Goal: Task Accomplishment & Management: Complete application form

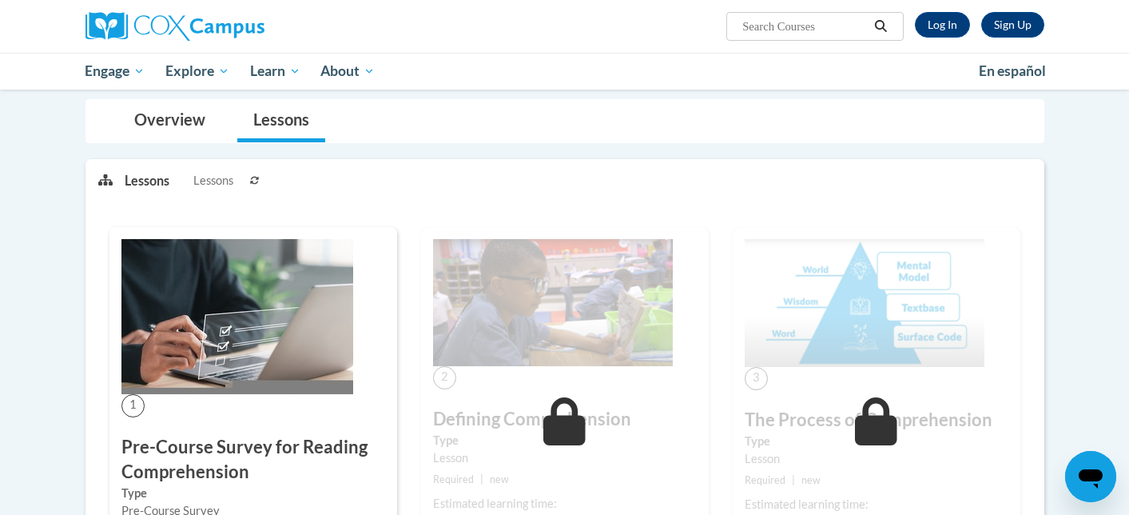
scroll to position [133, 0]
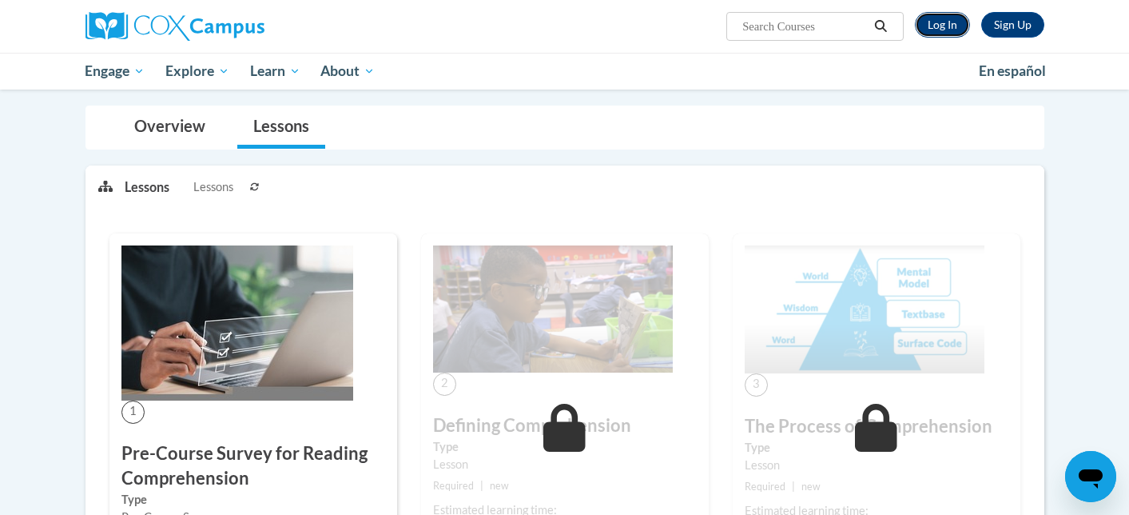
click at [949, 33] on link "Log In" at bounding box center [942, 25] width 55 height 26
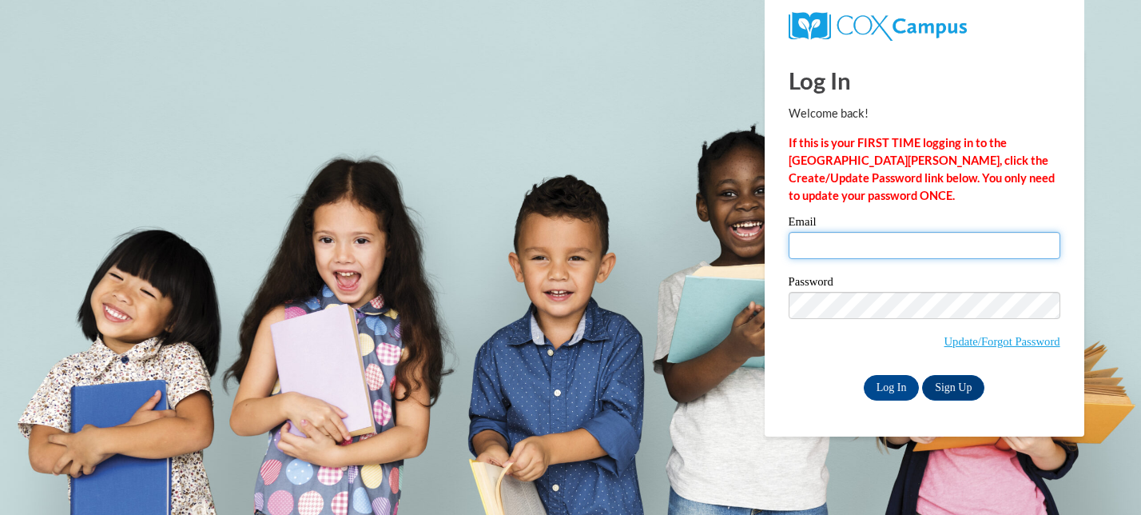
click at [893, 248] on input "Email" at bounding box center [925, 245] width 272 height 27
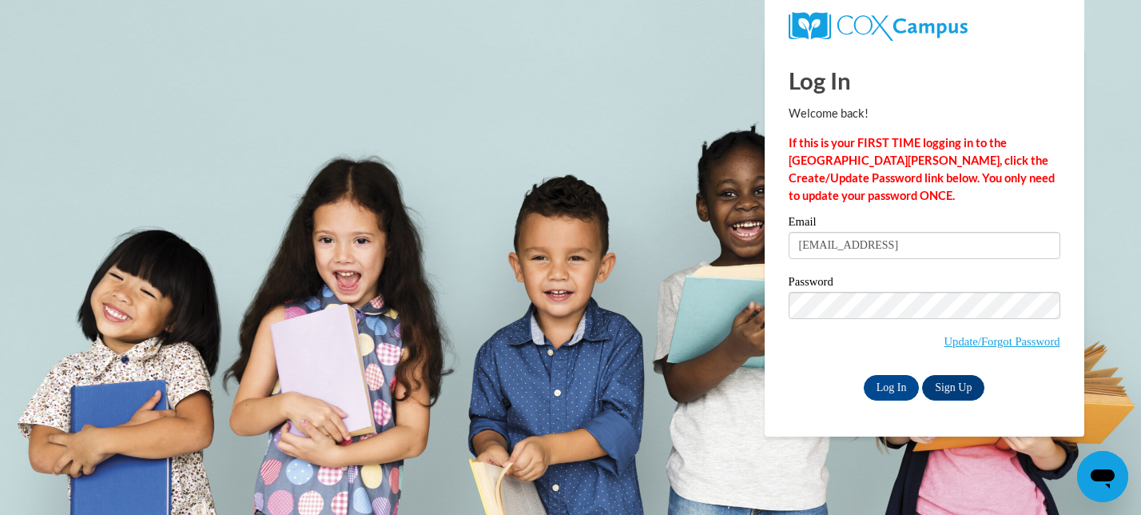
type input "deelee@sasd.net"
click at [895, 385] on input "Log In" at bounding box center [892, 388] width 56 height 26
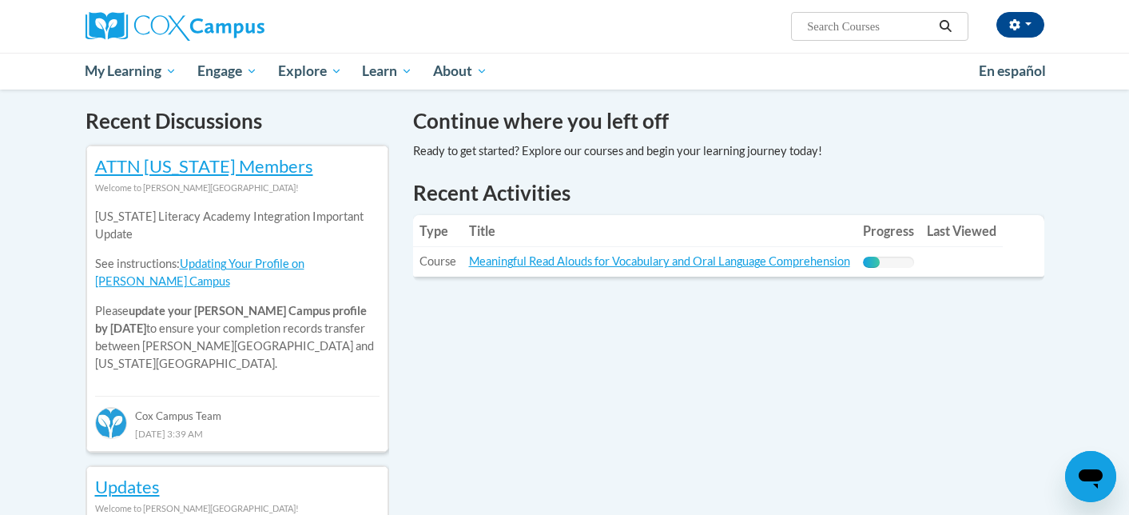
scroll to position [476, 0]
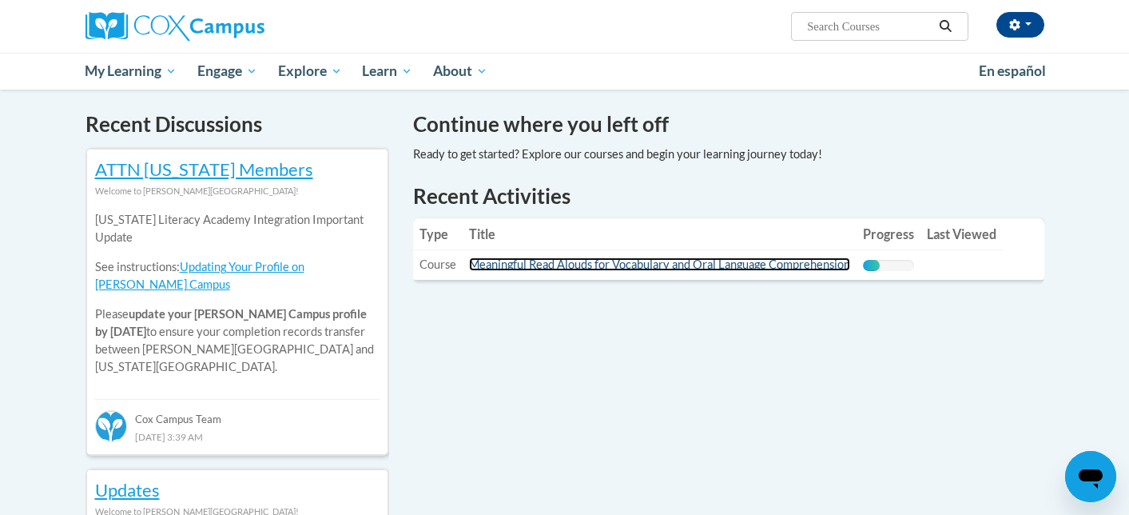
click at [655, 266] on link "Meaningful Read Alouds for Vocabulary and Oral Language Comprehension" at bounding box center [659, 264] width 381 height 14
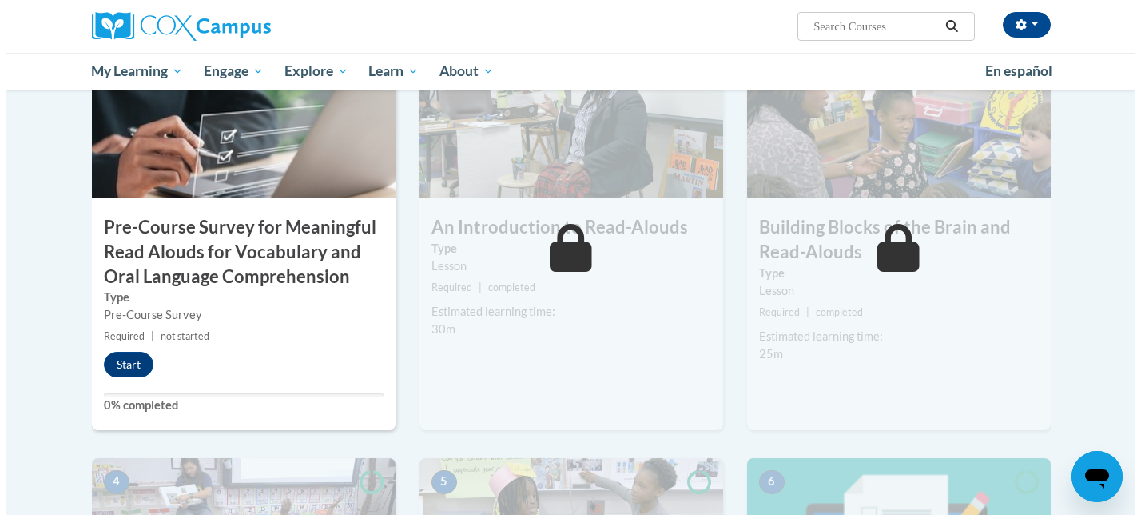
scroll to position [447, 0]
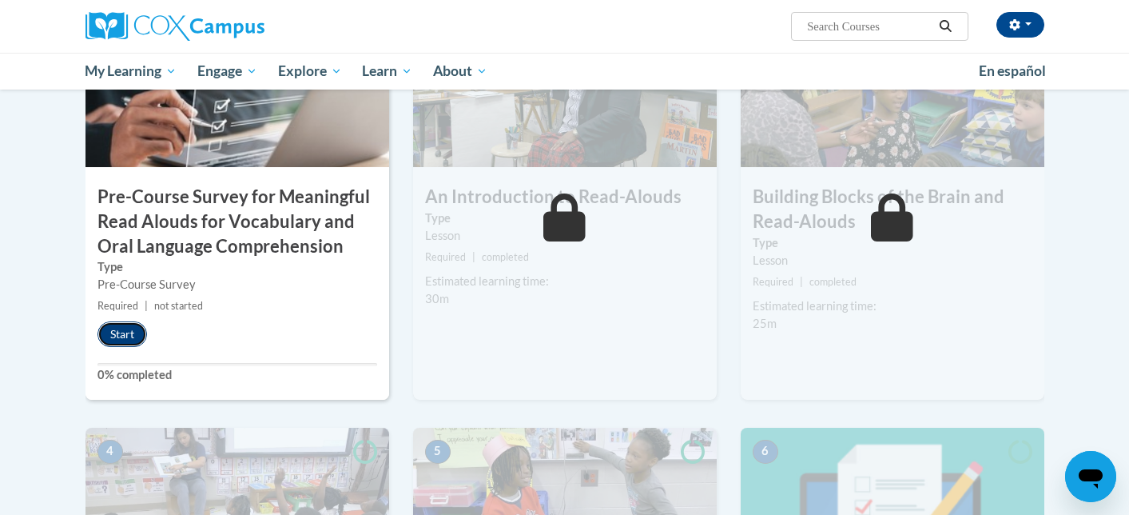
click at [112, 337] on button "Start" at bounding box center [122, 334] width 50 height 26
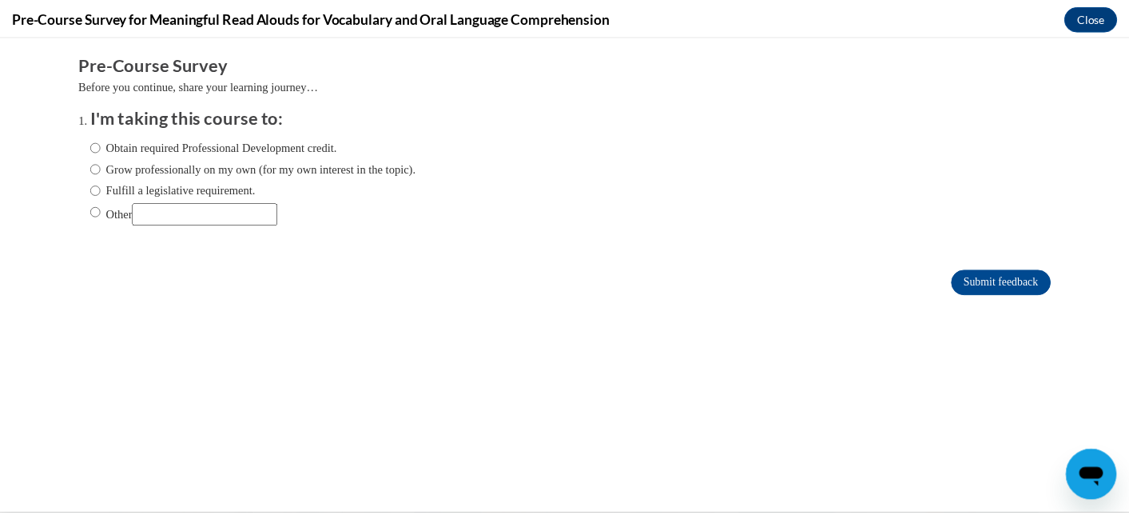
scroll to position [0, 0]
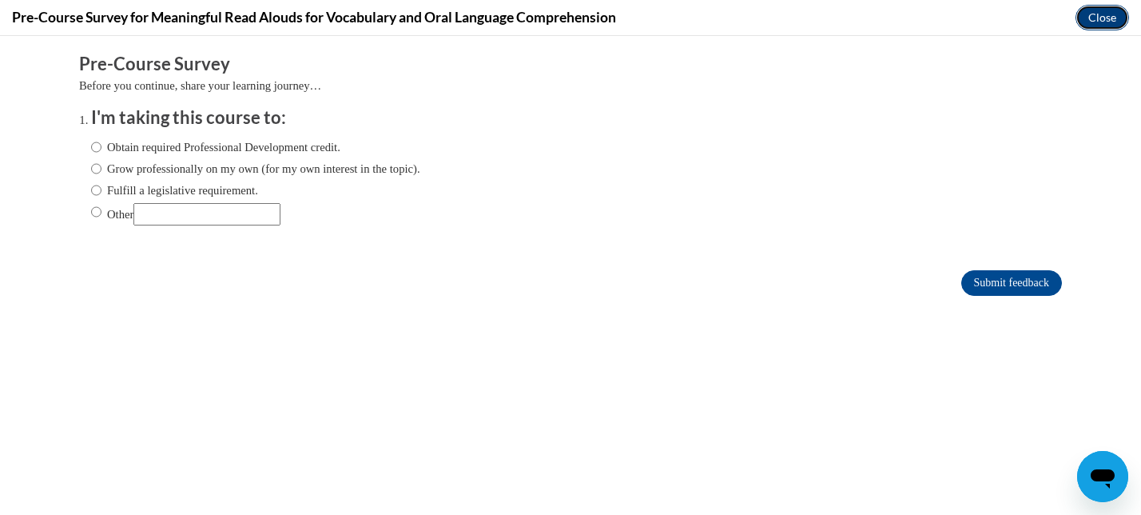
click at [1100, 19] on button "Close" at bounding box center [1102, 18] width 54 height 26
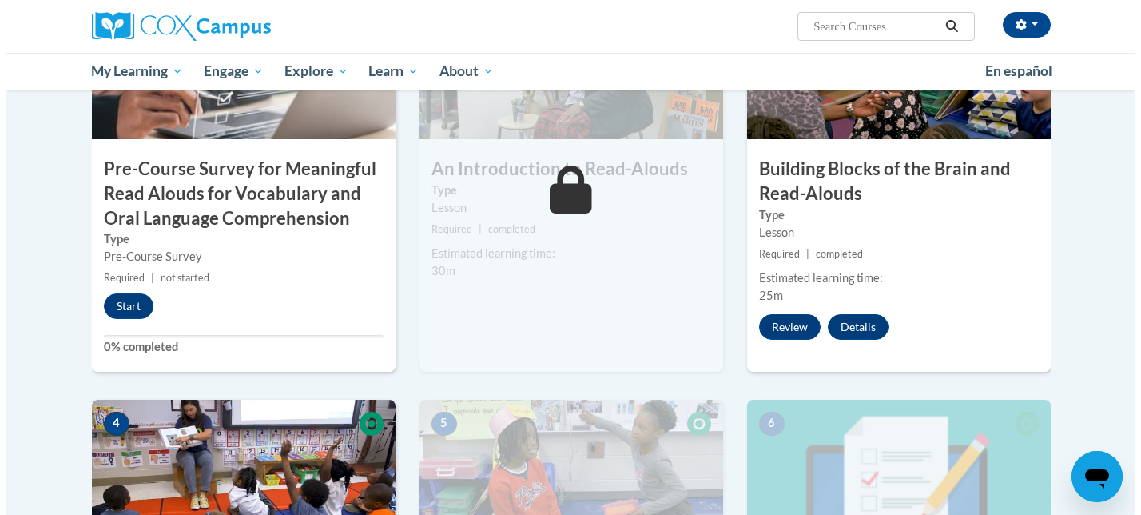
scroll to position [503, 0]
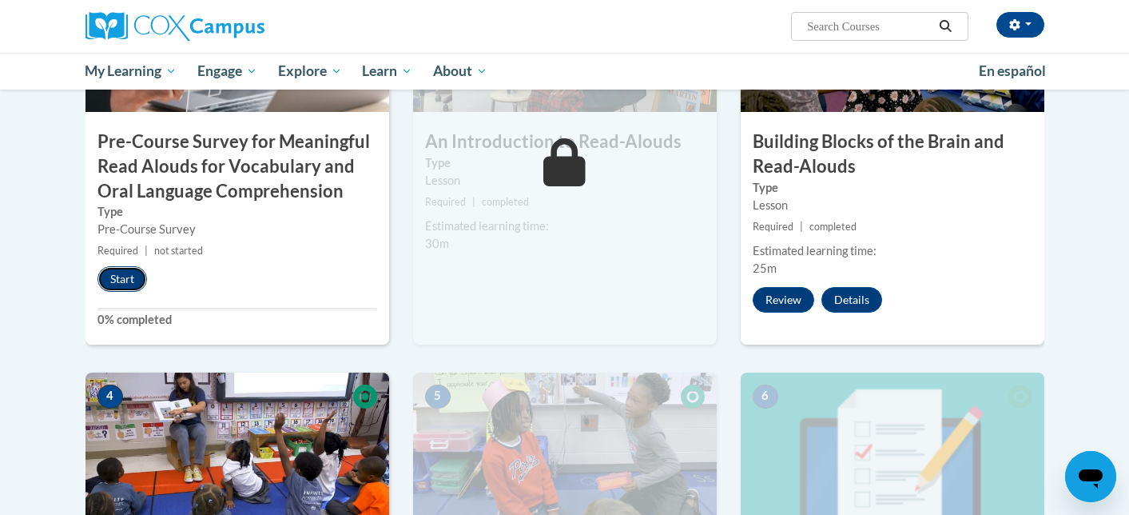
click at [109, 281] on button "Start" at bounding box center [122, 279] width 50 height 26
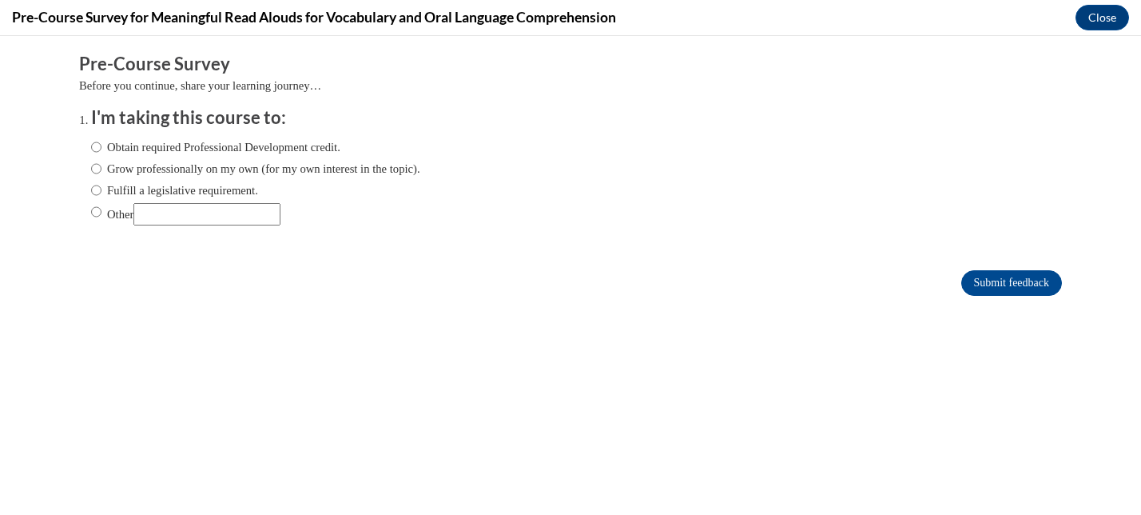
scroll to position [0, 0]
click at [220, 153] on label "Obtain required Professional Development credit." at bounding box center [215, 147] width 249 height 18
click at [101, 153] on input "Obtain required Professional Development credit." at bounding box center [96, 147] width 10 height 18
radio input "true"
click at [972, 280] on input "Submit feedback" at bounding box center [1011, 283] width 101 height 26
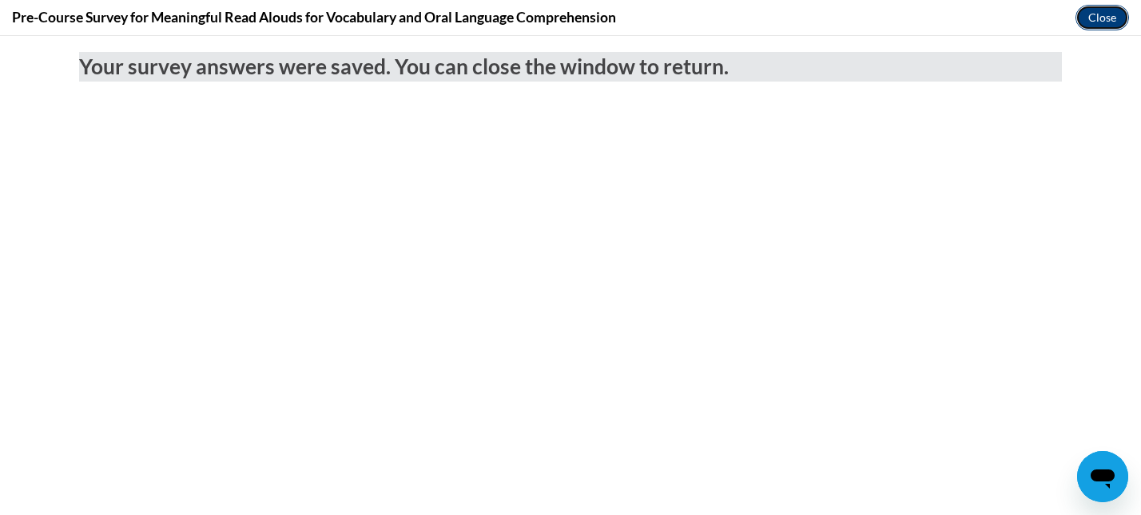
click at [1088, 23] on button "Close" at bounding box center [1102, 18] width 54 height 26
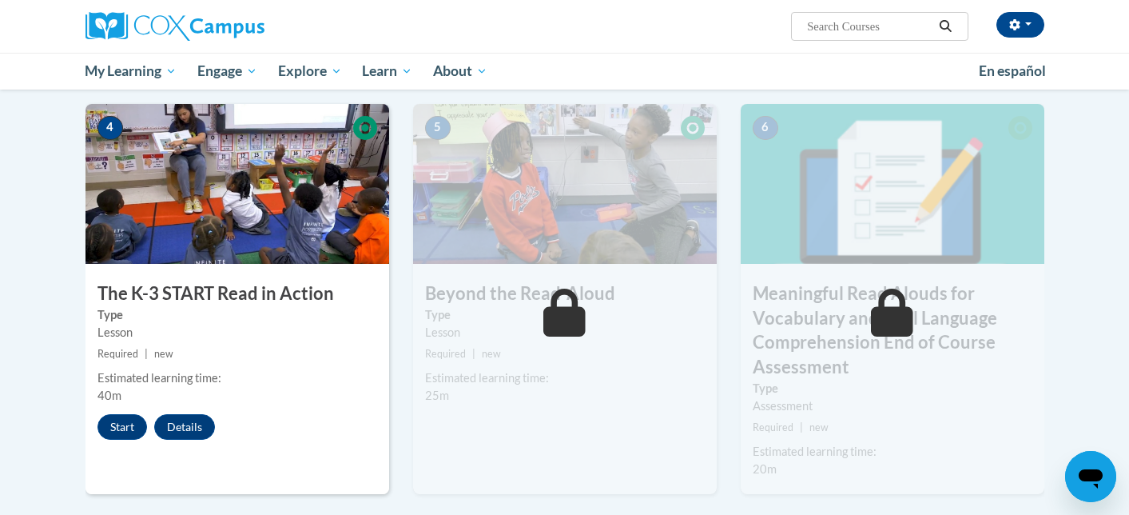
scroll to position [774, 0]
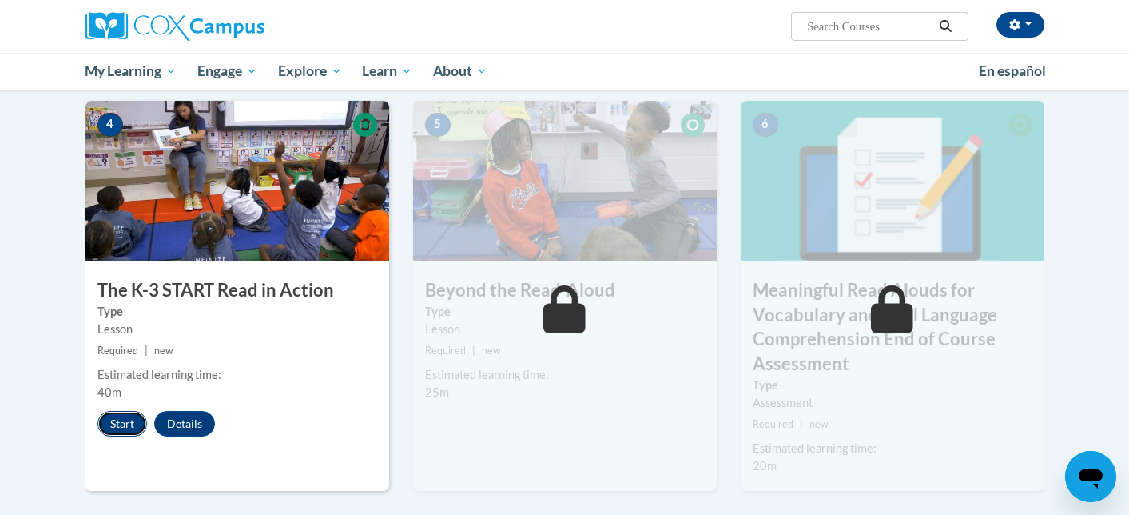
click at [113, 415] on button "Start" at bounding box center [122, 424] width 50 height 26
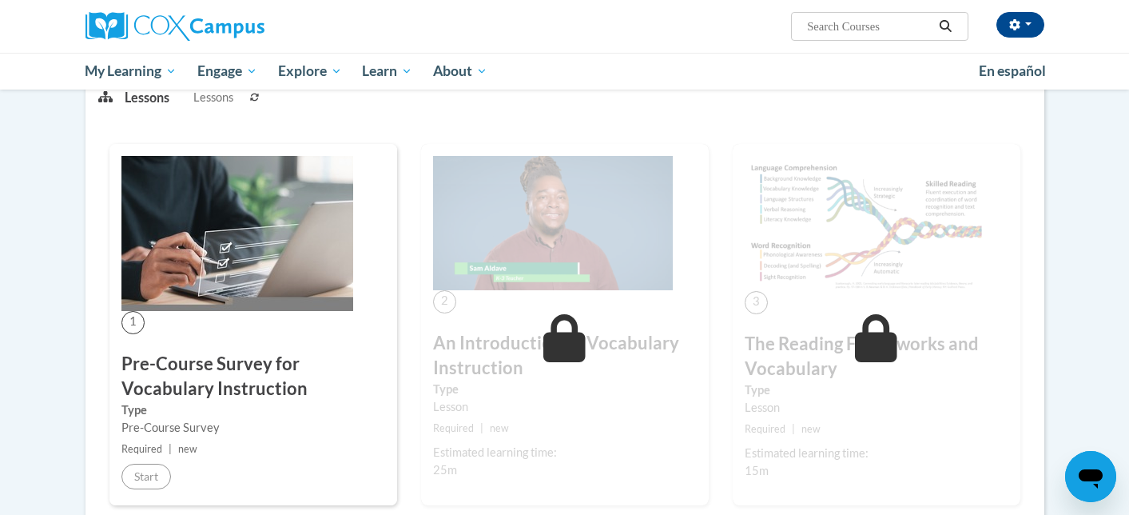
scroll to position [237, 0]
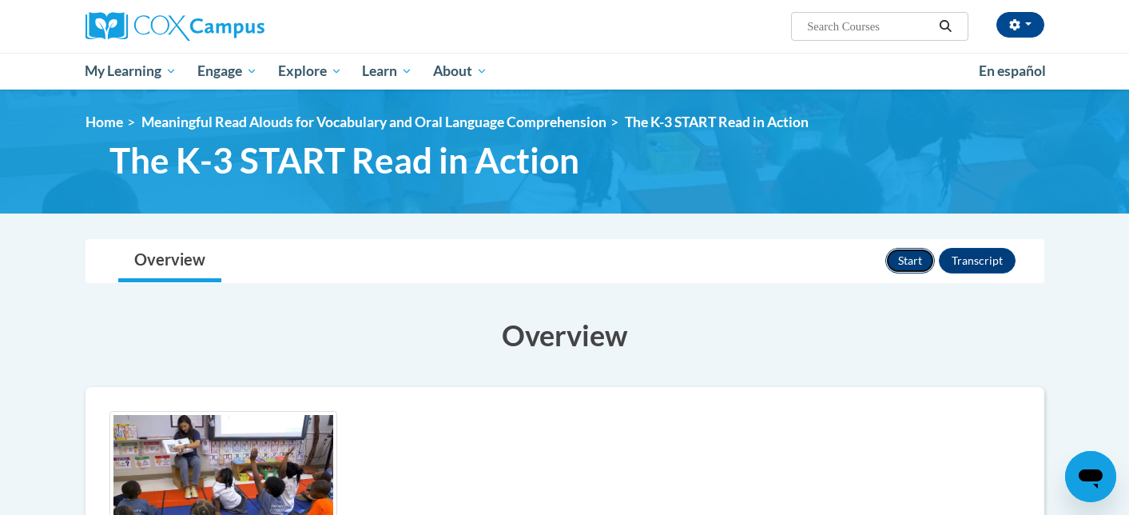
click at [908, 268] on button "Start" at bounding box center [910, 261] width 50 height 26
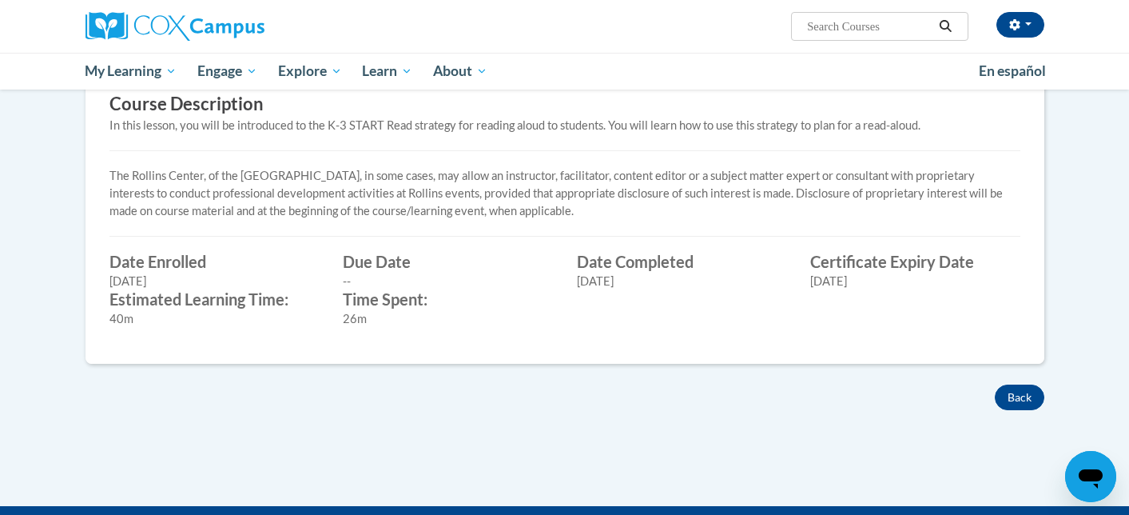
scroll to position [507, 0]
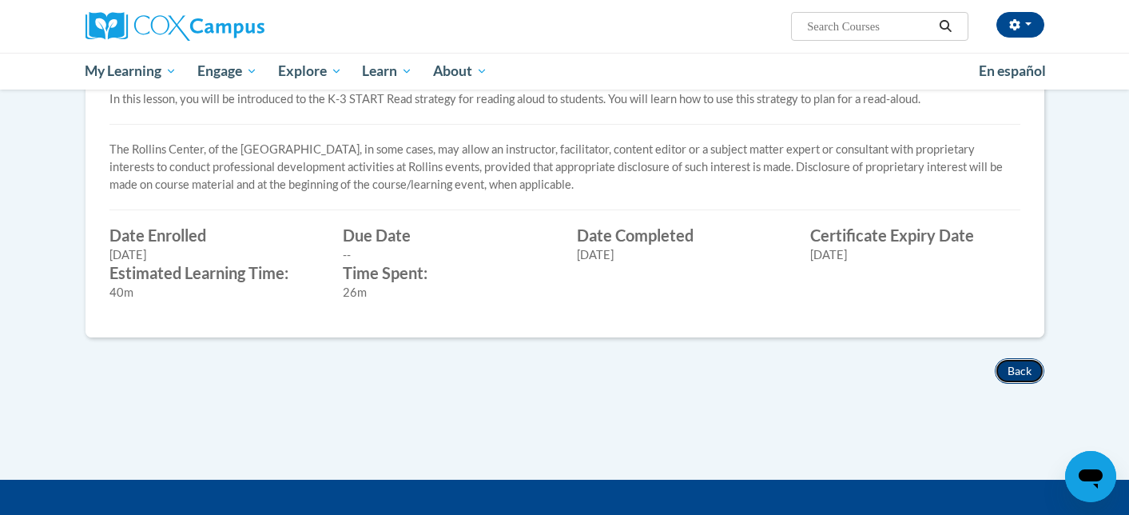
click at [1008, 371] on button "Back" at bounding box center [1020, 371] width 50 height 26
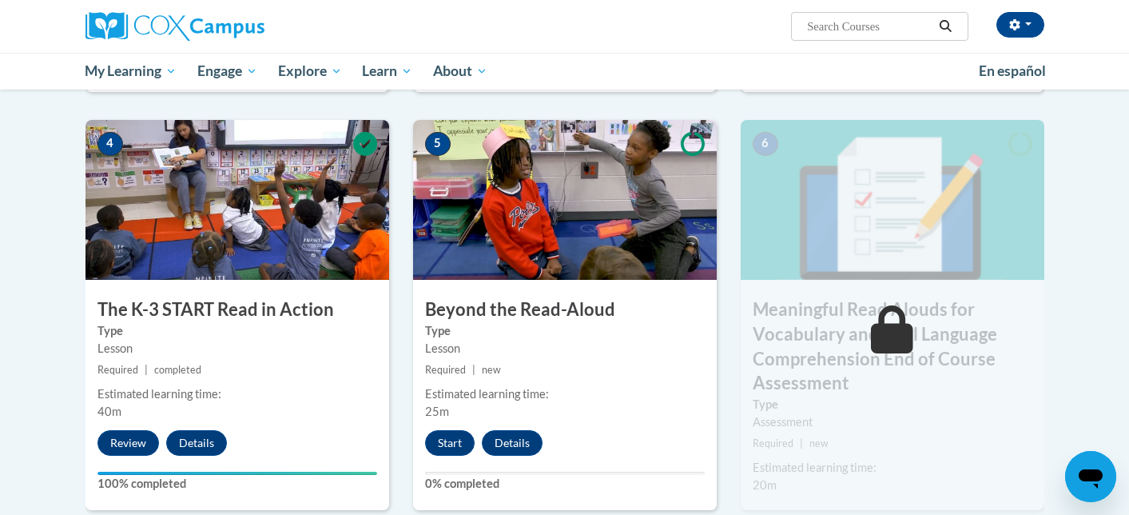
scroll to position [774, 0]
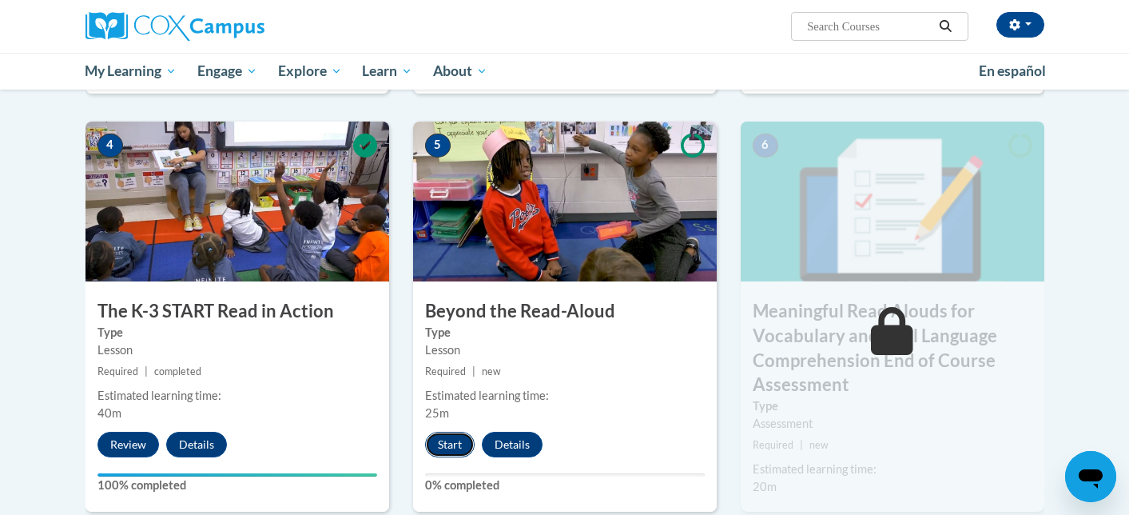
click at [447, 450] on button "Start" at bounding box center [450, 444] width 50 height 26
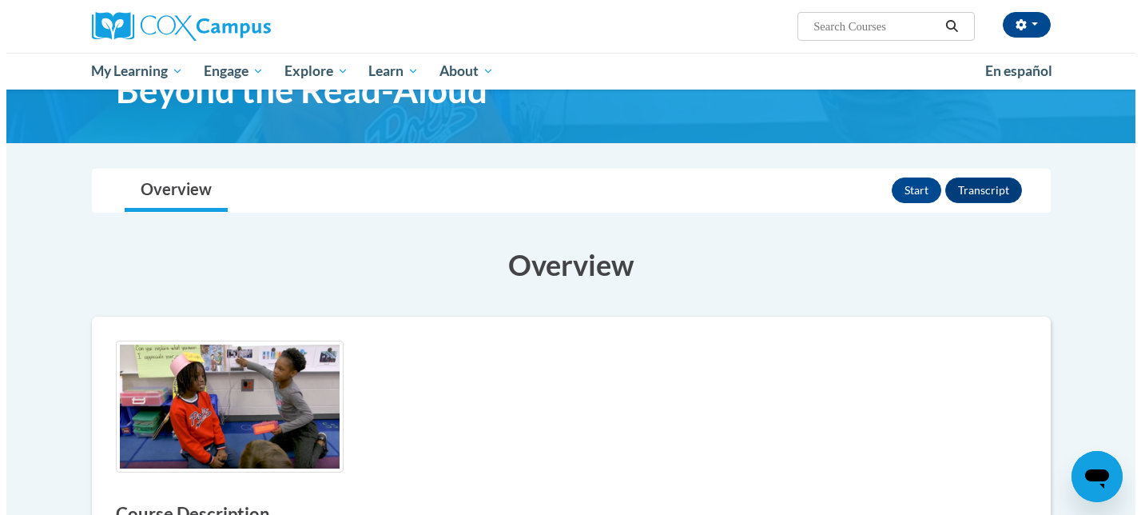
scroll to position [72, 0]
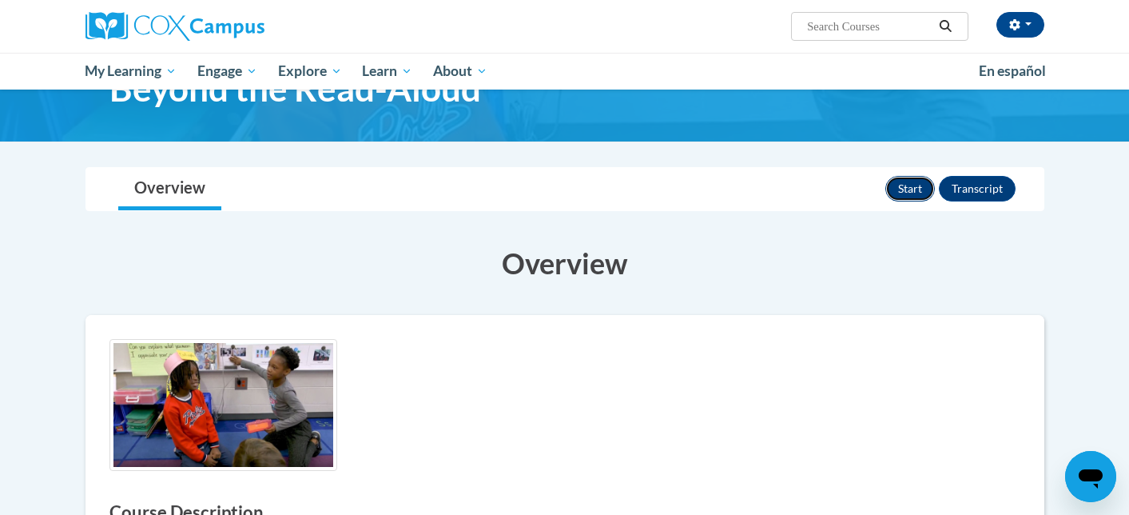
click at [904, 189] on button "Start" at bounding box center [910, 189] width 50 height 26
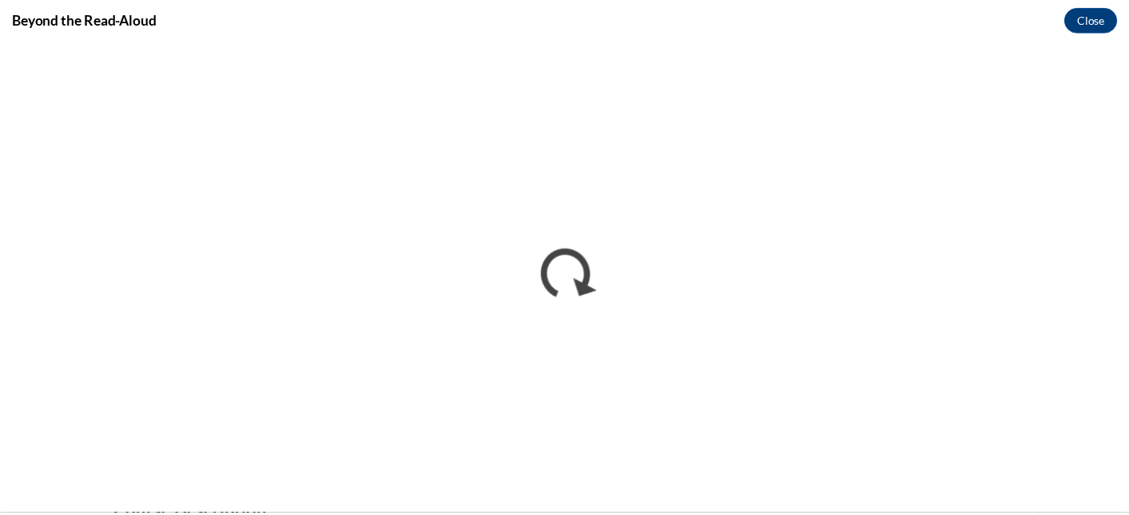
scroll to position [0, 0]
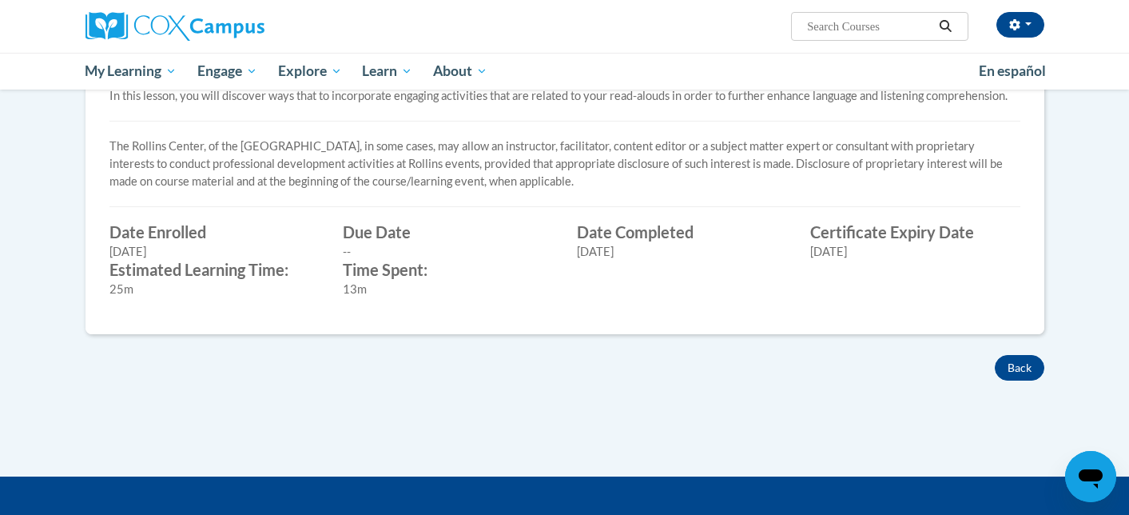
scroll to position [512, 0]
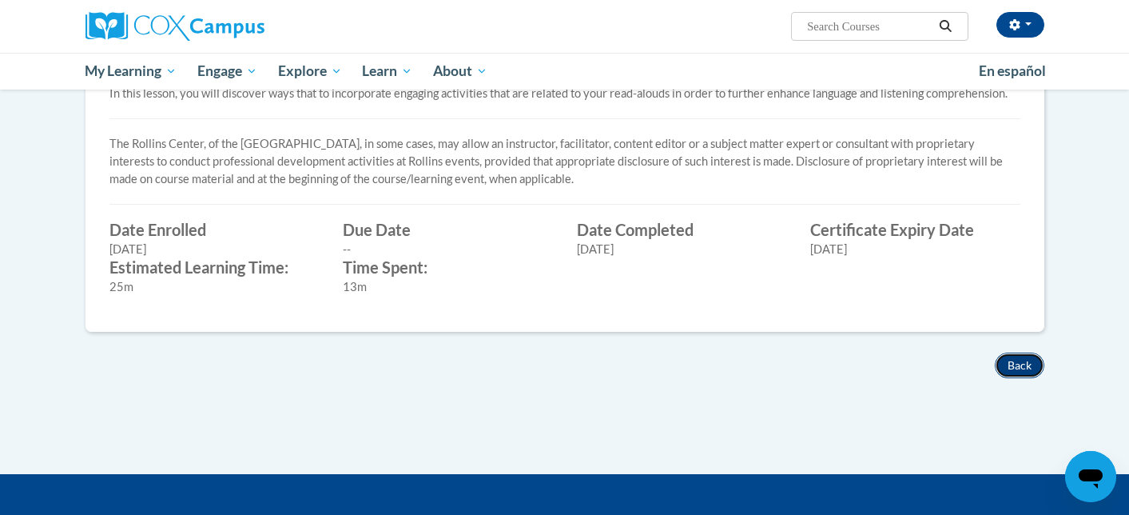
click at [1006, 364] on button "Back" at bounding box center [1020, 365] width 50 height 26
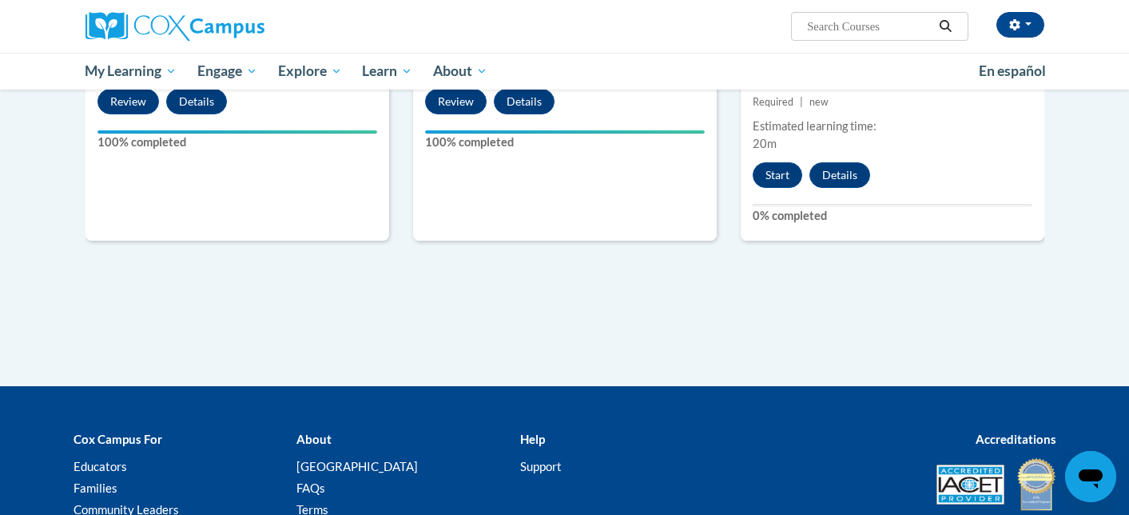
scroll to position [1136, 0]
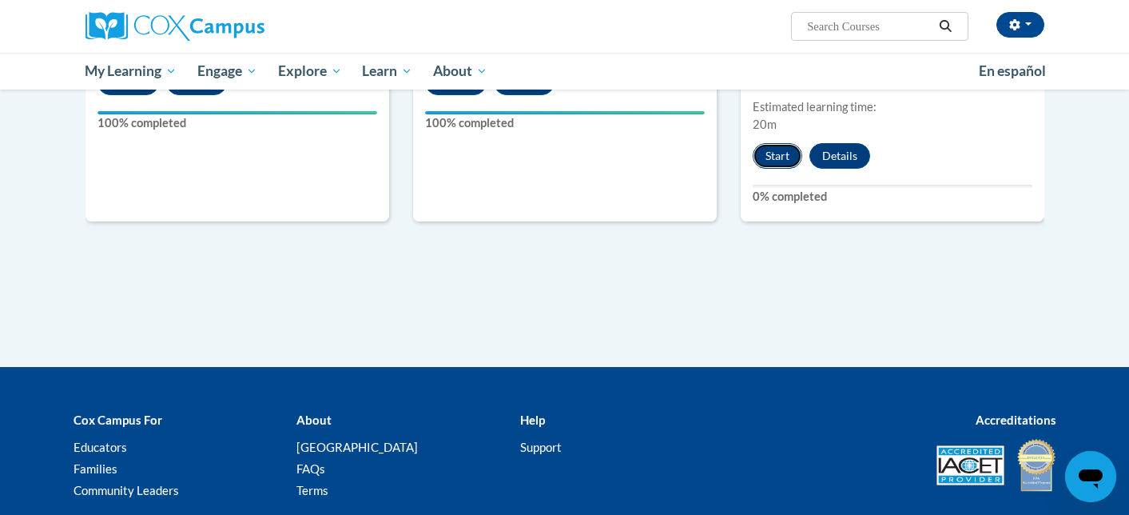
click at [770, 154] on button "Start" at bounding box center [778, 156] width 50 height 26
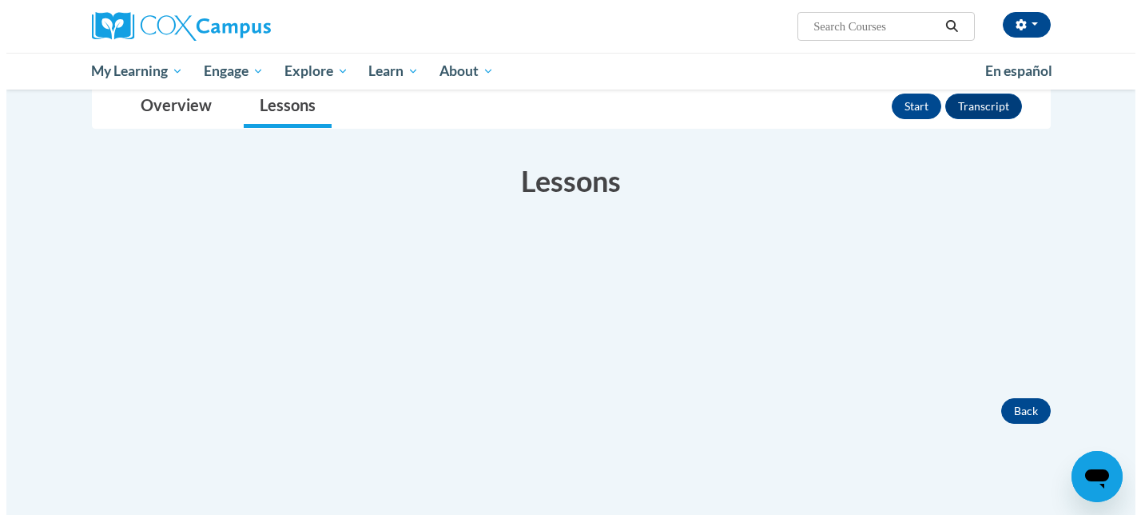
scroll to position [299, 0]
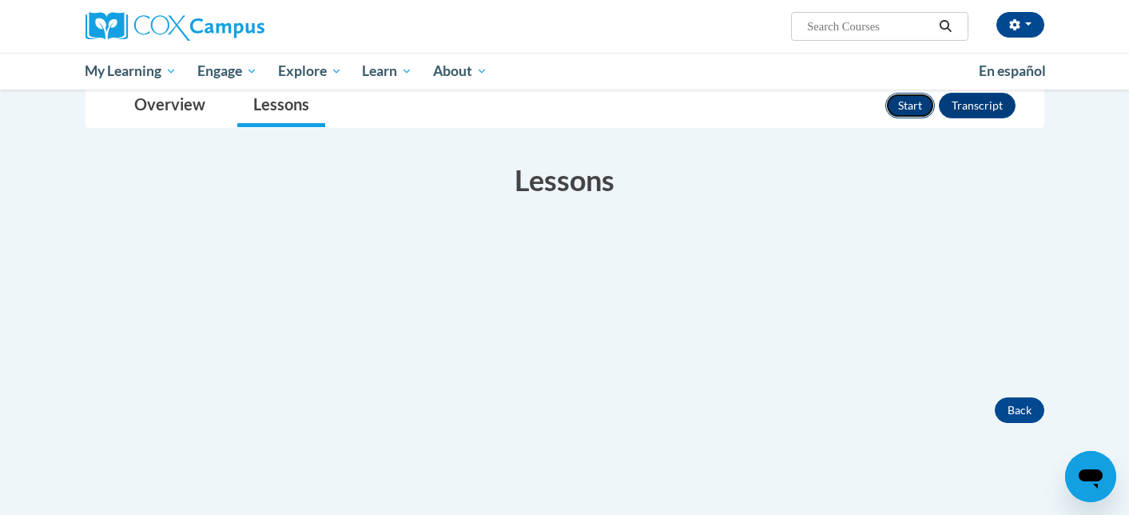
click at [906, 107] on button "Start" at bounding box center [910, 106] width 50 height 26
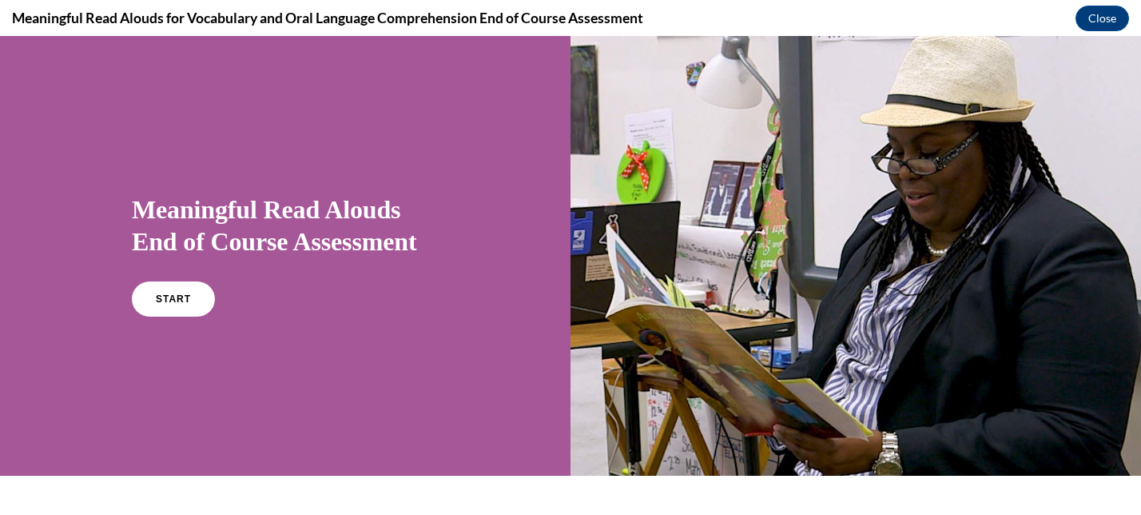
scroll to position [185, 0]
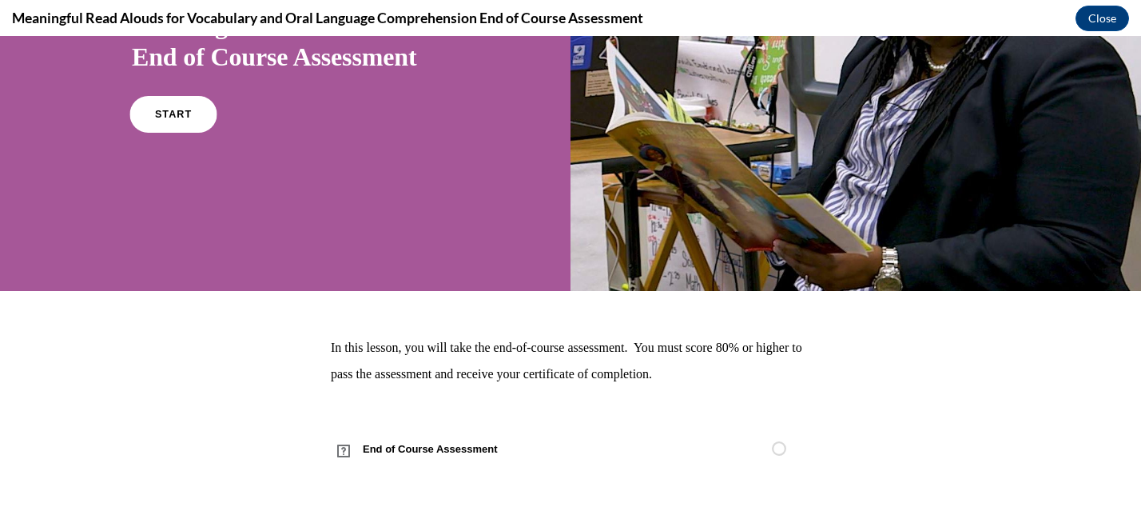
click at [194, 118] on link "START" at bounding box center [172, 114] width 87 height 37
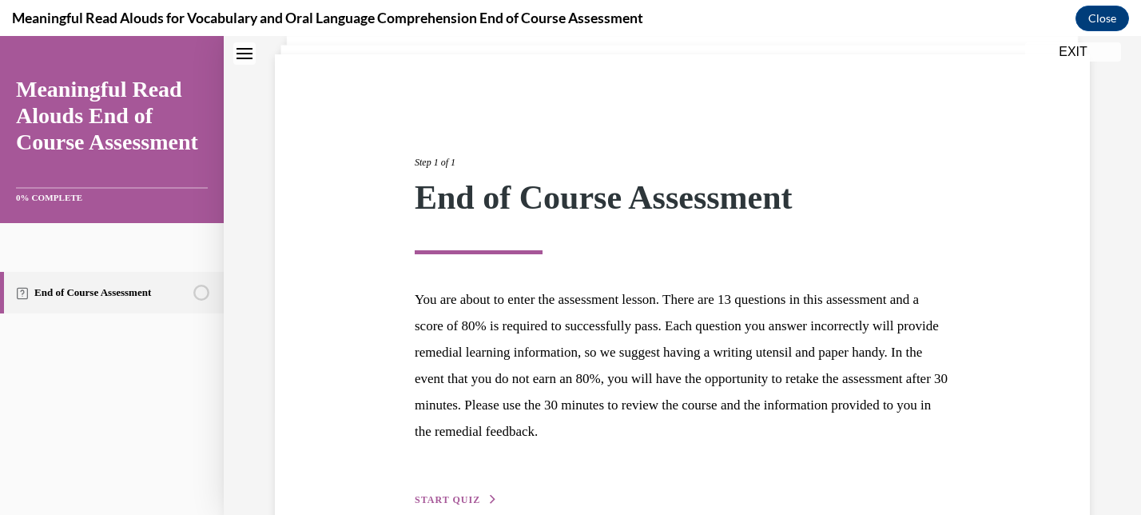
scroll to position [193, 0]
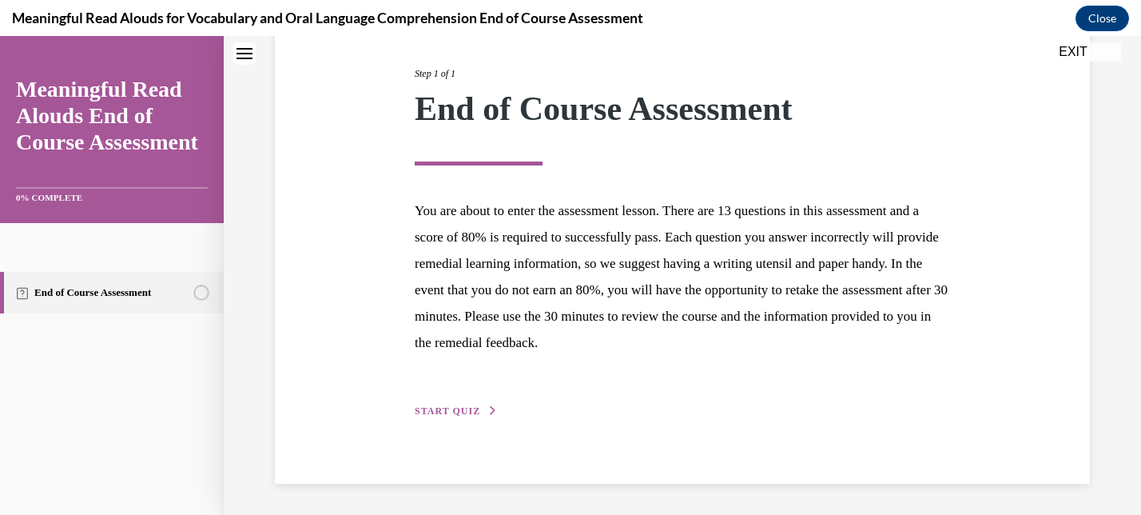
click at [463, 406] on span "START QUIZ" at bounding box center [448, 410] width 66 height 11
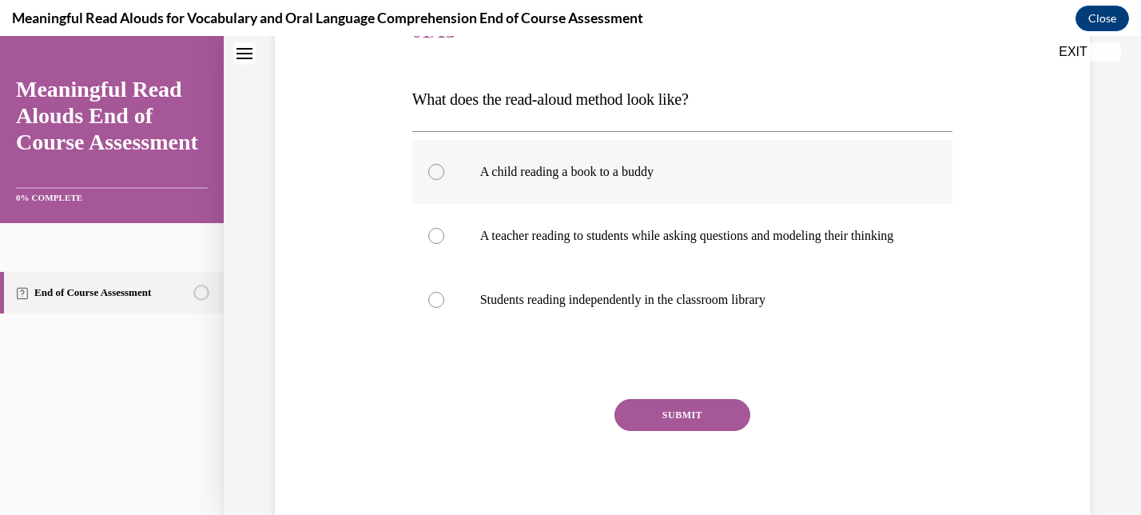
scroll to position [222, 0]
click at [568, 267] on label "A teacher reading to students while asking questions and modeling their thinking" at bounding box center [682, 235] width 541 height 64
click at [444, 243] on input "A teacher reading to students while asking questions and modeling their thinking" at bounding box center [436, 235] width 16 height 16
radio input "true"
click at [650, 430] on button "SUBMIT" at bounding box center [682, 414] width 136 height 32
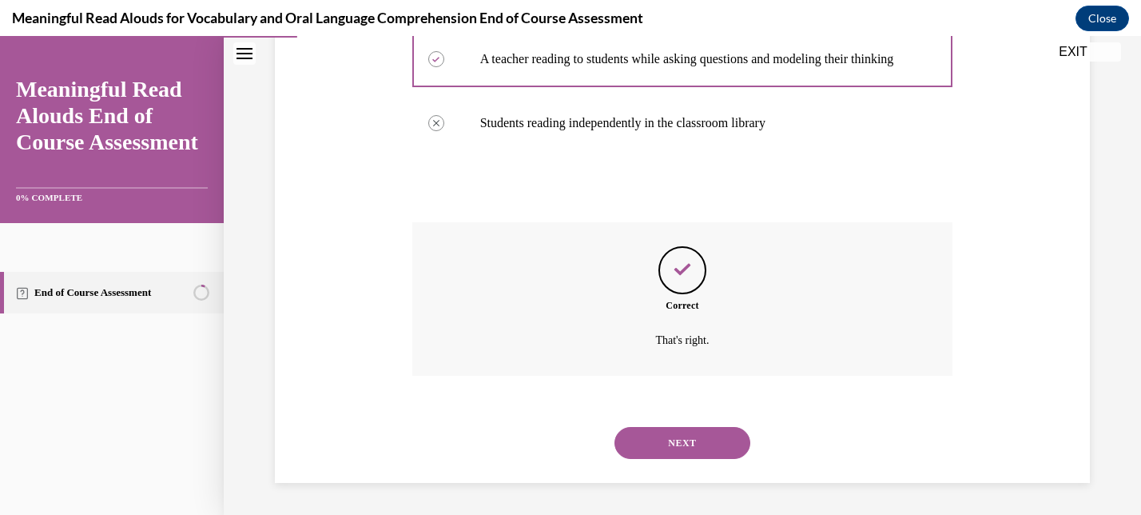
scroll to position [414, 0]
click at [672, 433] on button "NEXT" at bounding box center [682, 443] width 136 height 32
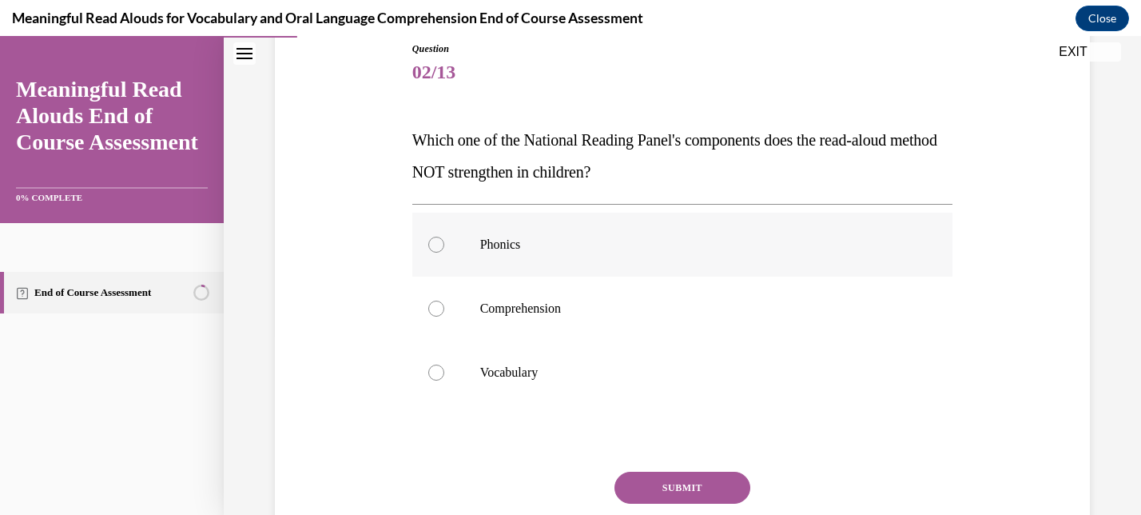
scroll to position [182, 0]
click at [527, 159] on p "Which one of the National Reading Panel's components does the read-aloud method…" at bounding box center [682, 154] width 541 height 64
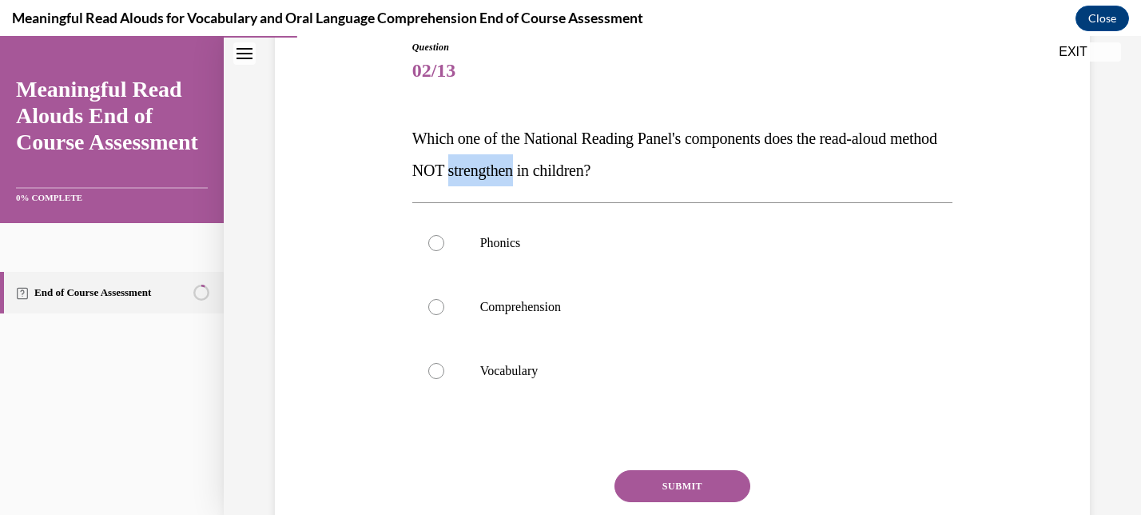
click at [527, 159] on p "Which one of the National Reading Panel's components does the read-aloud method…" at bounding box center [682, 154] width 541 height 64
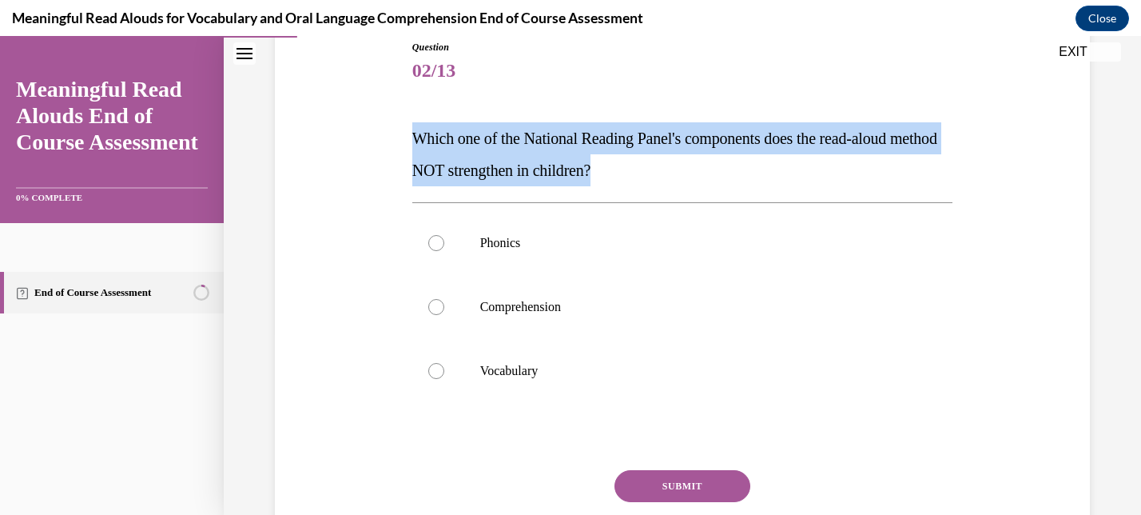
click at [527, 159] on p "Which one of the National Reading Panel's components does the read-aloud method…" at bounding box center [682, 154] width 541 height 64
copy span "Which one of the National Reading Panel's components does the read-aloud method…"
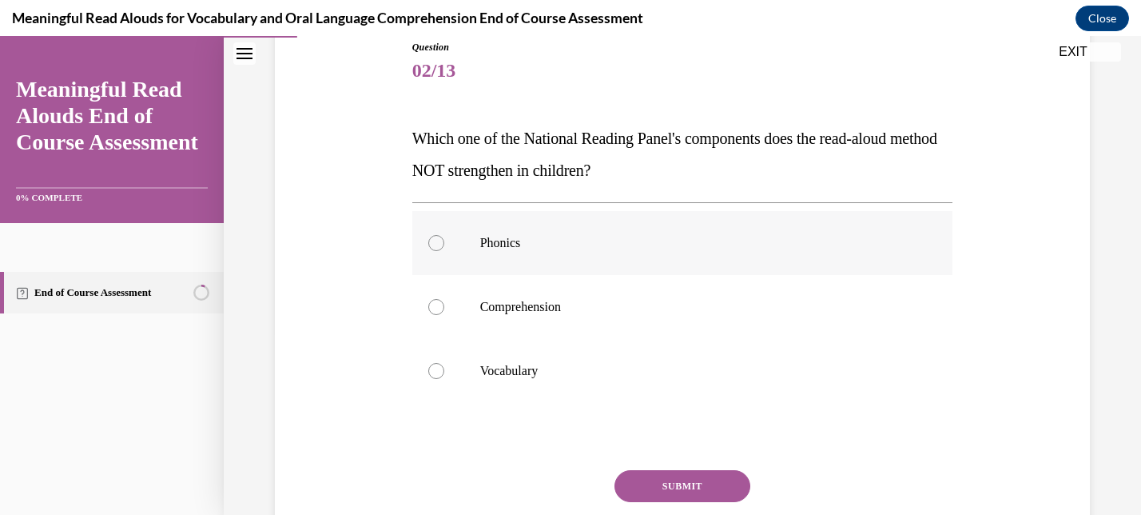
click at [811, 247] on p "Phonics" at bounding box center [696, 243] width 433 height 16
click at [444, 247] on input "Phonics" at bounding box center [436, 243] width 16 height 16
radio input "true"
click at [674, 494] on button "SUBMIT" at bounding box center [682, 486] width 136 height 32
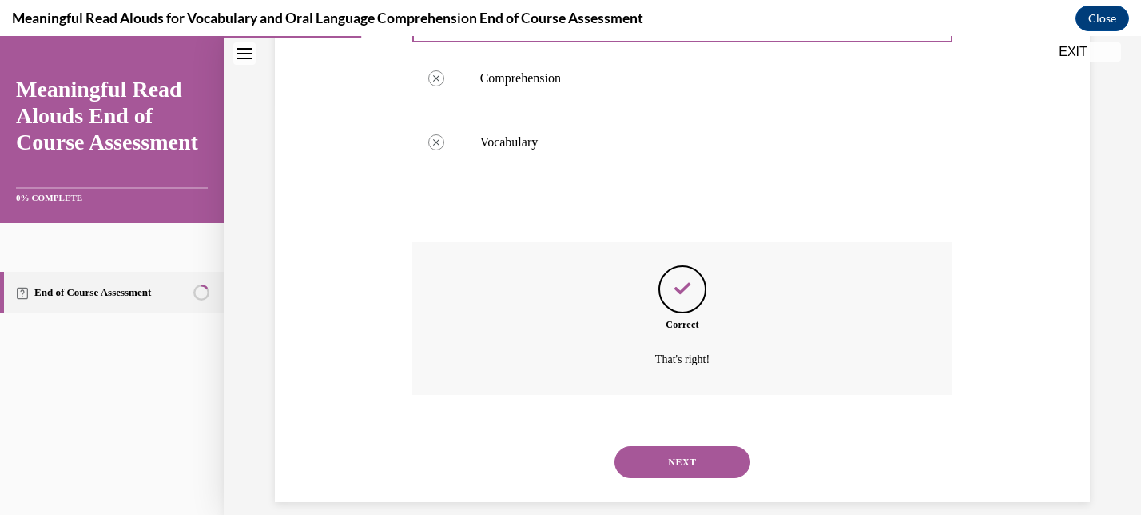
scroll to position [430, 0]
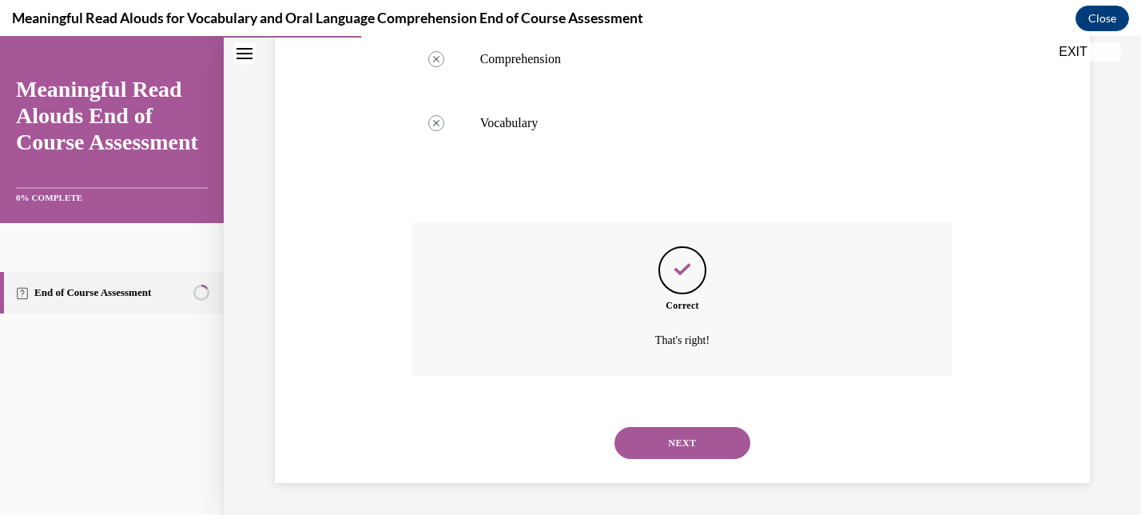
click at [655, 447] on button "NEXT" at bounding box center [682, 443] width 136 height 32
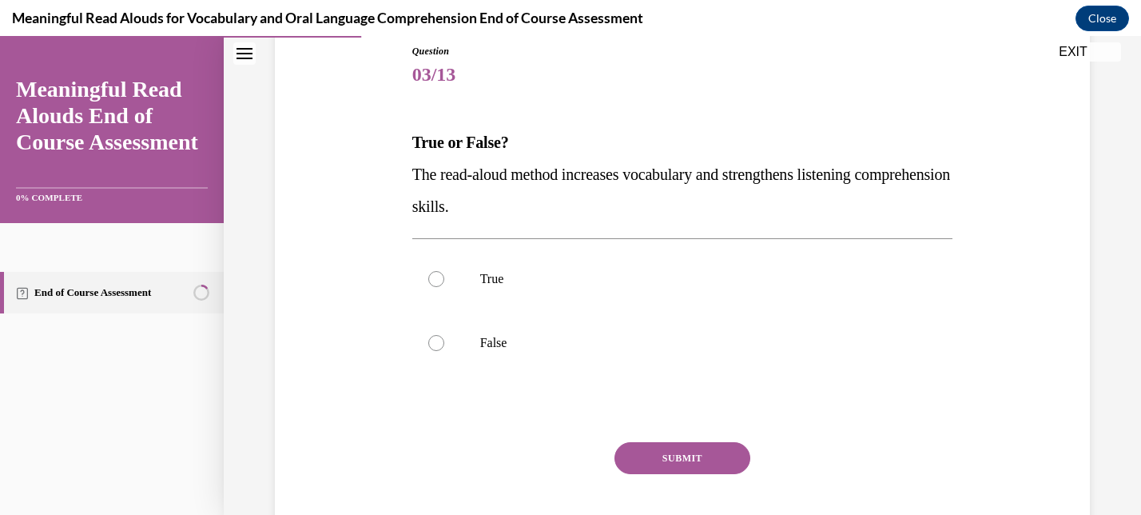
scroll to position [181, 0]
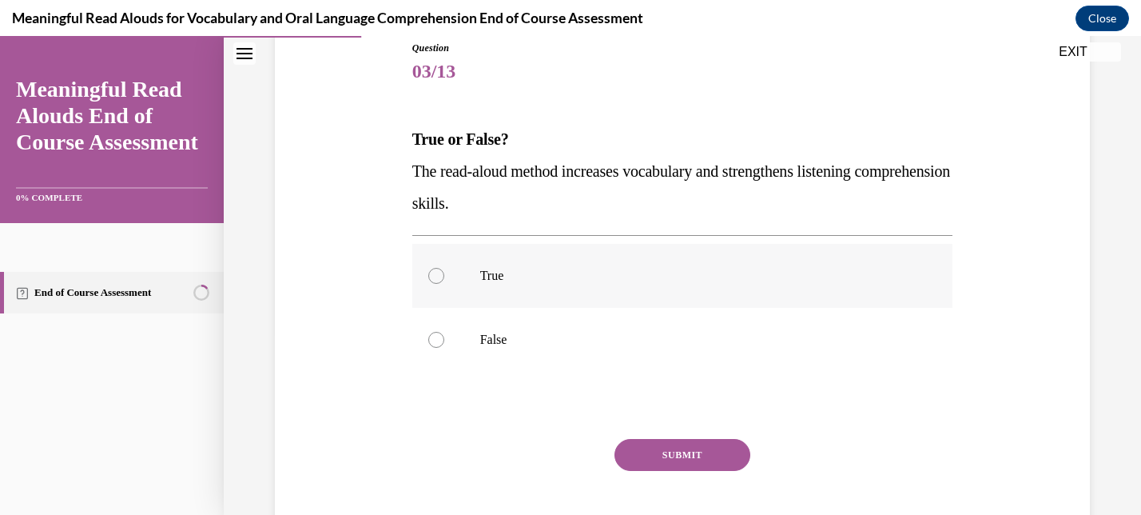
click at [436, 273] on div at bounding box center [436, 276] width 16 height 16
click at [436, 273] on input "True" at bounding box center [436, 276] width 16 height 16
radio input "true"
click at [652, 444] on button "SUBMIT" at bounding box center [682, 455] width 136 height 32
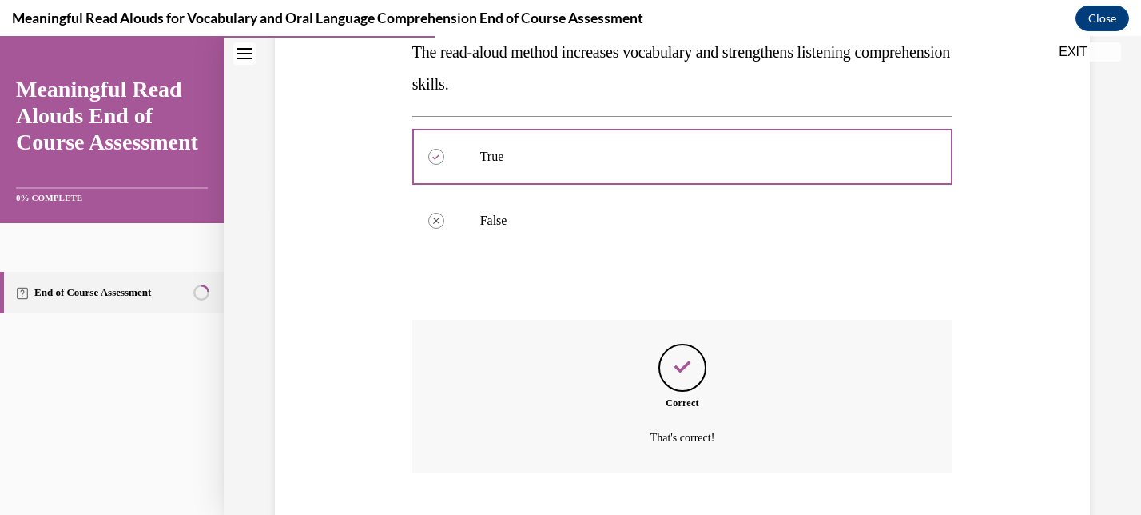
scroll to position [398, 0]
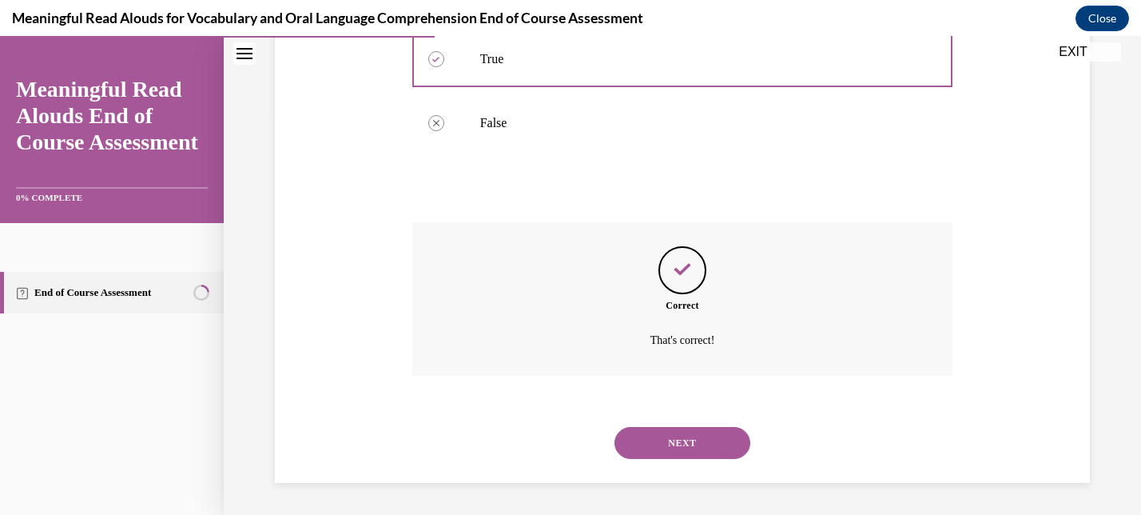
click at [687, 436] on button "NEXT" at bounding box center [682, 443] width 136 height 32
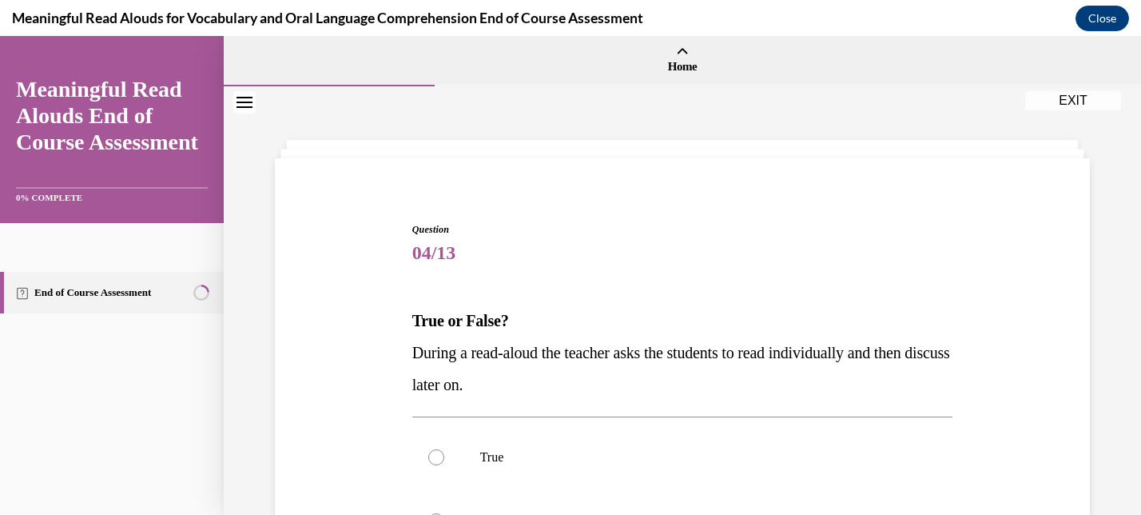
scroll to position [155, 0]
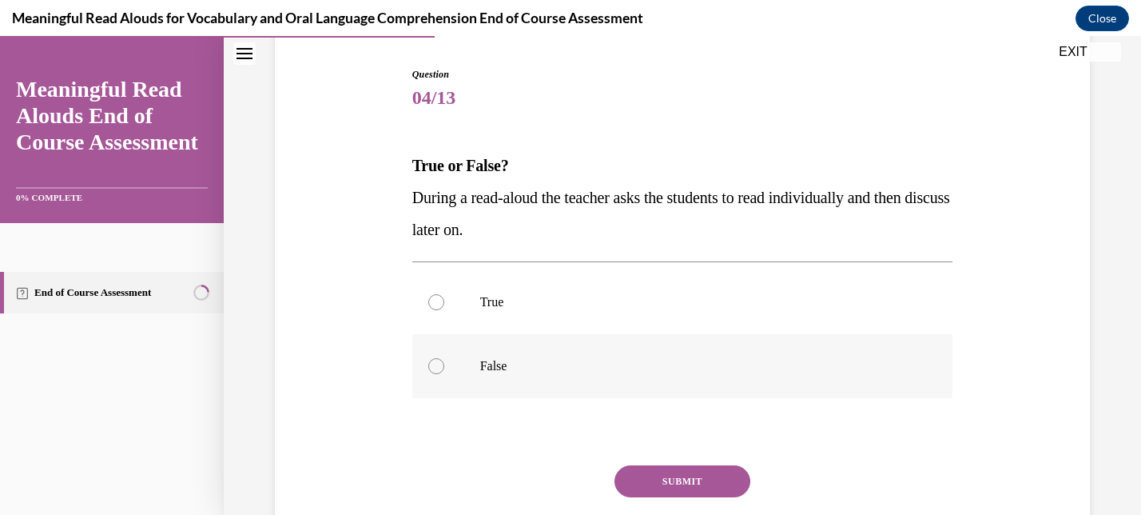
click at [429, 362] on div at bounding box center [436, 366] width 16 height 16
click at [429, 362] on input "False" at bounding box center [436, 366] width 16 height 16
radio input "true"
click at [659, 487] on button "SUBMIT" at bounding box center [682, 481] width 136 height 32
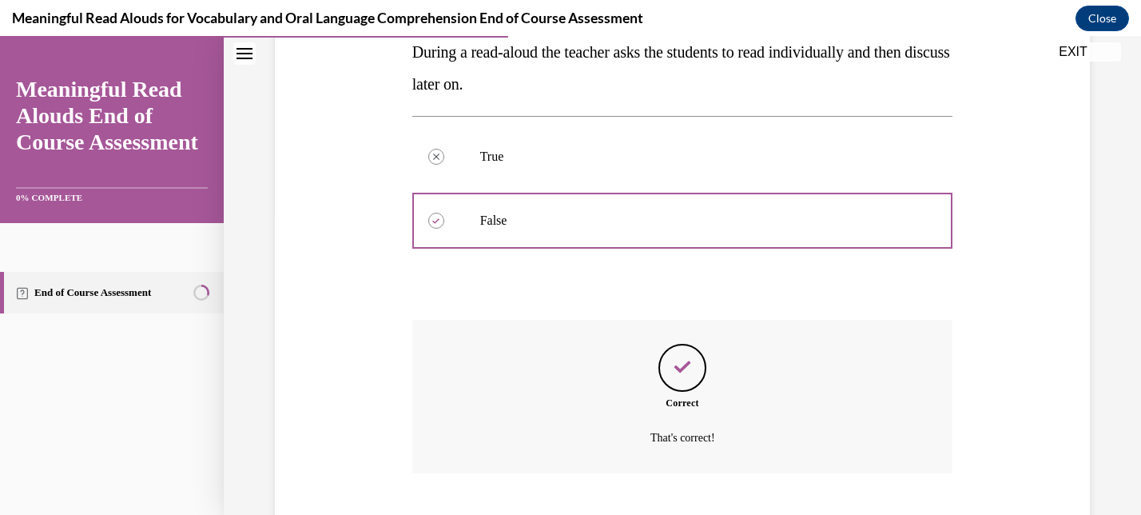
scroll to position [398, 0]
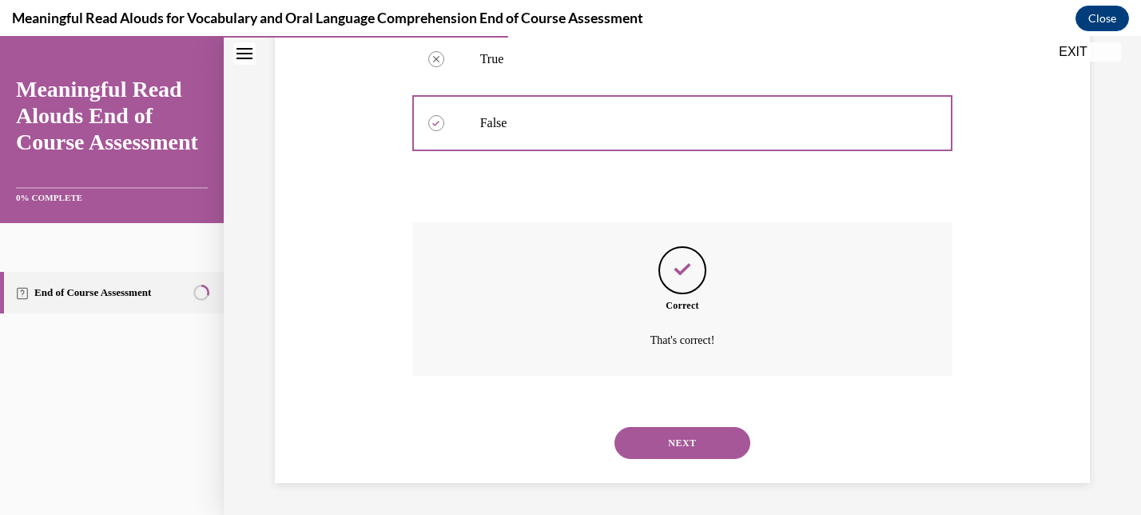
click at [679, 440] on button "NEXT" at bounding box center [682, 443] width 136 height 32
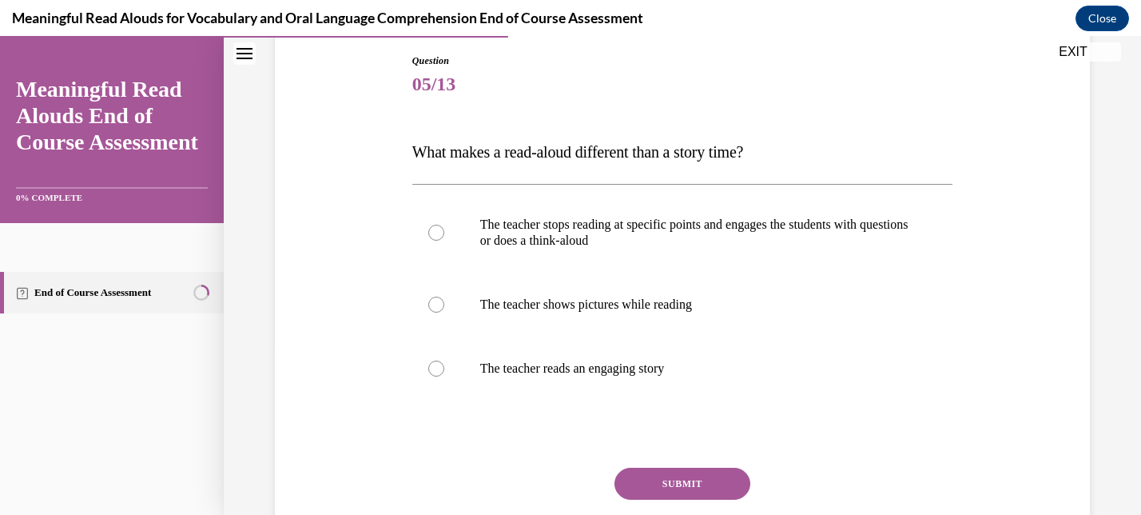
scroll to position [170, 0]
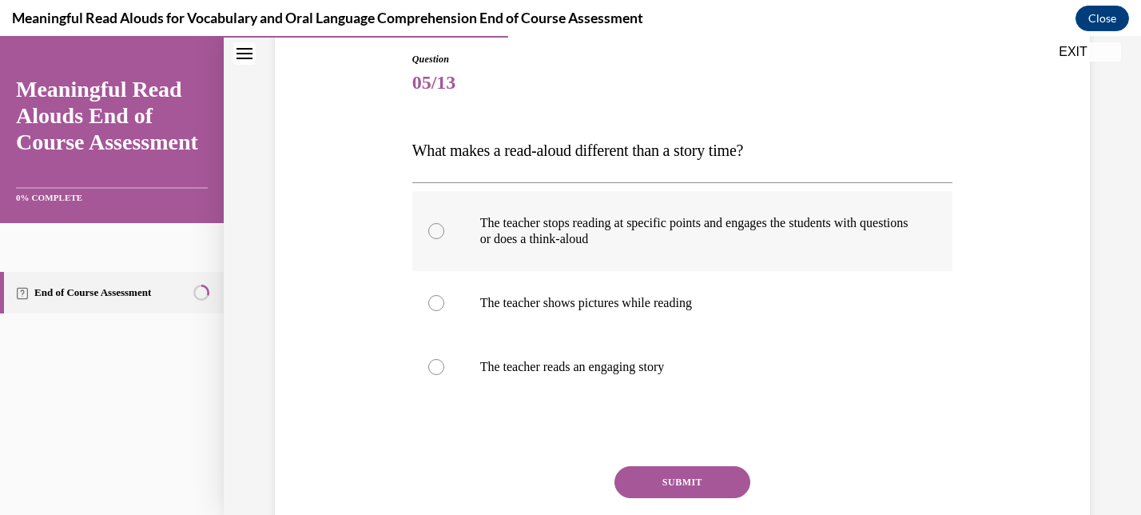
click at [570, 231] on p "The teacher stops reading at specific points and engages the students with ques…" at bounding box center [696, 231] width 433 height 32
click at [444, 231] on input "The teacher stops reading at specific points and engages the students with ques…" at bounding box center [436, 231] width 16 height 16
radio input "true"
click at [696, 487] on button "SUBMIT" at bounding box center [682, 482] width 136 height 32
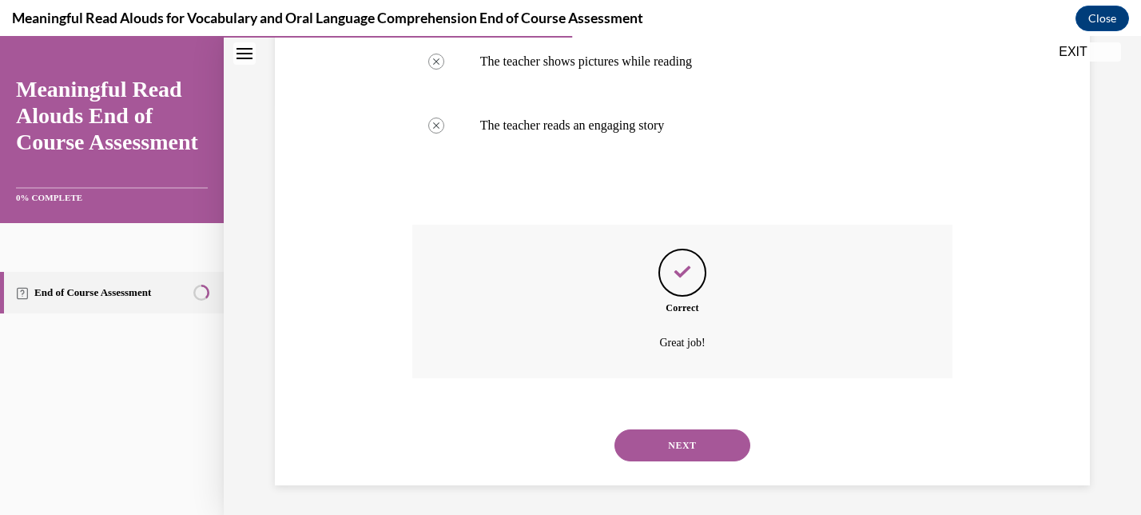
scroll to position [414, 0]
click at [698, 447] on button "NEXT" at bounding box center [682, 443] width 136 height 32
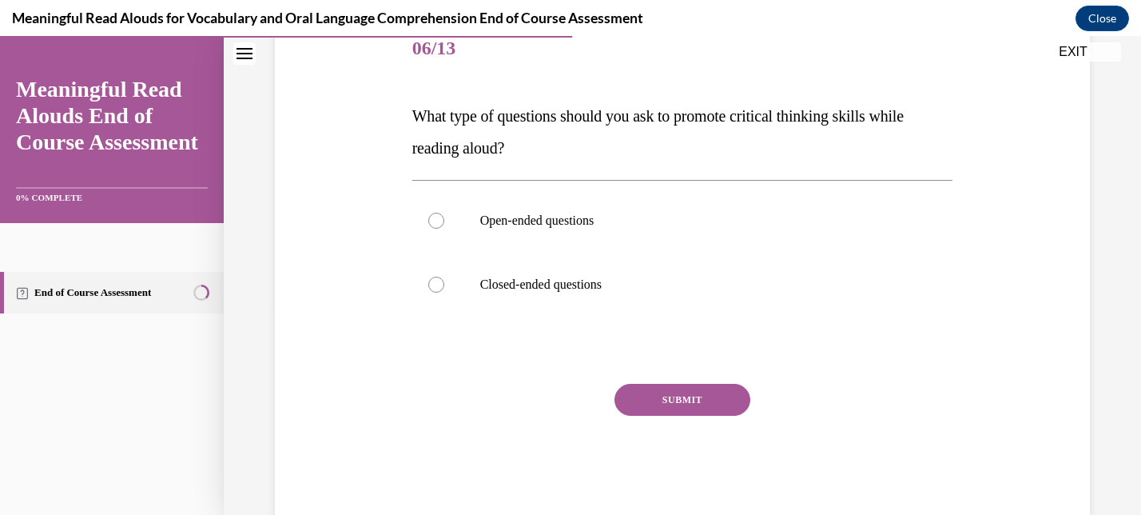
scroll to position [210, 0]
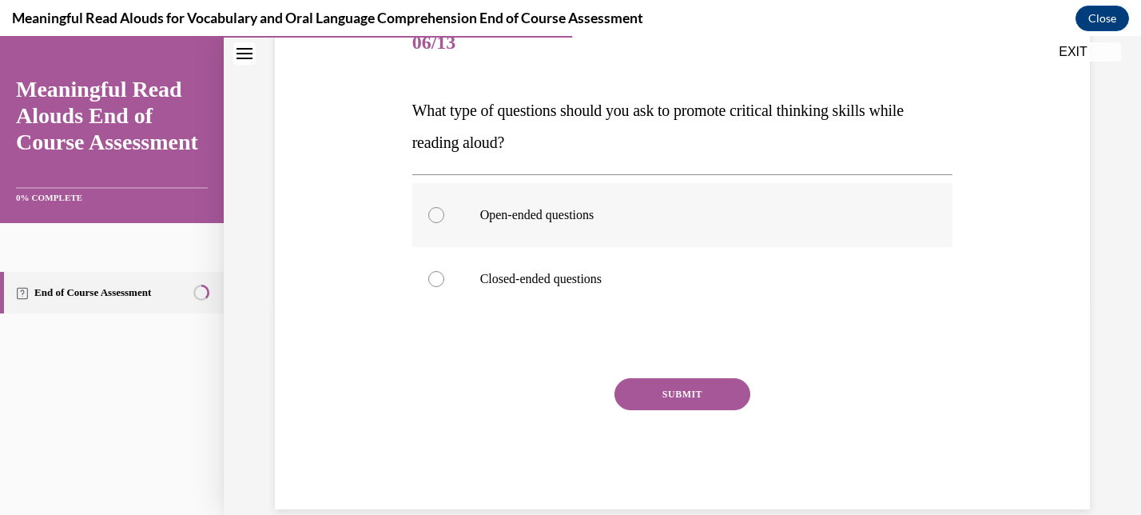
click at [551, 218] on p "Open-ended questions" at bounding box center [696, 215] width 433 height 16
click at [444, 218] on input "Open-ended questions" at bounding box center [436, 215] width 16 height 16
radio input "true"
click at [705, 401] on button "SUBMIT" at bounding box center [682, 394] width 136 height 32
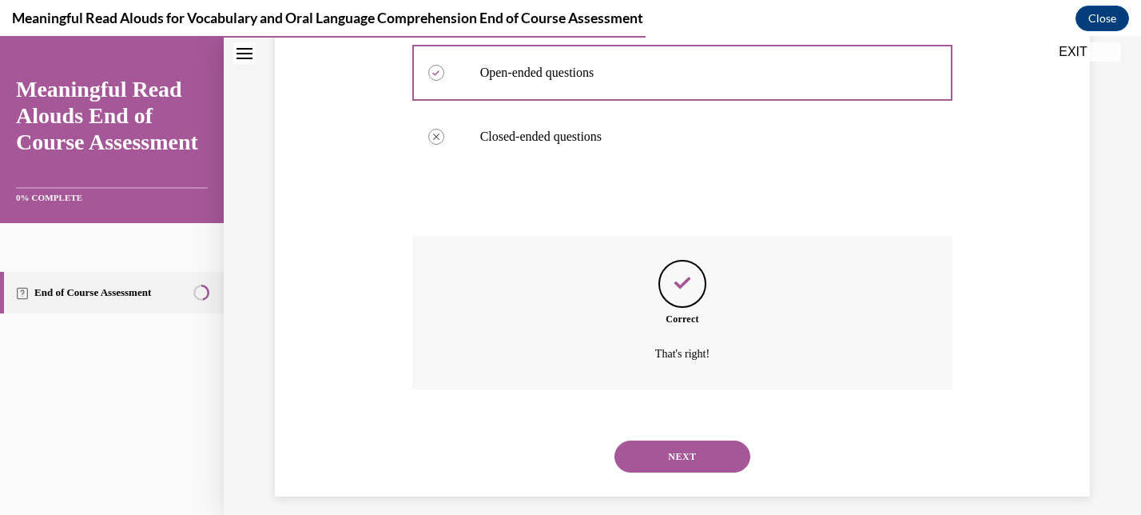
scroll to position [366, 0]
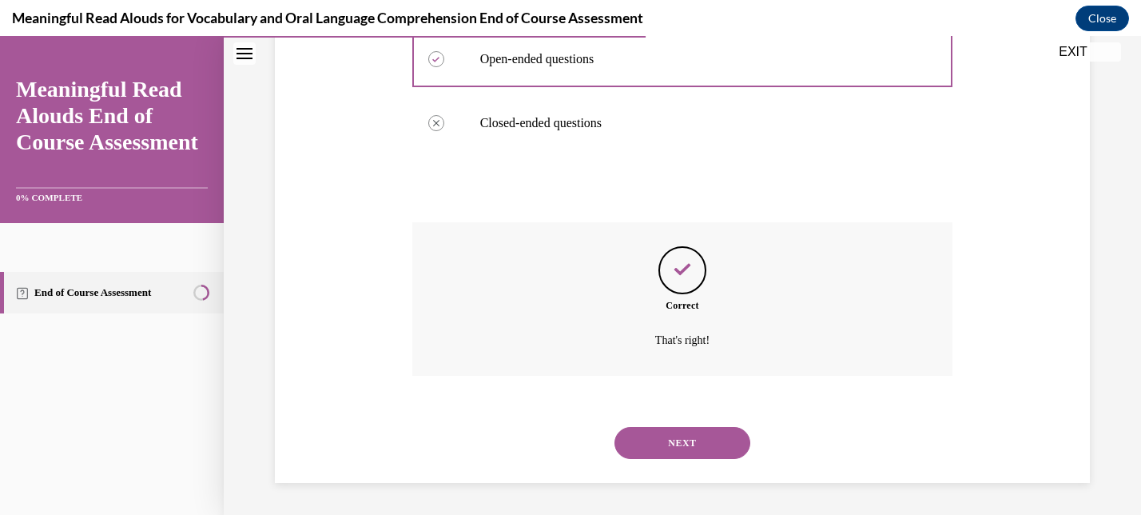
click at [682, 460] on div "NEXT" at bounding box center [682, 443] width 541 height 64
click at [687, 433] on button "NEXT" at bounding box center [682, 443] width 136 height 32
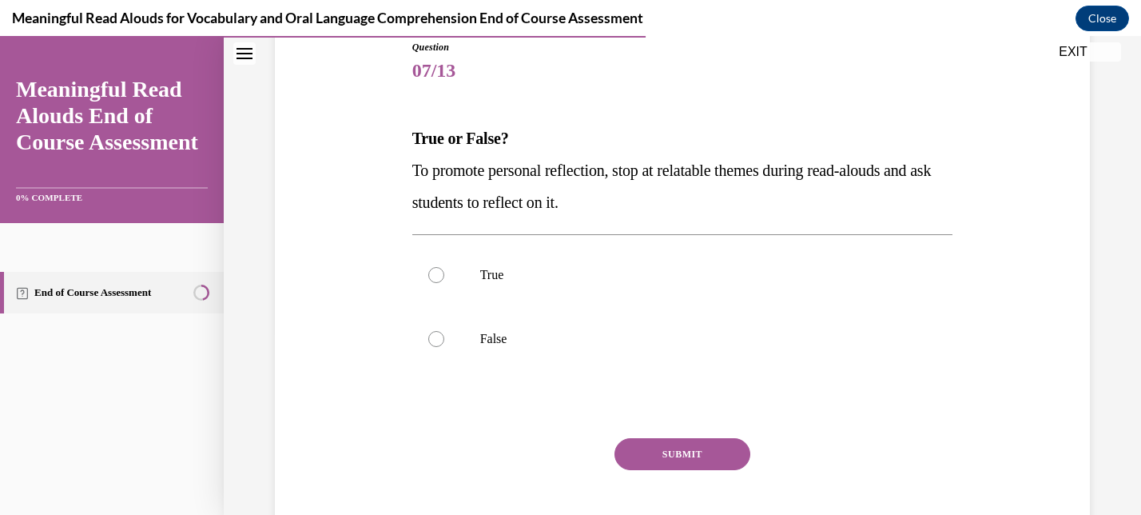
scroll to position [188, 0]
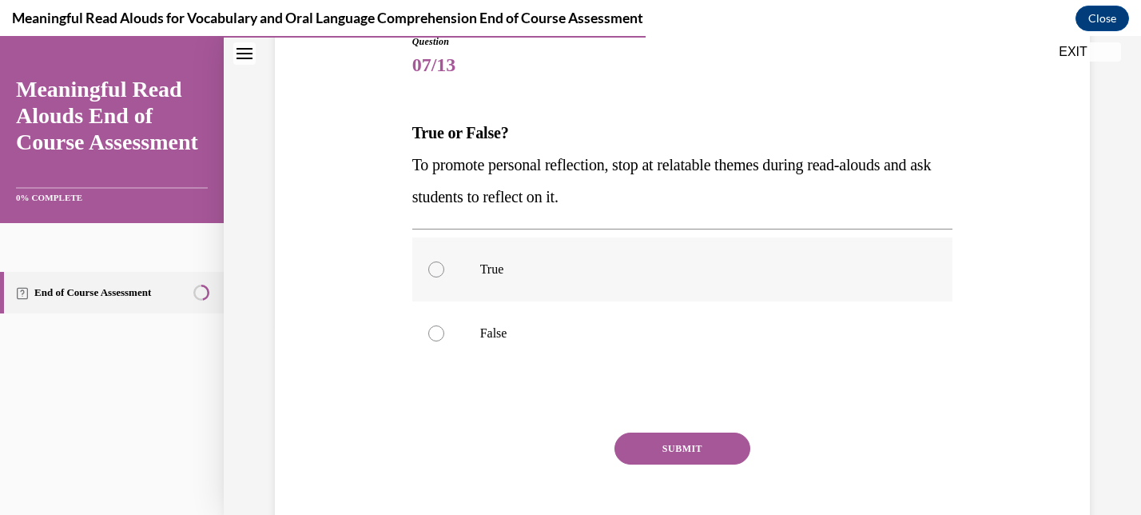
click at [591, 267] on p "True" at bounding box center [696, 269] width 433 height 16
click at [444, 267] on input "True" at bounding box center [436, 269] width 16 height 16
radio input "true"
click at [709, 441] on button "SUBMIT" at bounding box center [682, 448] width 136 height 32
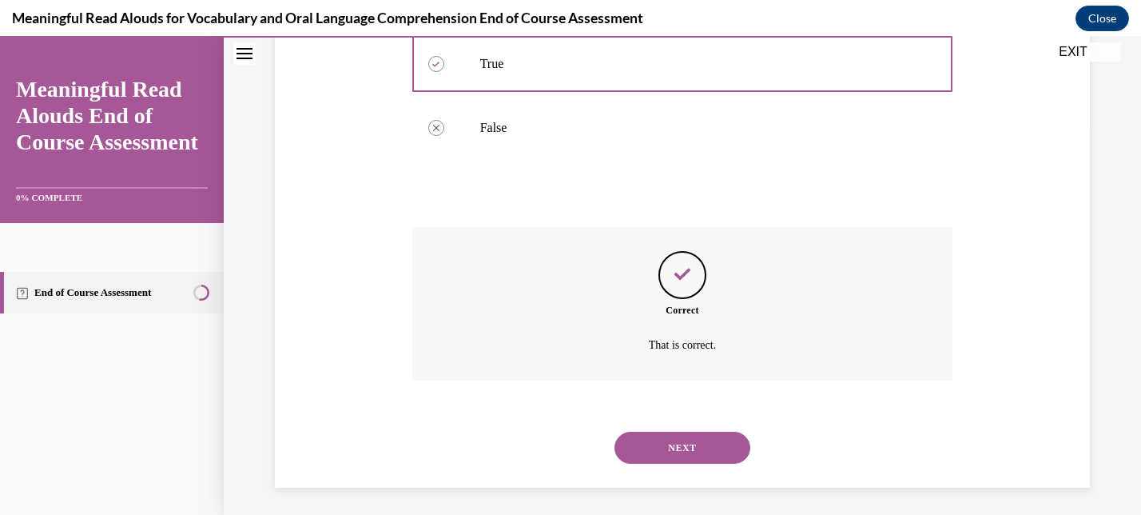
scroll to position [398, 0]
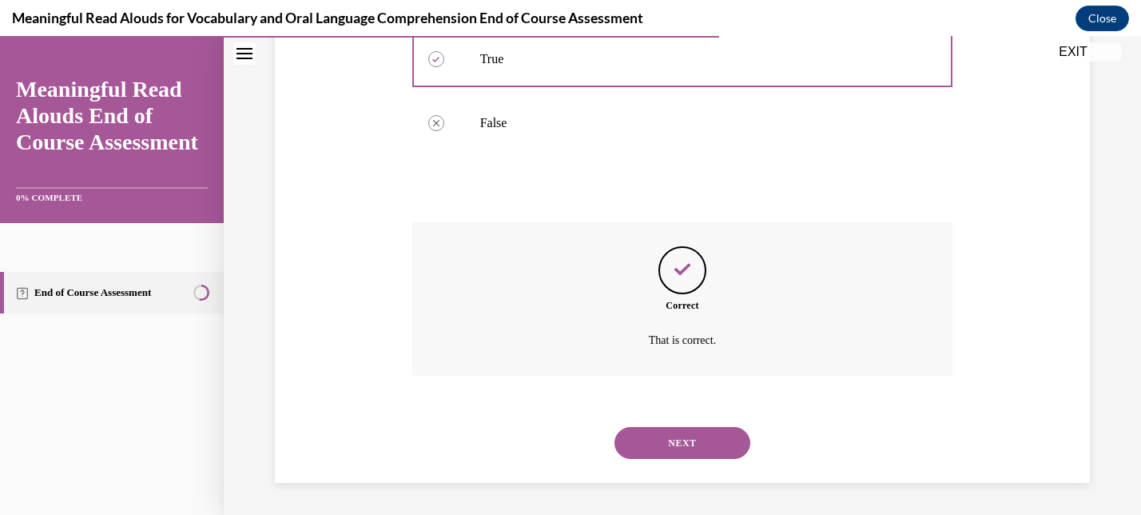
click at [681, 451] on button "NEXT" at bounding box center [682, 443] width 136 height 32
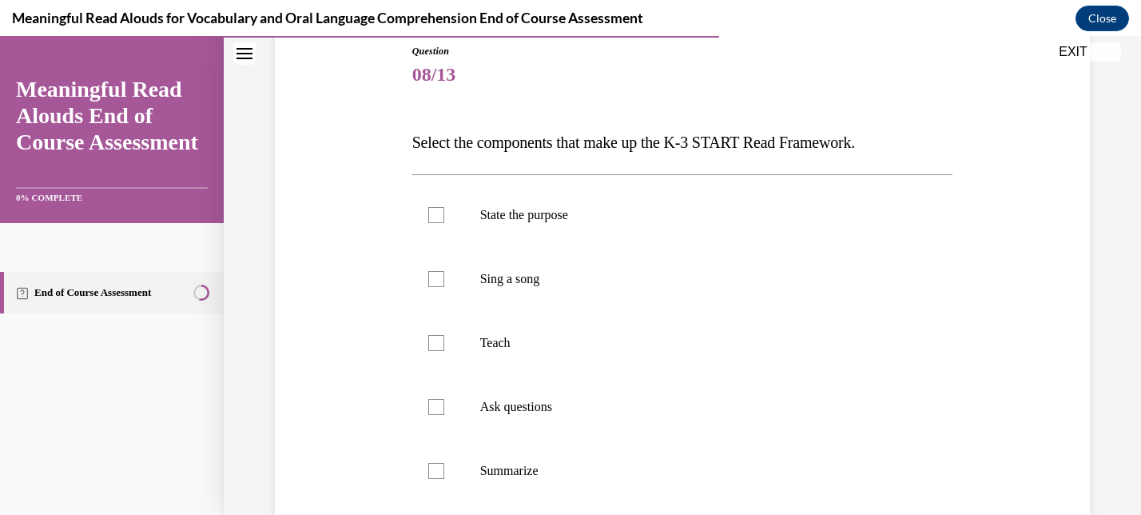
scroll to position [180, 0]
click at [554, 211] on p "State the purpose" at bounding box center [696, 213] width 433 height 16
click at [444, 211] on input "State the purpose" at bounding box center [436, 213] width 16 height 16
checkbox input "true"
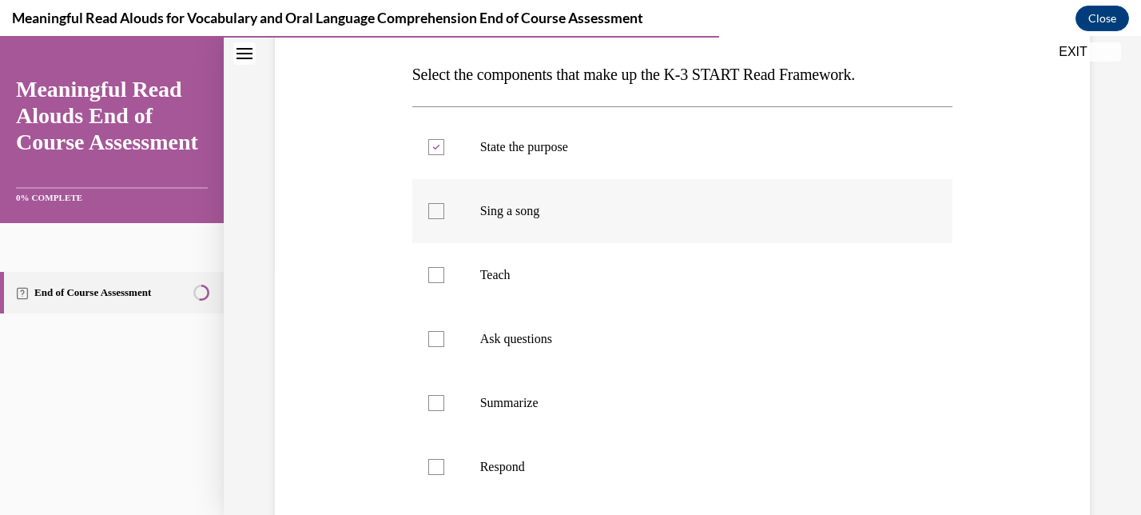
scroll to position [249, 0]
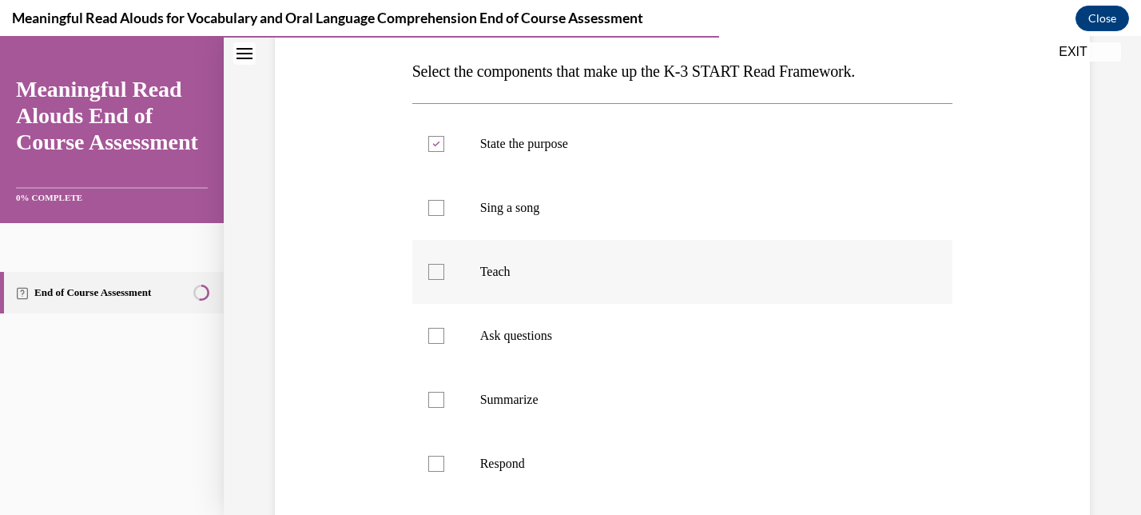
click at [497, 274] on p "Teach" at bounding box center [696, 272] width 433 height 16
click at [444, 274] on input "Teach" at bounding box center [436, 272] width 16 height 16
checkbox input "true"
click at [519, 336] on p "Ask questions" at bounding box center [696, 336] width 433 height 16
click at [444, 336] on input "Ask questions" at bounding box center [436, 336] width 16 height 16
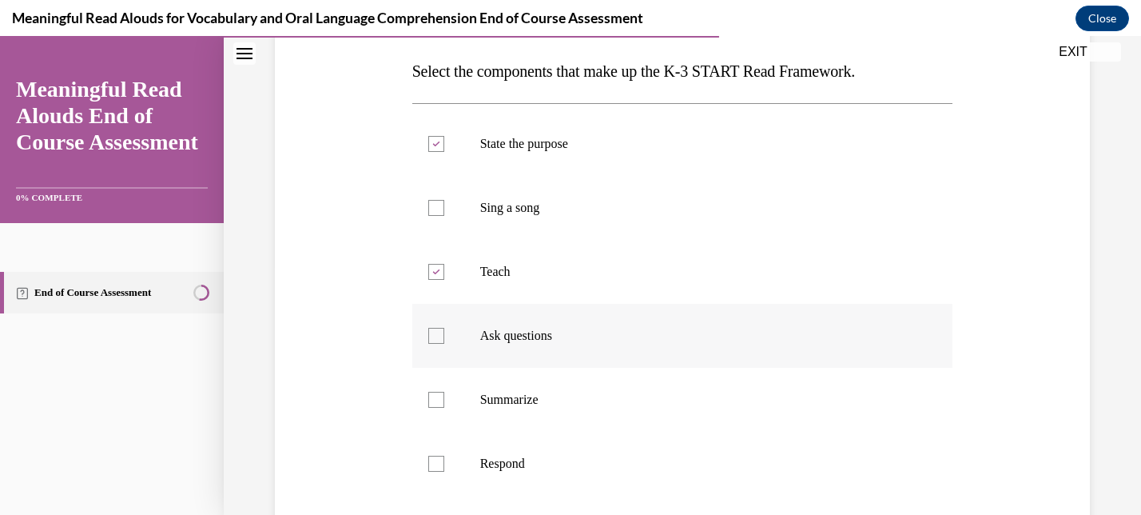
checkbox input "true"
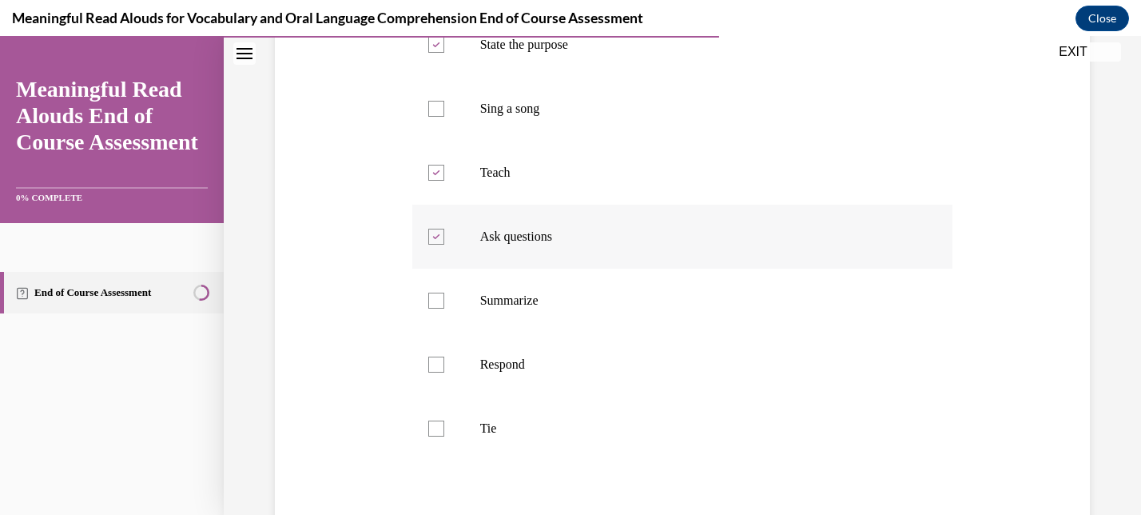
scroll to position [371, 0]
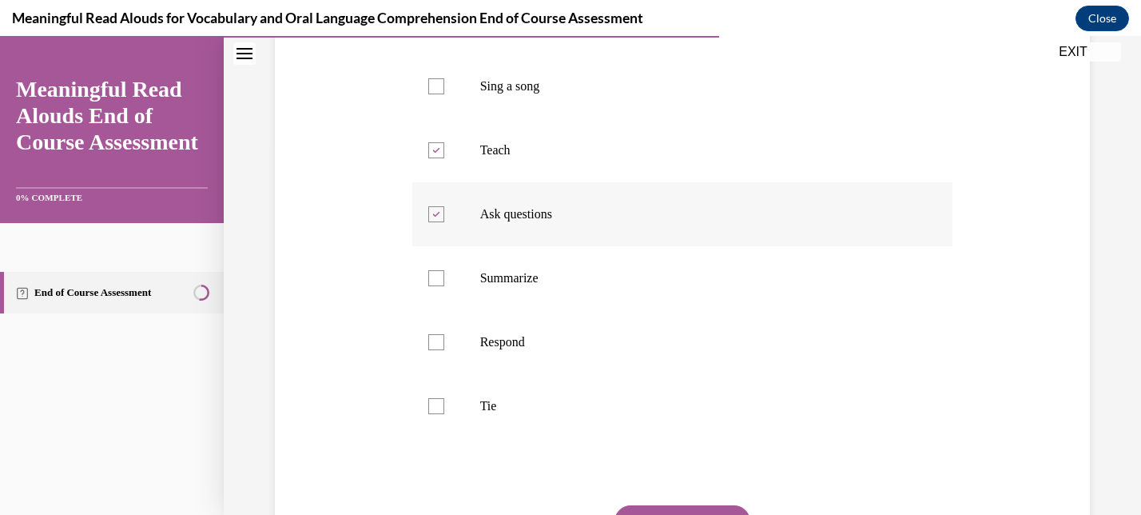
click at [519, 336] on p "Respond" at bounding box center [696, 342] width 433 height 16
click at [444, 336] on input "Respond" at bounding box center [436, 342] width 16 height 16
checkbox input "true"
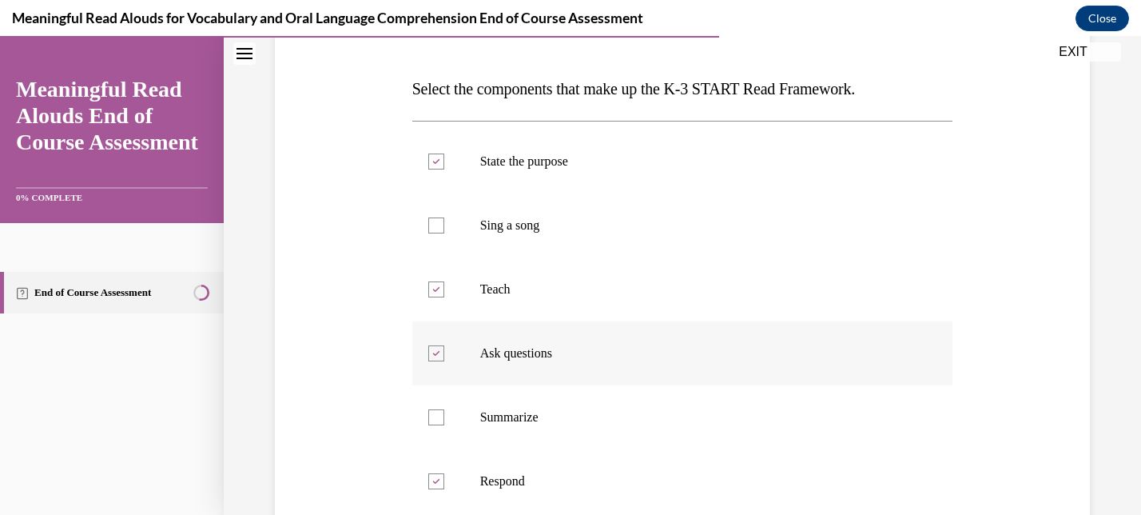
scroll to position [183, 0]
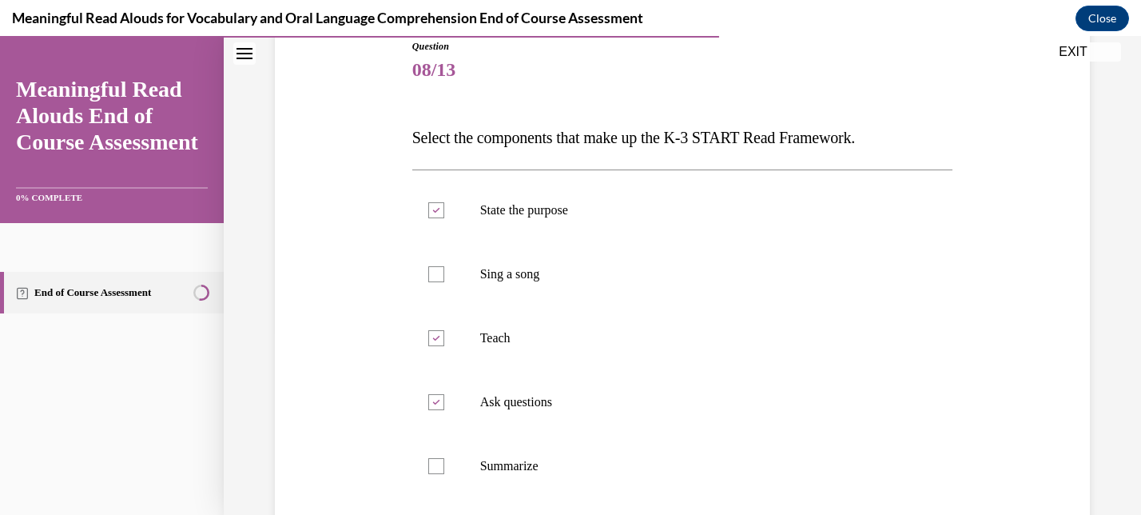
click at [628, 136] on span "Select the components that make up the K-3 START Read Framework." at bounding box center [633, 138] width 443 height 18
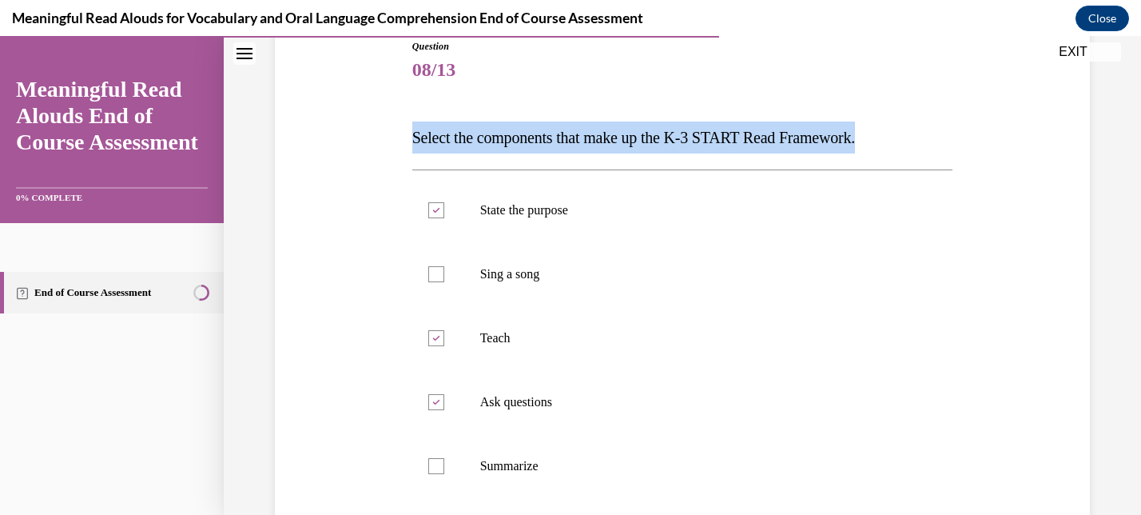
click at [628, 136] on span "Select the components that make up the K-3 START Read Framework." at bounding box center [633, 138] width 443 height 18
copy span "Select the components that make up the K-3 START Read Framework."
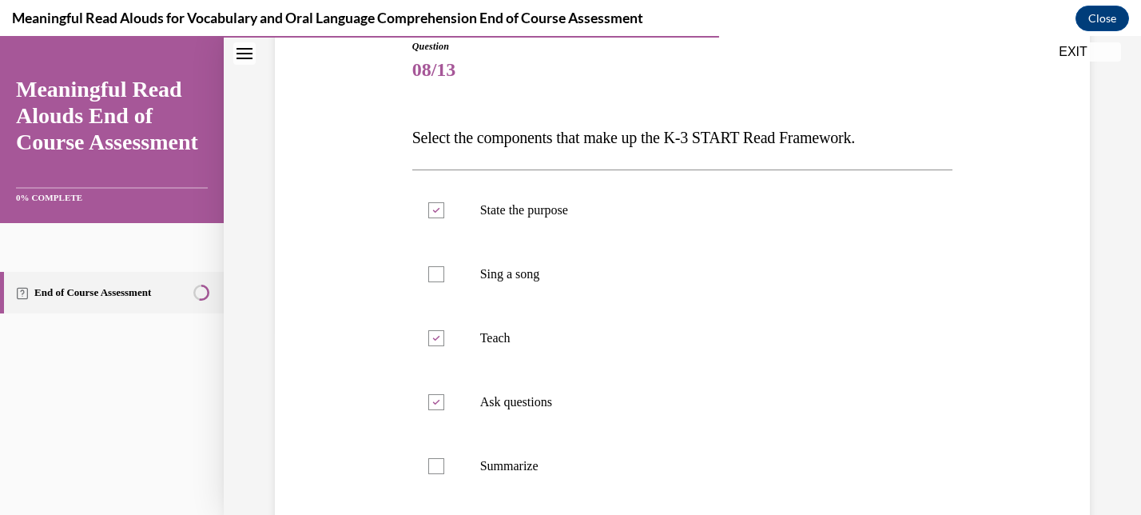
click at [344, 258] on div "Question 08/13 Select the components that make up the K-3 START Read Framework.…" at bounding box center [682, 407] width 823 height 833
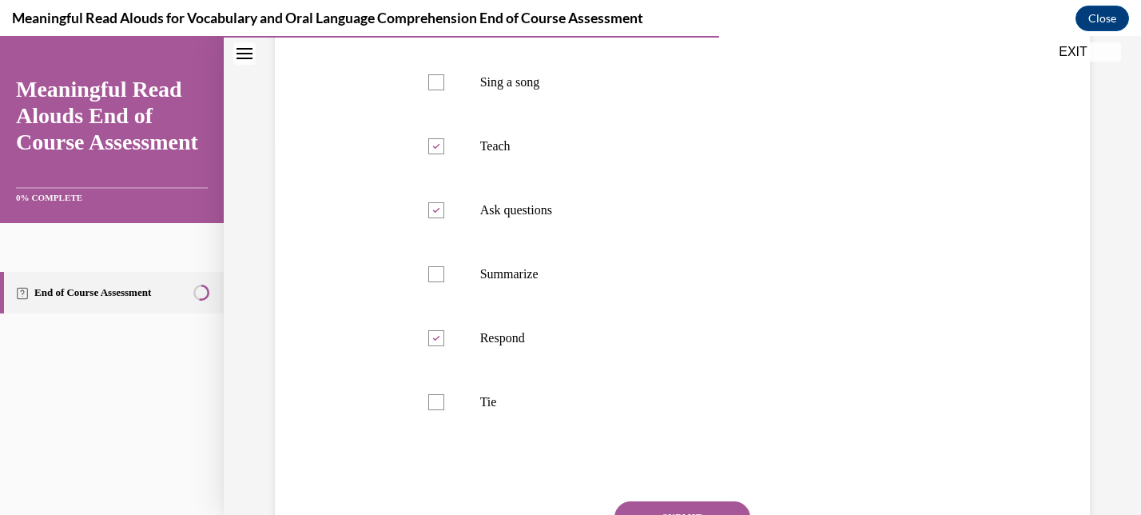
scroll to position [389, 0]
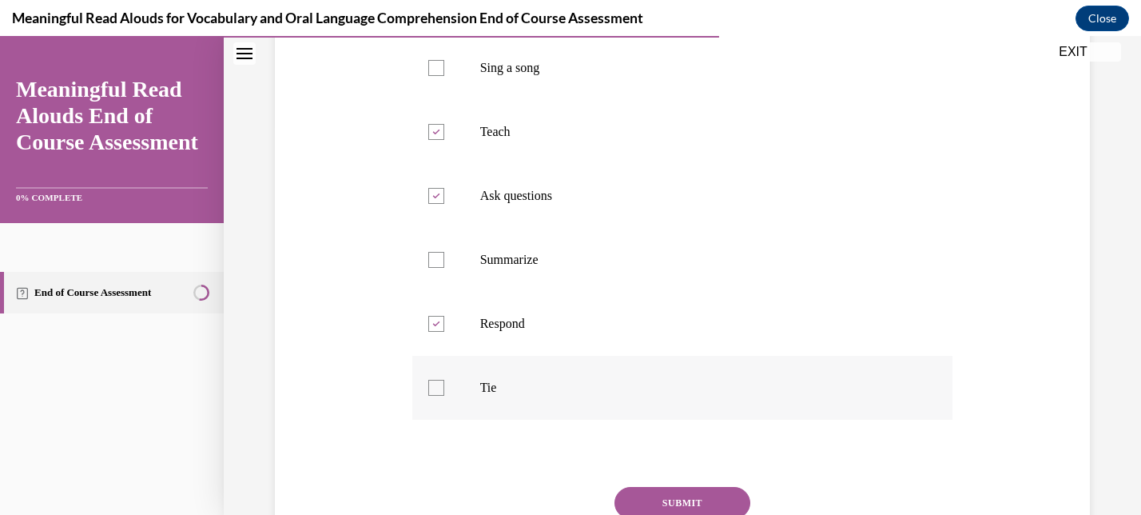
click at [432, 383] on div at bounding box center [436, 388] width 16 height 16
click at [432, 383] on input "Tie" at bounding box center [436, 388] width 16 height 16
checkbox input "true"
click at [682, 506] on button "SUBMIT" at bounding box center [682, 503] width 136 height 32
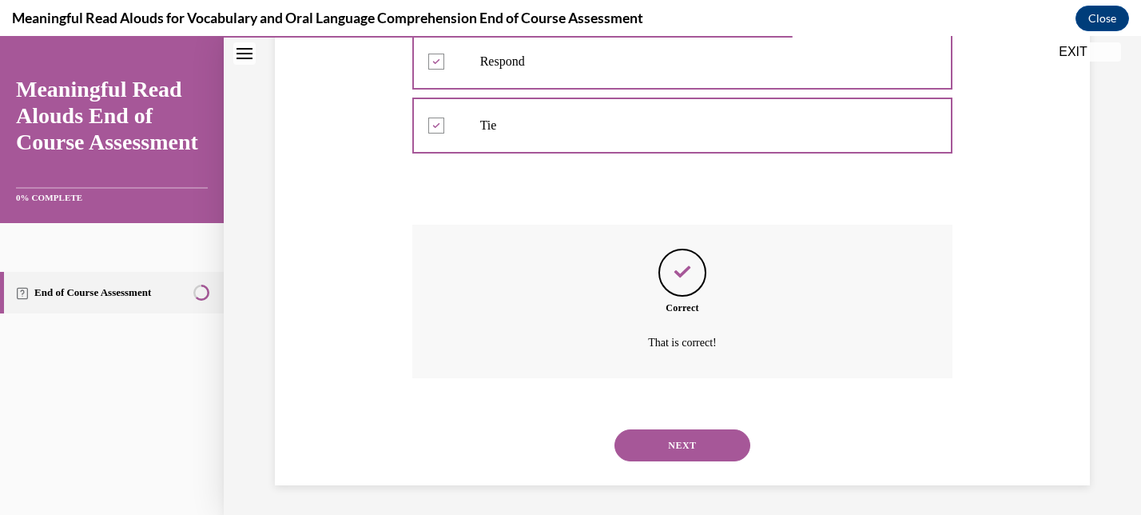
scroll to position [654, 0]
click at [693, 448] on button "NEXT" at bounding box center [682, 443] width 136 height 32
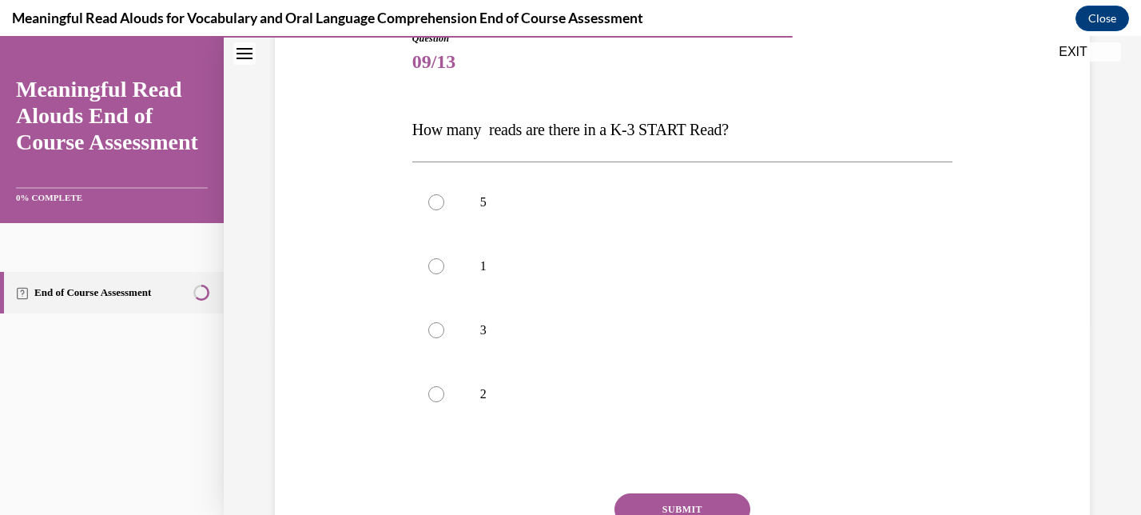
scroll to position [193, 0]
click at [539, 129] on span "How many reads are there in a K-3 START Read?" at bounding box center [570, 128] width 316 height 18
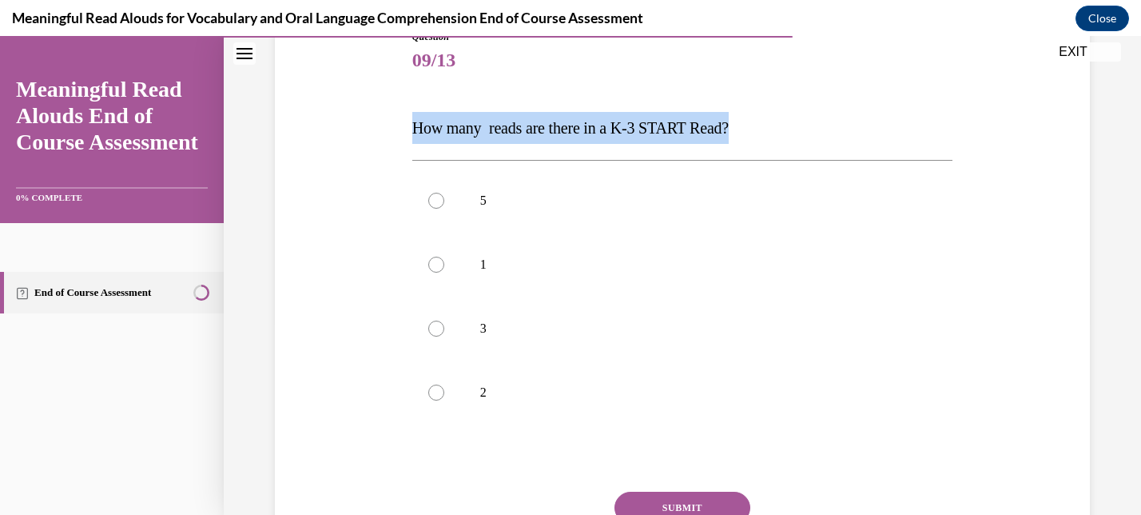
click at [539, 129] on span "How many reads are there in a K-3 START Read?" at bounding box center [570, 128] width 316 height 18
copy span "How many reads are there in a K-3 START Read?"
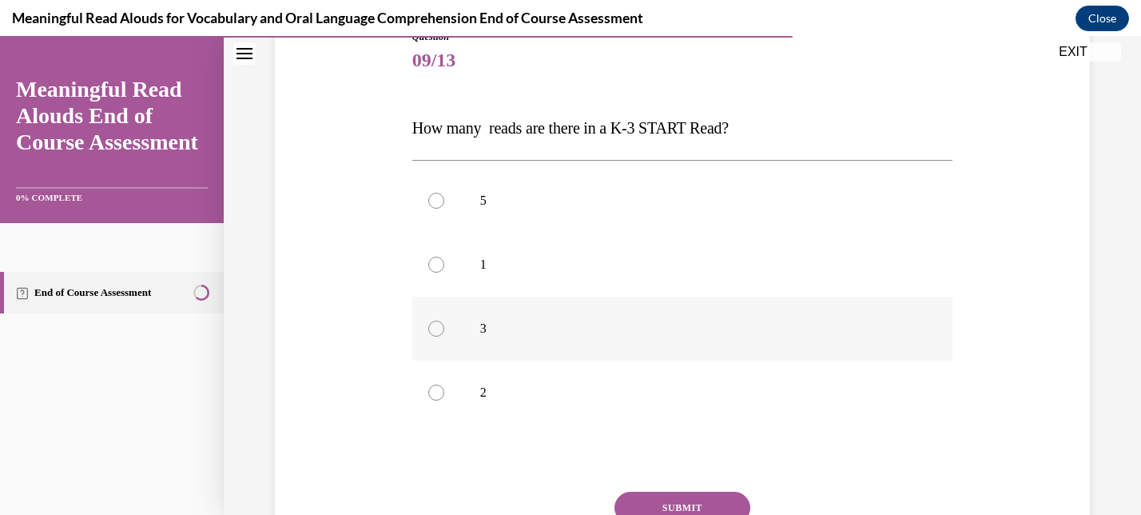
click at [432, 328] on div at bounding box center [436, 328] width 16 height 16
click at [432, 328] on input "3" at bounding box center [436, 328] width 16 height 16
radio input "true"
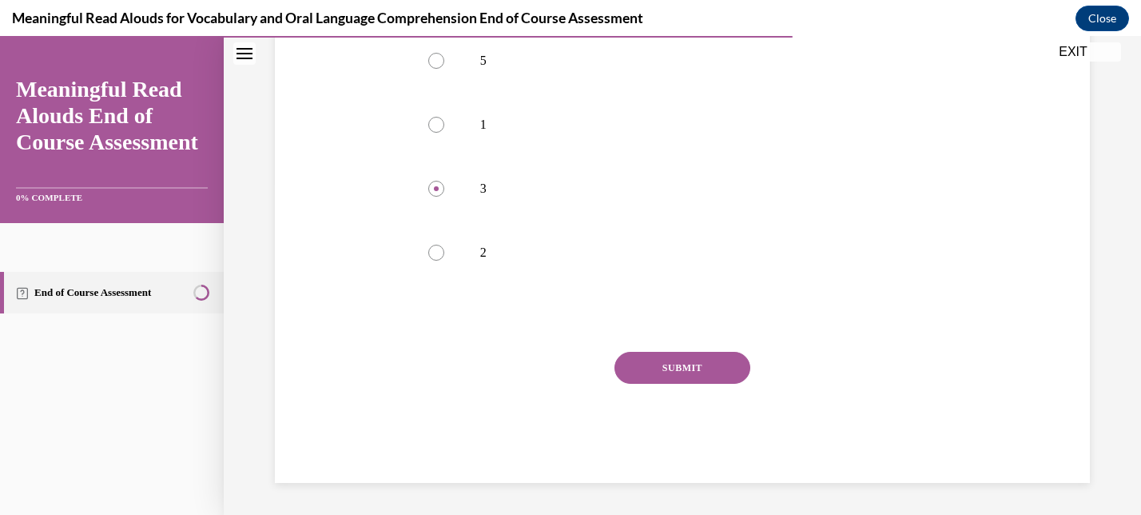
click at [700, 363] on button "SUBMIT" at bounding box center [682, 368] width 136 height 32
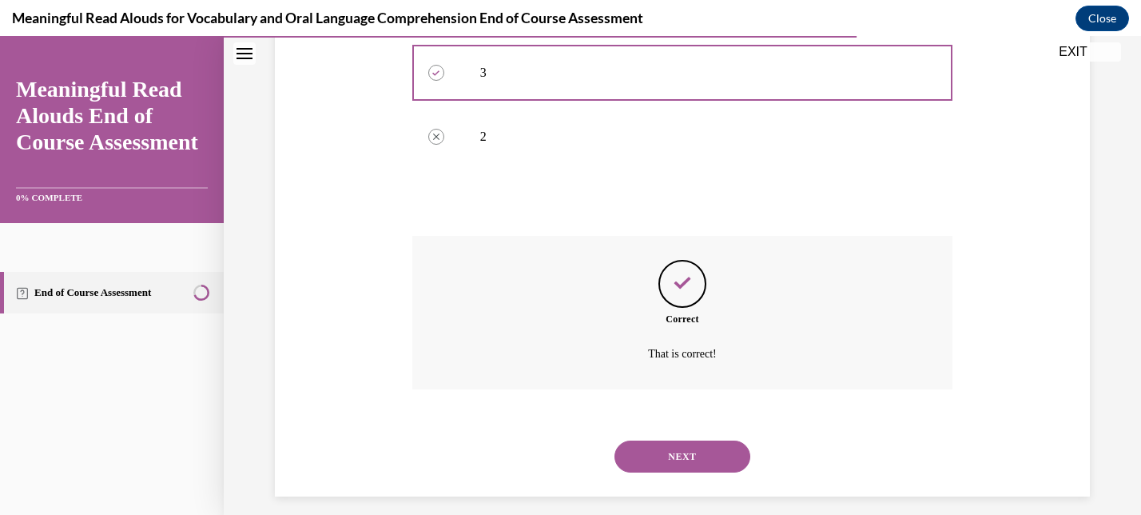
scroll to position [462, 0]
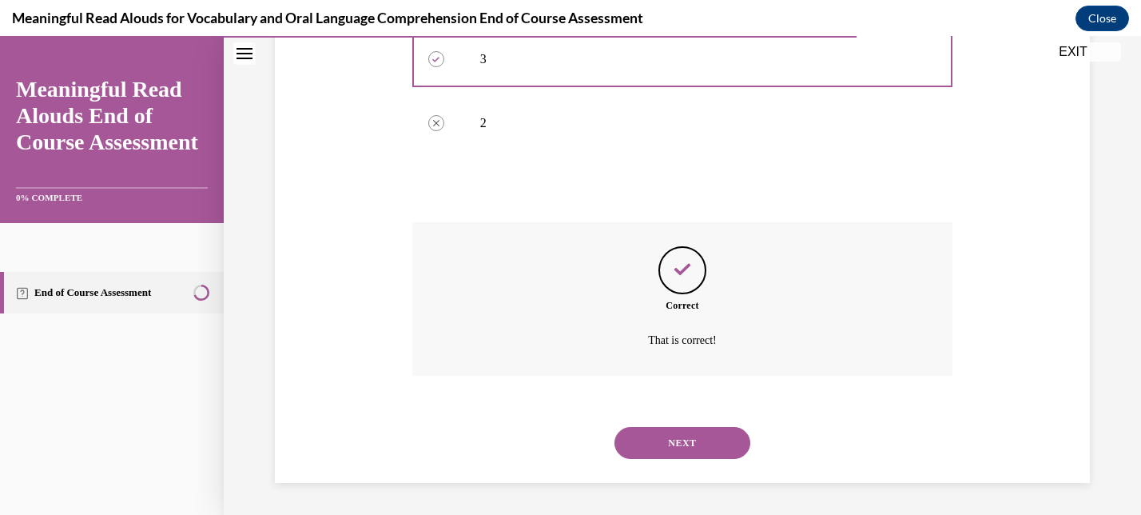
click at [694, 452] on button "NEXT" at bounding box center [682, 443] width 136 height 32
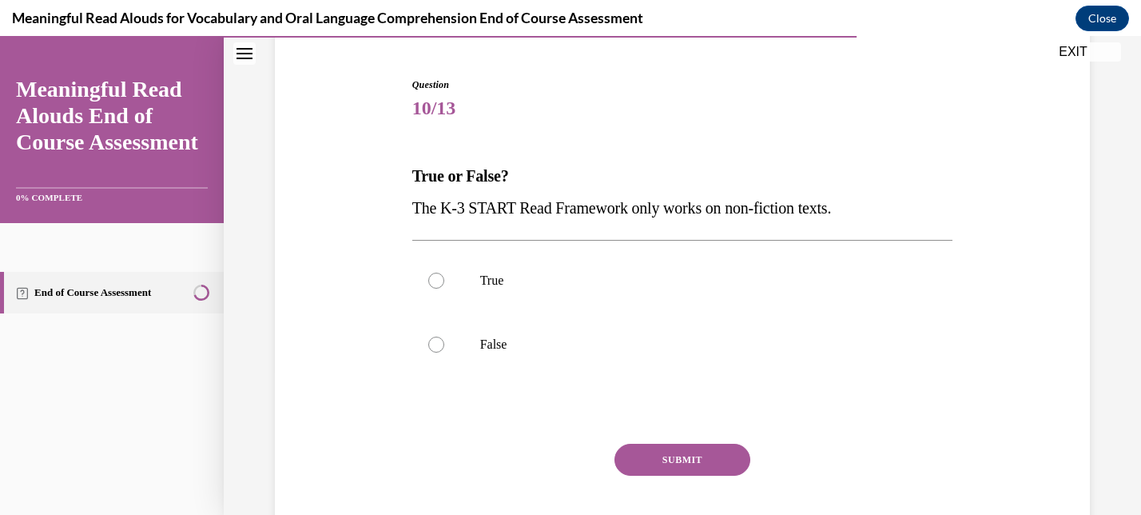
scroll to position [150, 0]
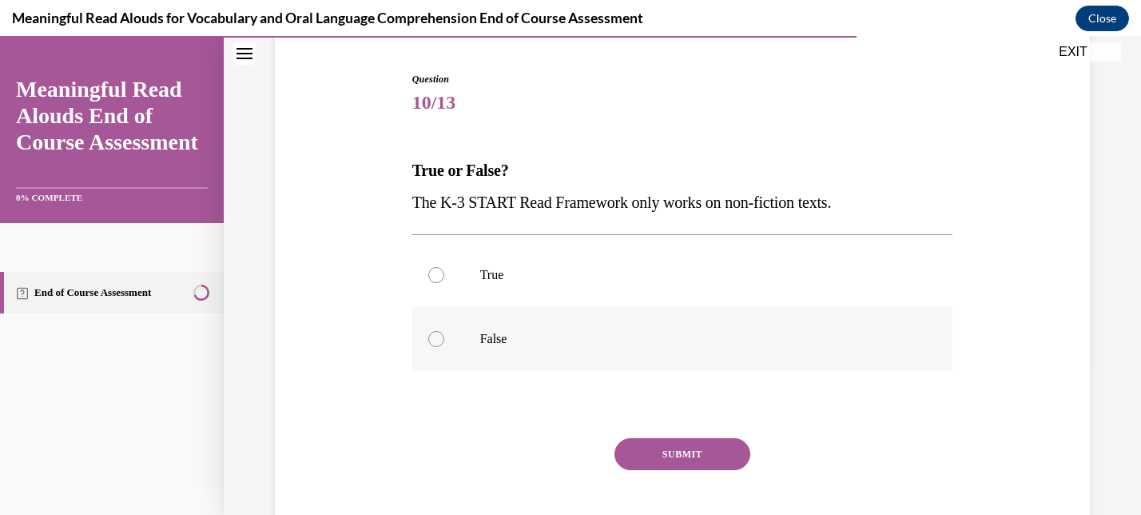
click at [436, 344] on div at bounding box center [436, 339] width 16 height 16
click at [436, 344] on input "False" at bounding box center [436, 339] width 16 height 16
radio input "true"
click at [718, 455] on button "SUBMIT" at bounding box center [682, 454] width 136 height 32
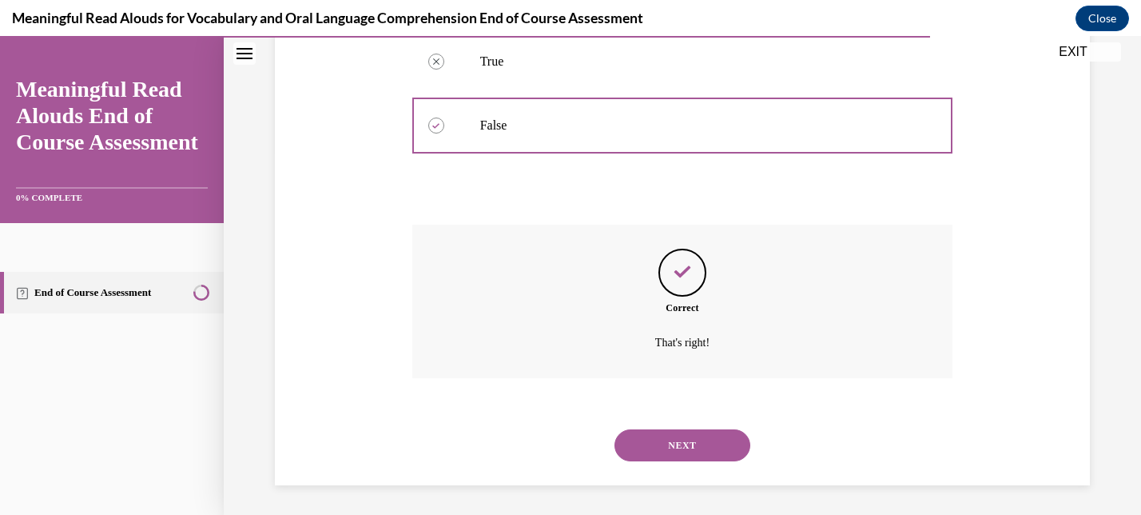
scroll to position [366, 0]
click at [694, 429] on button "NEXT" at bounding box center [682, 443] width 136 height 32
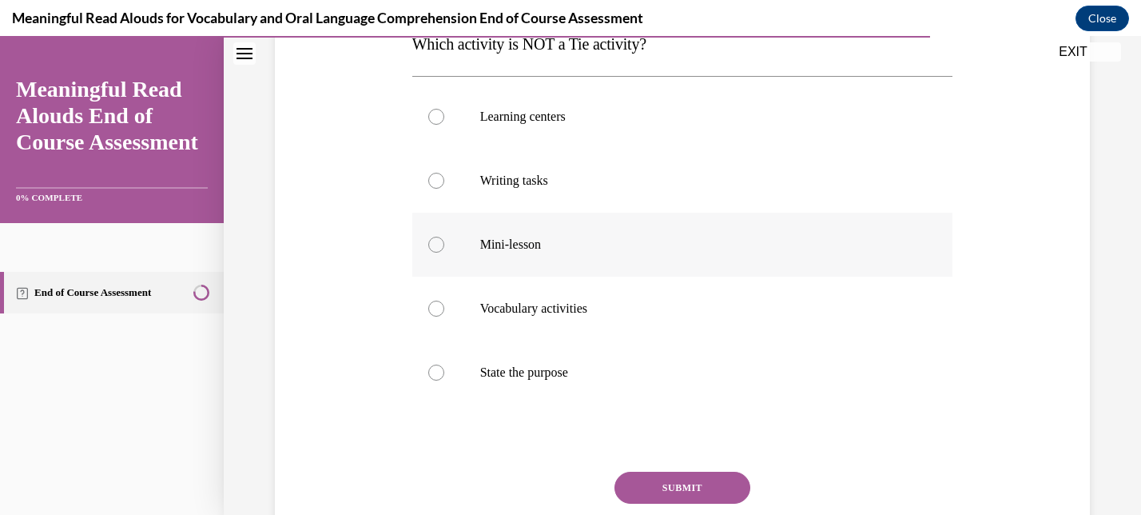
scroll to position [193, 0]
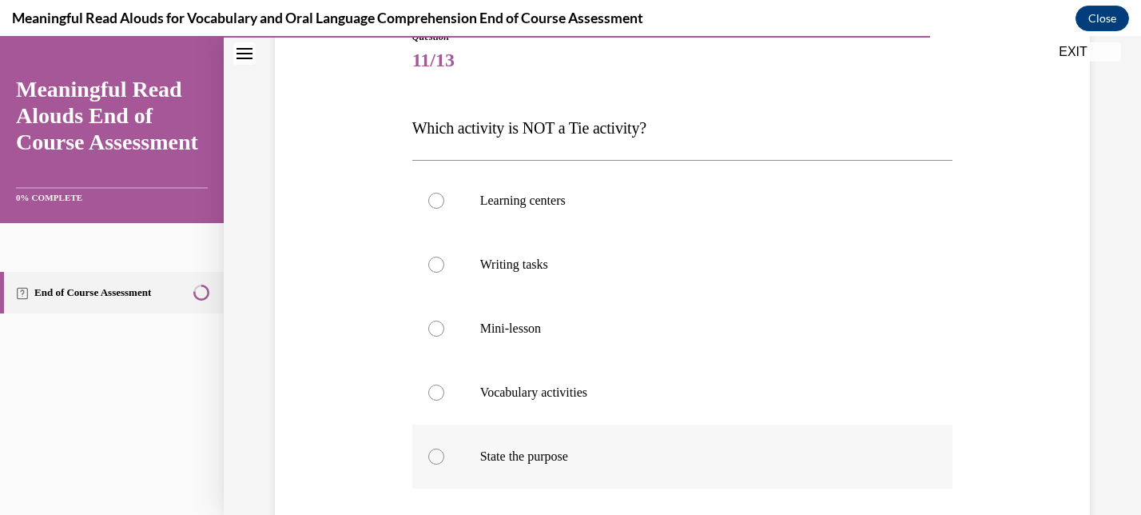
click at [541, 459] on p "State the purpose" at bounding box center [696, 456] width 433 height 16
click at [444, 459] on input "State the purpose" at bounding box center [436, 456] width 16 height 16
radio input "true"
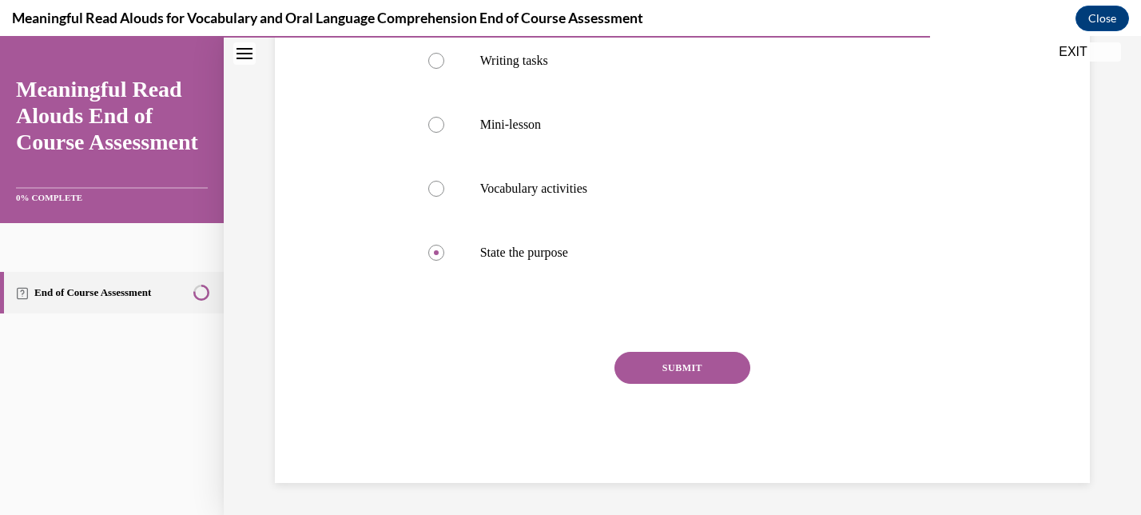
click at [690, 374] on button "SUBMIT" at bounding box center [682, 368] width 136 height 32
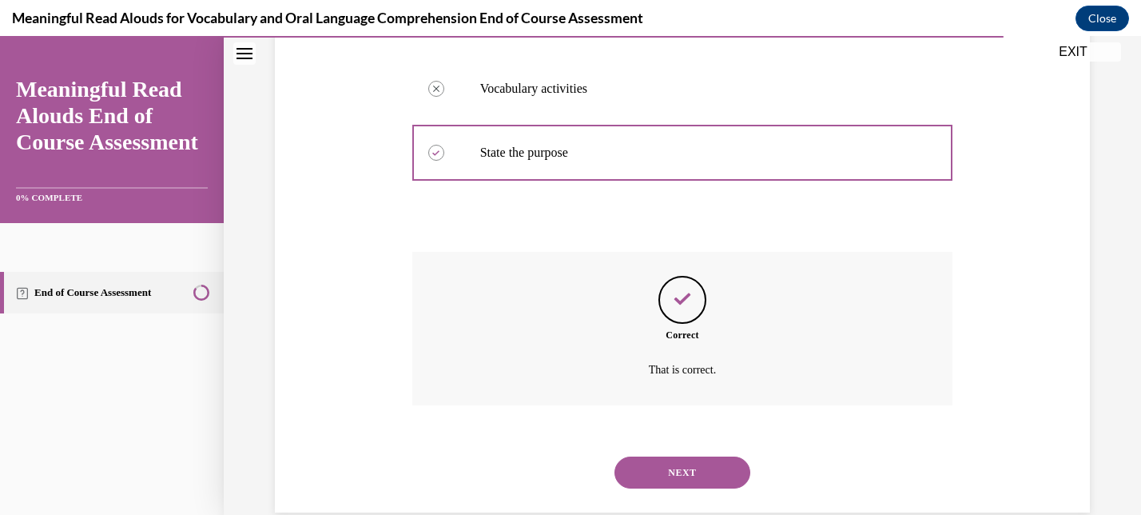
scroll to position [526, 0]
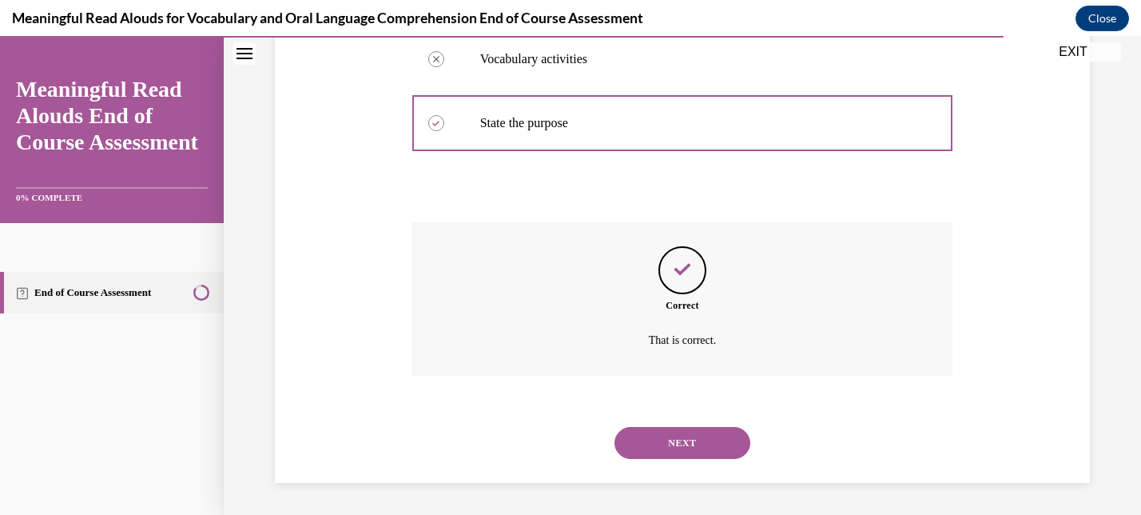
click at [674, 447] on button "NEXT" at bounding box center [682, 443] width 136 height 32
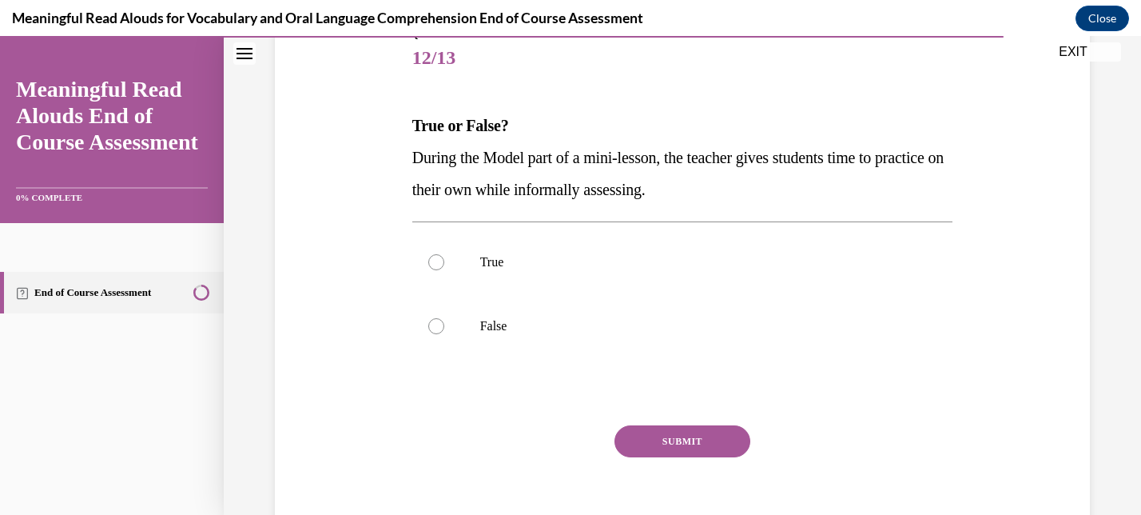
scroll to position [198, 0]
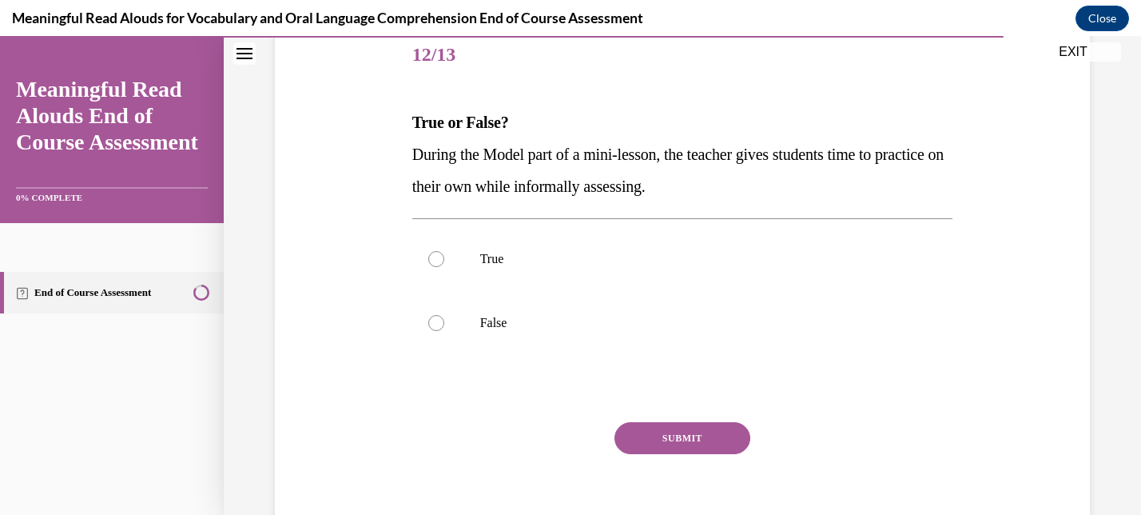
click at [515, 175] on p "During the Model part of a mini-lesson, the teacher gives students time to prac…" at bounding box center [682, 170] width 541 height 64
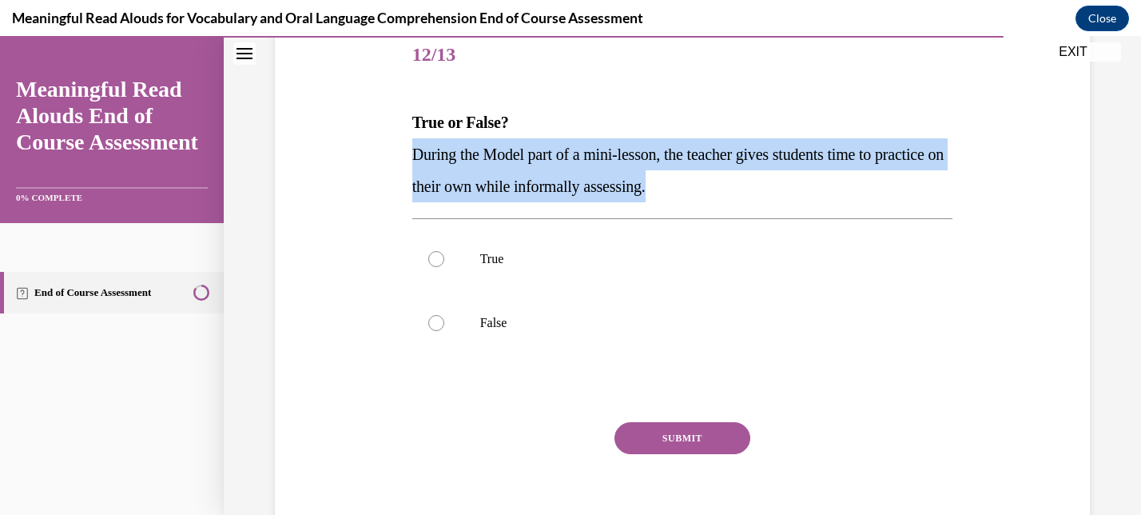
click at [515, 175] on p "During the Model part of a mini-lesson, the teacher gives students time to prac…" at bounding box center [682, 170] width 541 height 64
copy span "During the Model part of a mini-lesson, the teacher gives students time to prac…"
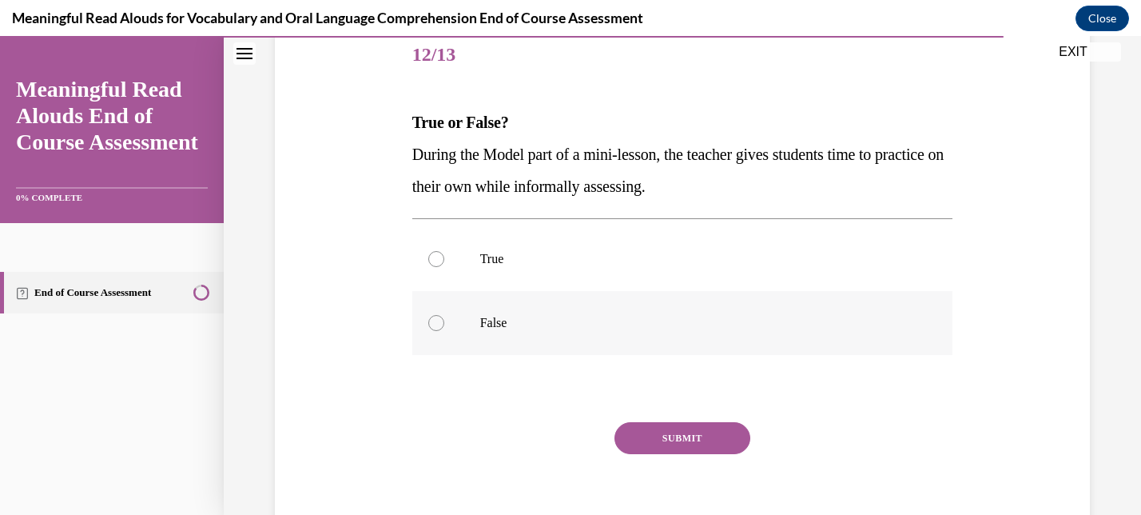
click at [451, 313] on label "False" at bounding box center [682, 323] width 541 height 64
click at [444, 315] on input "False" at bounding box center [436, 323] width 16 height 16
radio input "true"
click at [725, 436] on button "SUBMIT" at bounding box center [682, 438] width 136 height 32
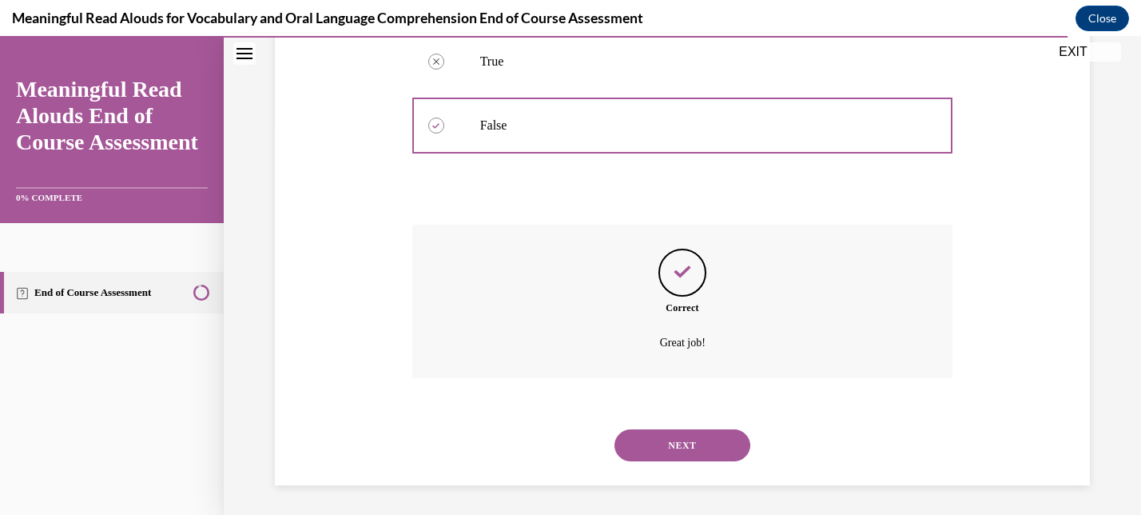
scroll to position [398, 0]
click at [703, 439] on button "NEXT" at bounding box center [682, 443] width 136 height 32
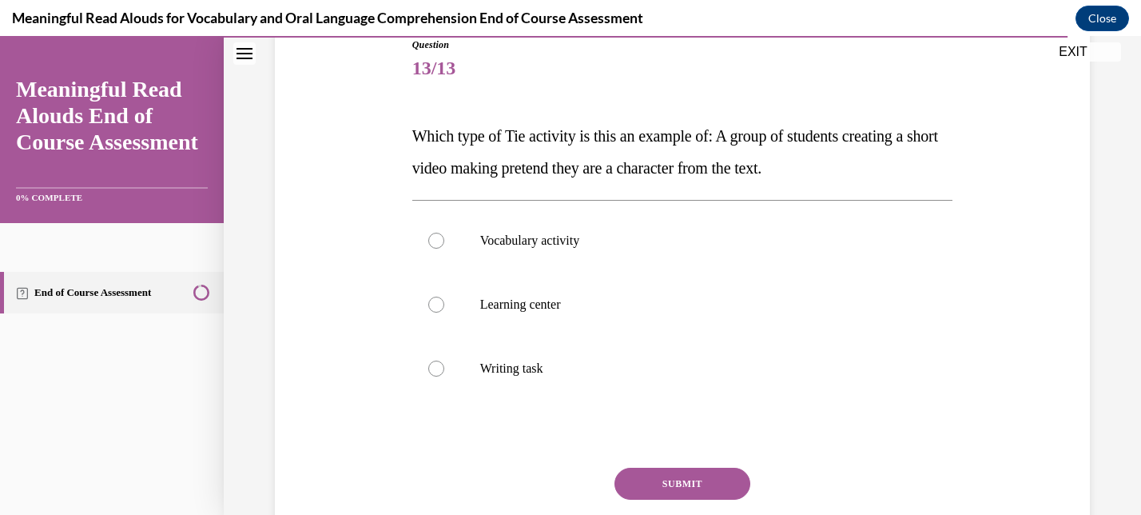
scroll to position [186, 0]
click at [650, 153] on p "Which type of Tie activity is this an example of: A group of students creating …" at bounding box center [682, 150] width 541 height 64
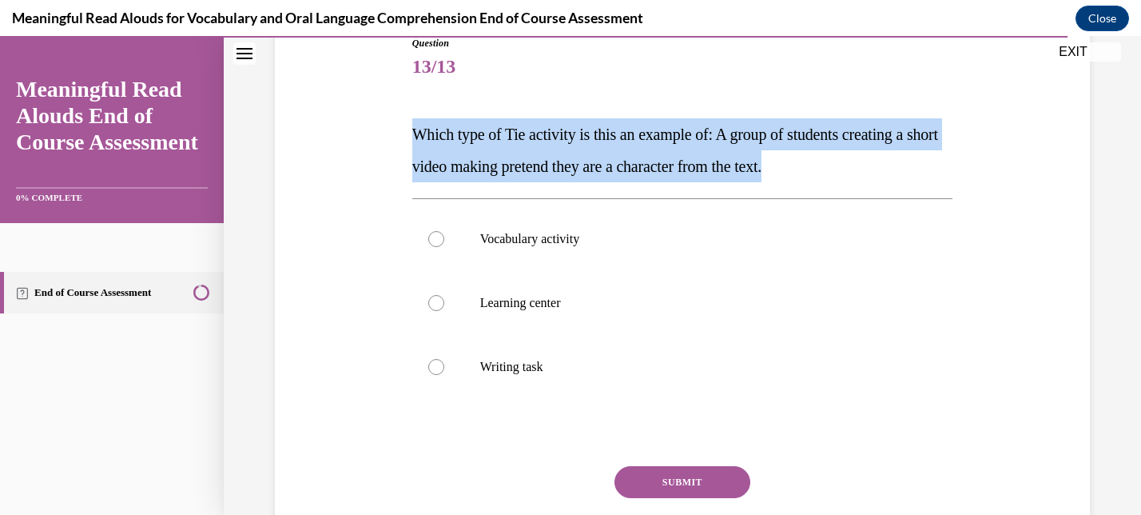
click at [650, 153] on p "Which type of Tie activity is this an example of: A group of students creating …" at bounding box center [682, 150] width 541 height 64
copy span "Which type of Tie activity is this an example of: A group of students creating …"
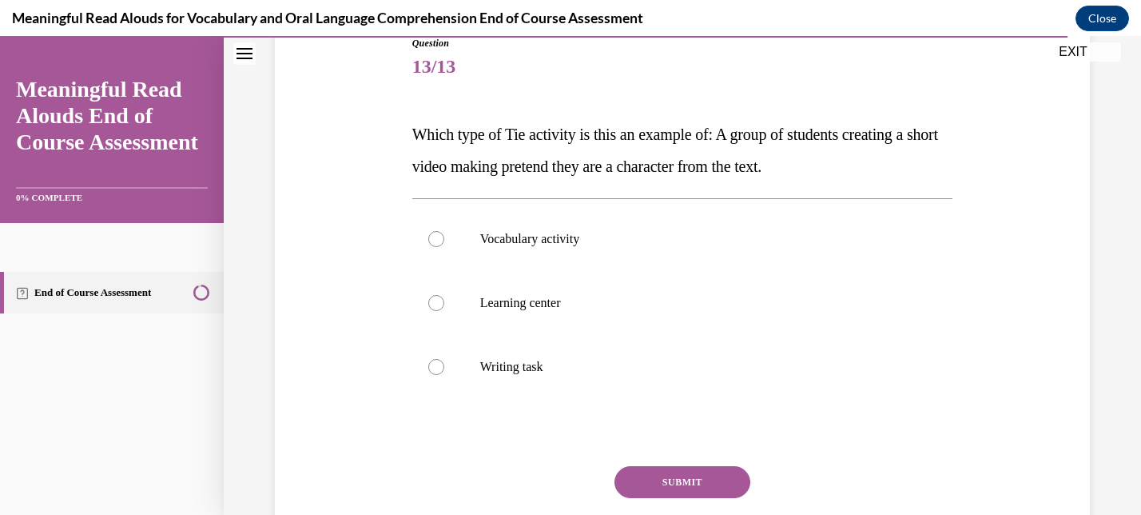
click at [351, 259] on div "Question 13/13 Which type of Tie activity is this an example of: A group of stu…" at bounding box center [682, 292] width 823 height 609
click at [555, 303] on p "Learning center" at bounding box center [696, 303] width 433 height 16
click at [444, 303] on input "Learning center" at bounding box center [436, 303] width 16 height 16
radio input "true"
click at [701, 477] on button "SUBMIT" at bounding box center [682, 482] width 136 height 32
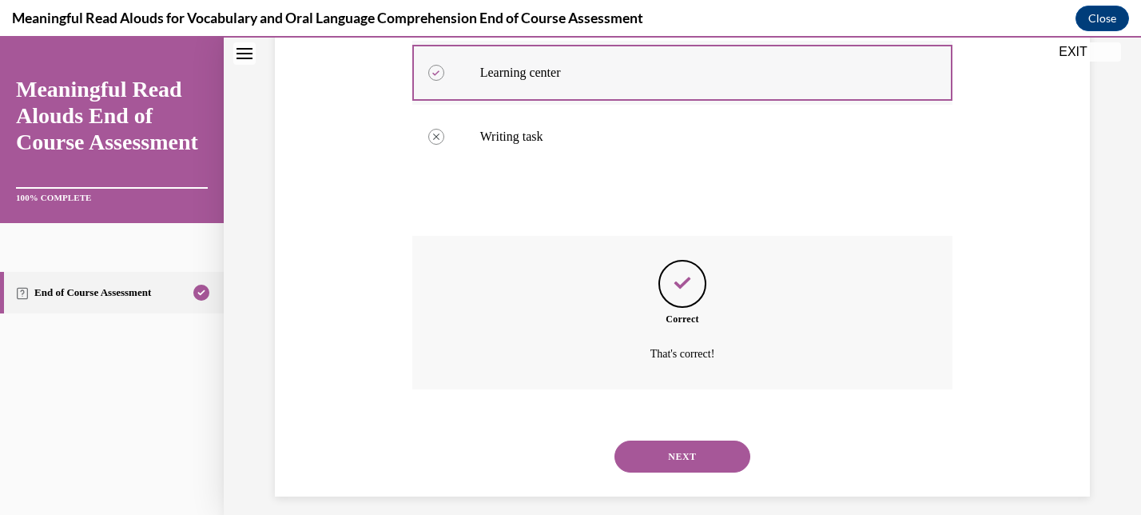
scroll to position [430, 0]
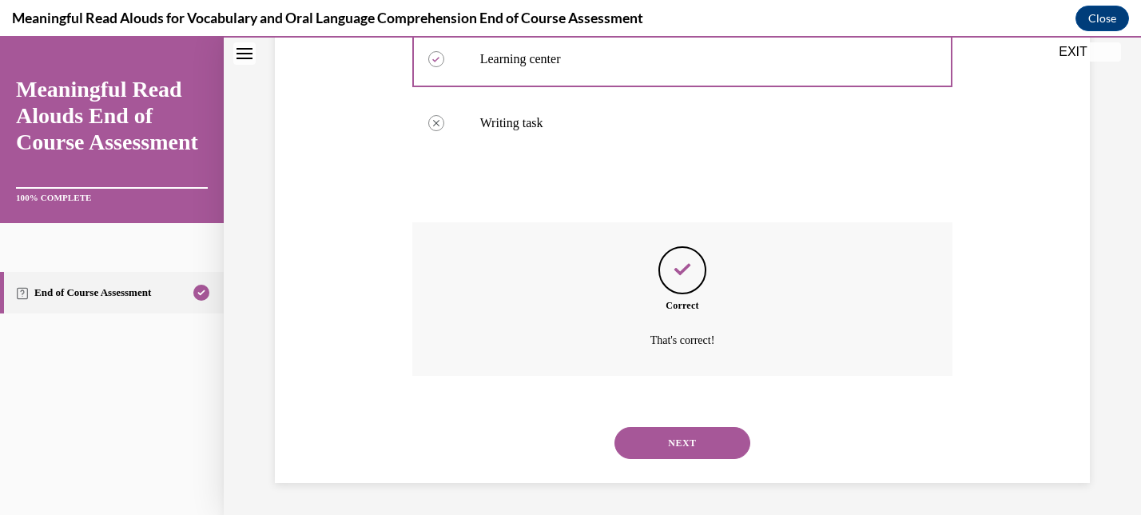
click at [698, 436] on button "NEXT" at bounding box center [682, 443] width 136 height 32
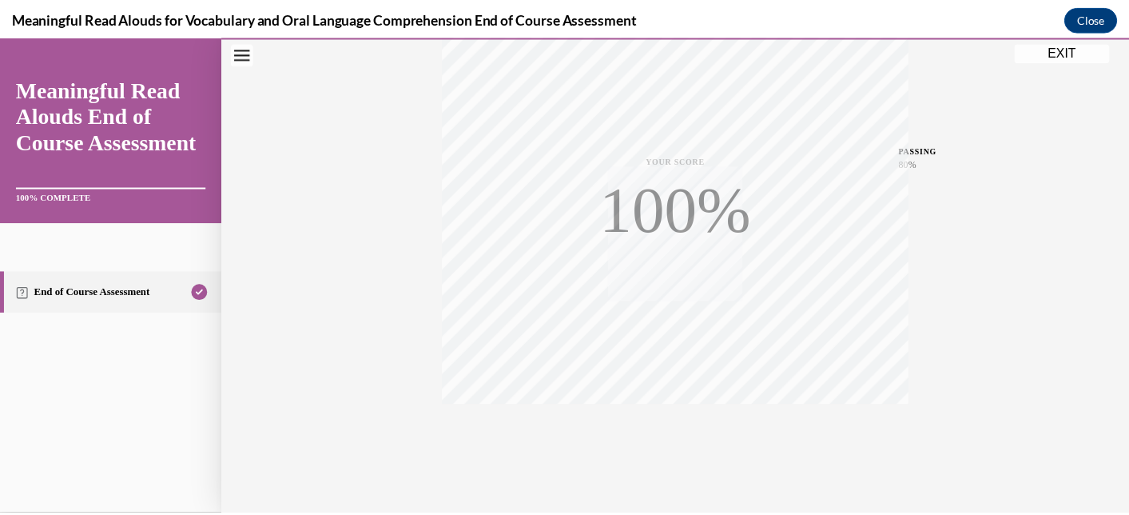
scroll to position [340, 0]
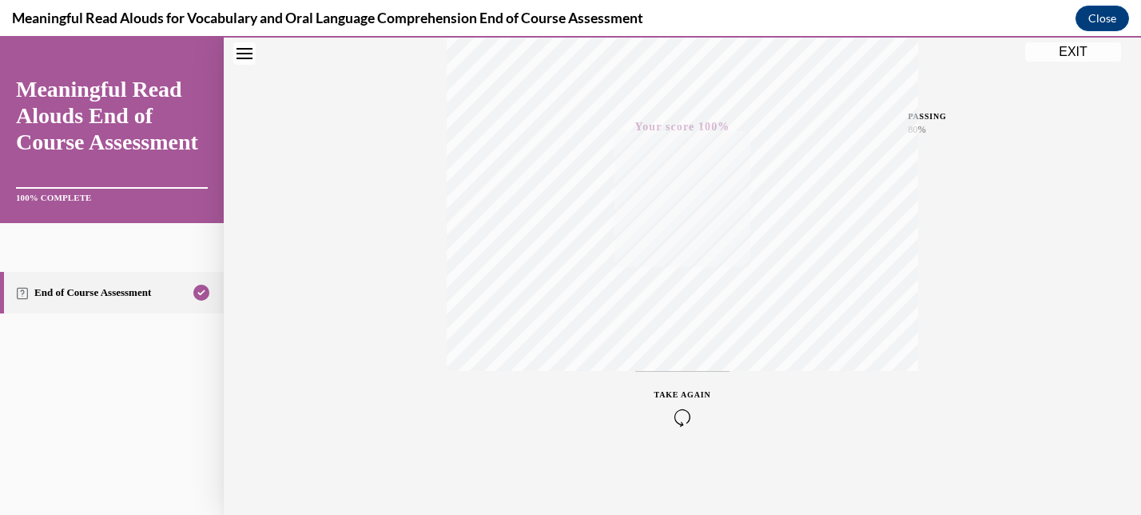
click at [1058, 54] on button "EXIT" at bounding box center [1073, 51] width 96 height 19
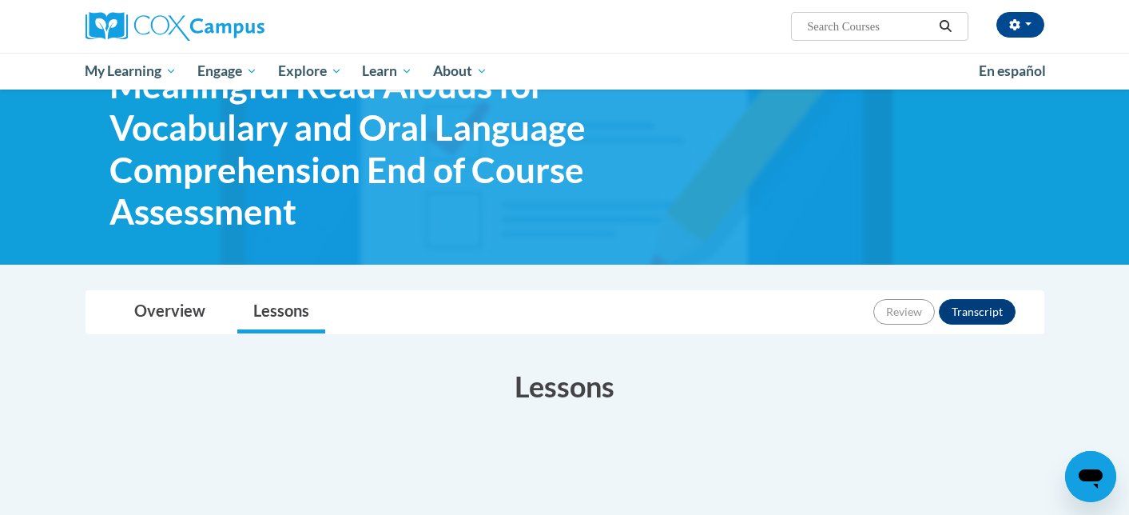
scroll to position [299, 0]
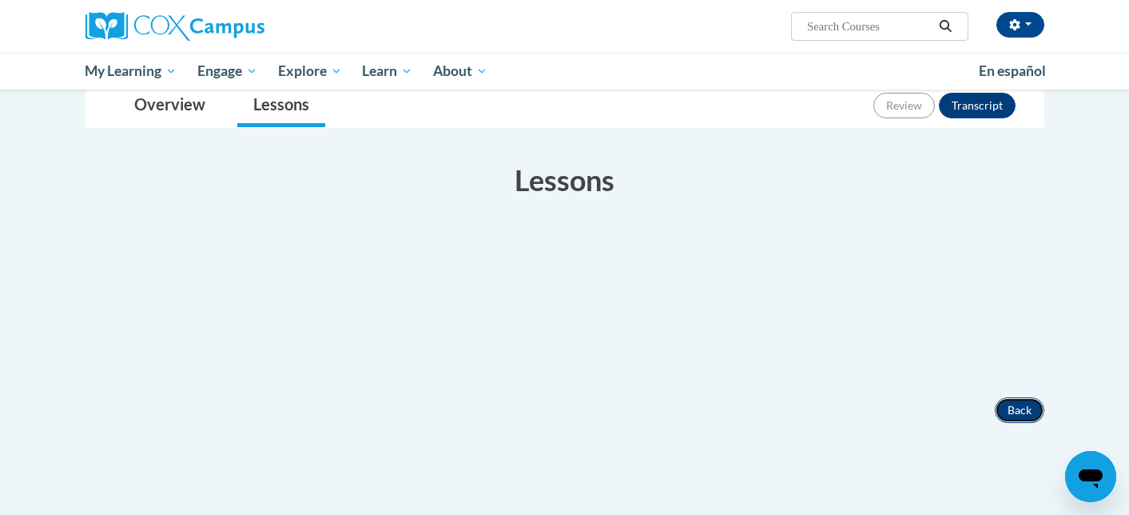
click at [1020, 414] on button "Back" at bounding box center [1020, 410] width 50 height 26
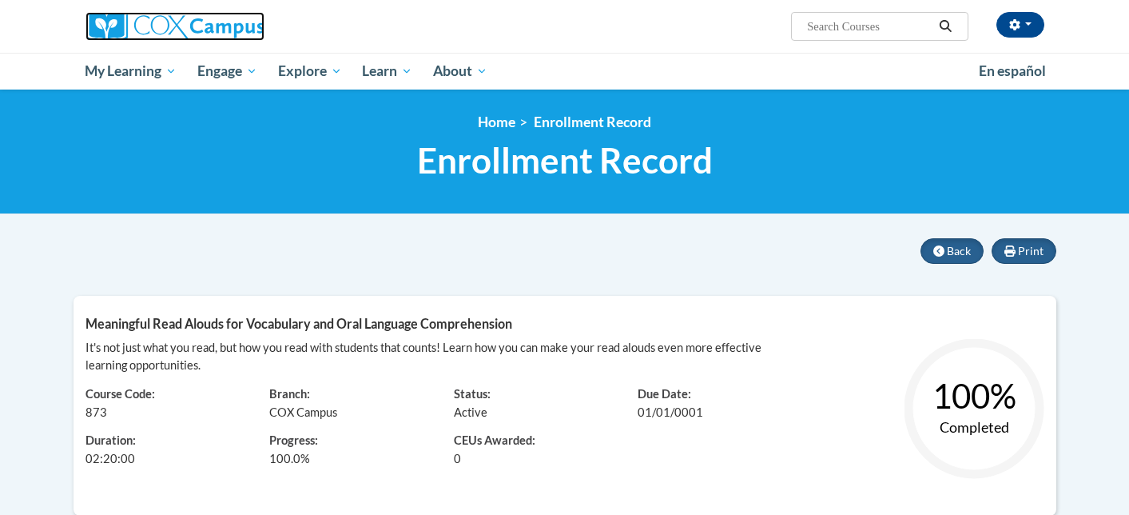
click at [139, 30] on img at bounding box center [174, 26] width 179 height 29
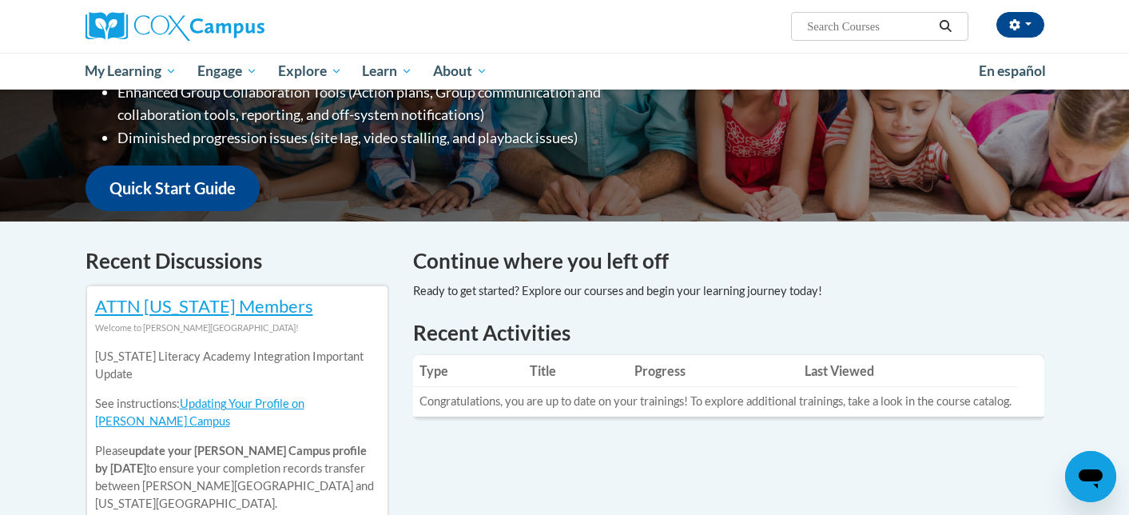
scroll to position [441, 0]
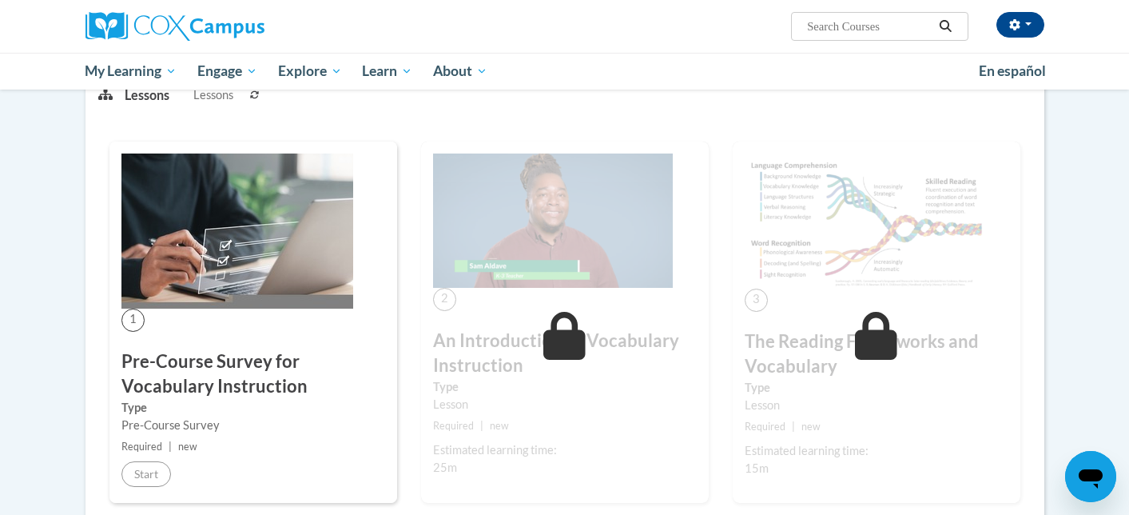
scroll to position [221, 0]
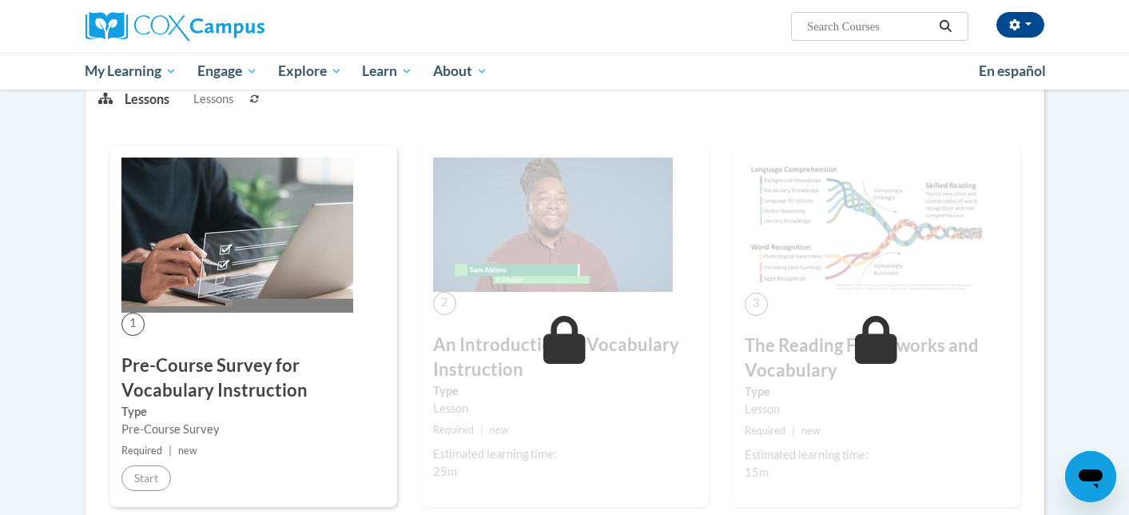
click at [227, 213] on img at bounding box center [237, 234] width 232 height 155
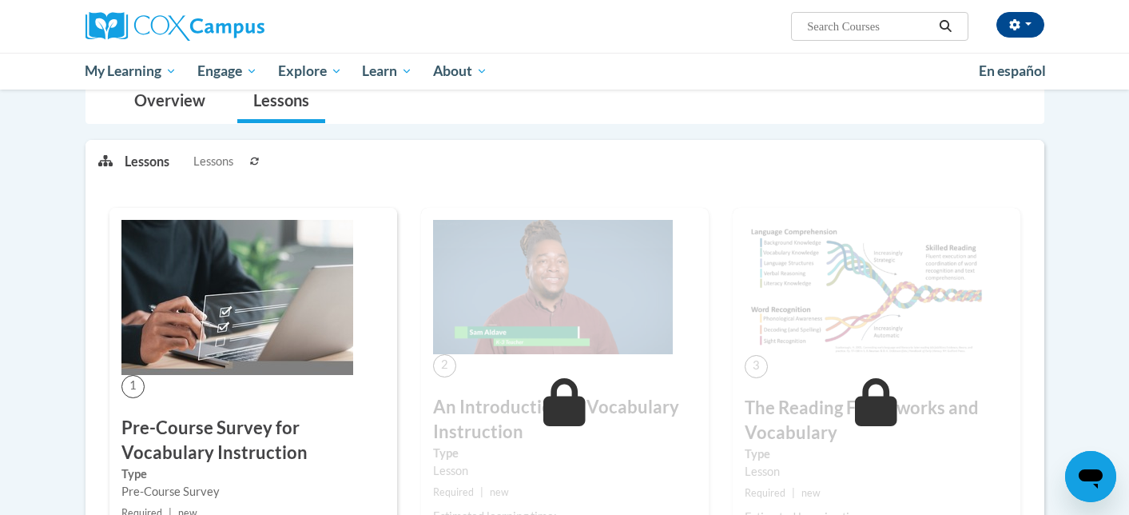
scroll to position [0, 0]
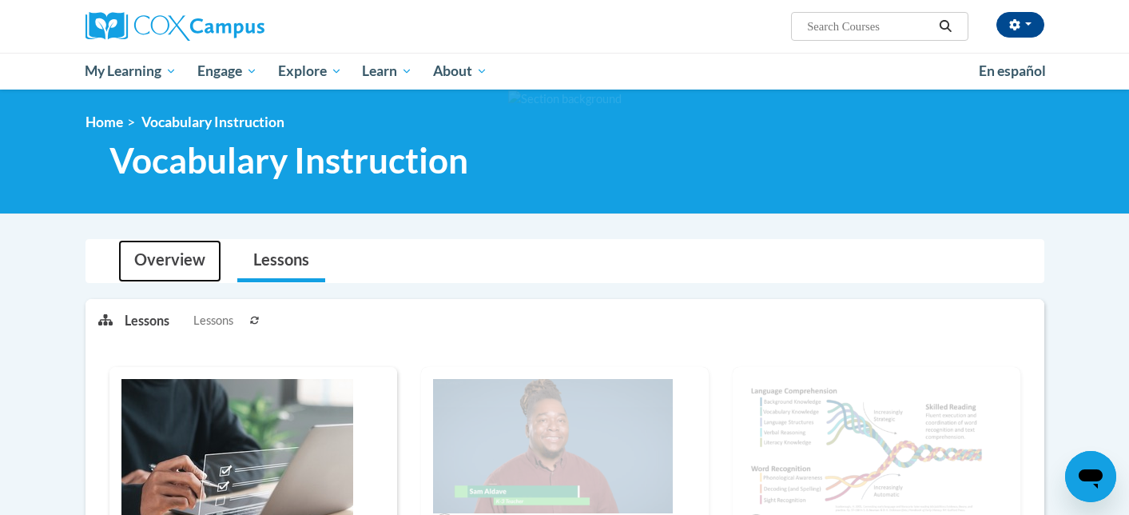
click at [157, 274] on link "Overview" at bounding box center [169, 261] width 103 height 42
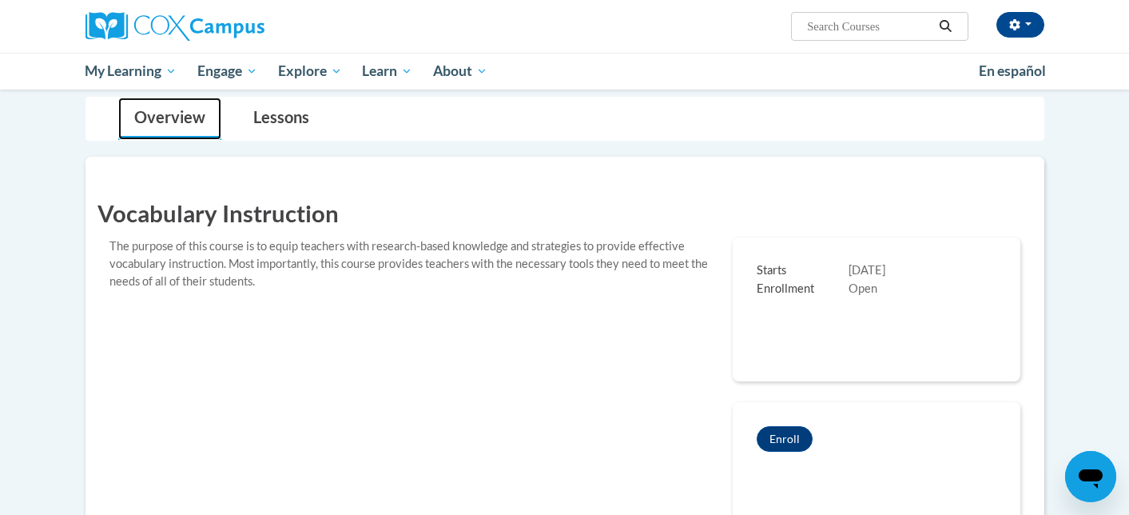
scroll to position [141, 0]
click at [789, 439] on button "Enroll" at bounding box center [785, 440] width 56 height 26
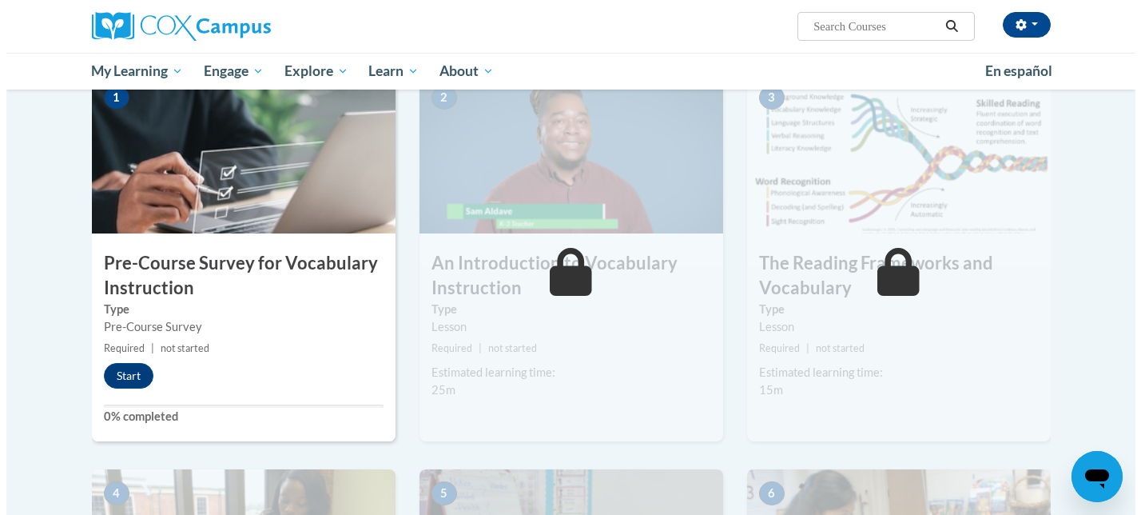
scroll to position [344, 0]
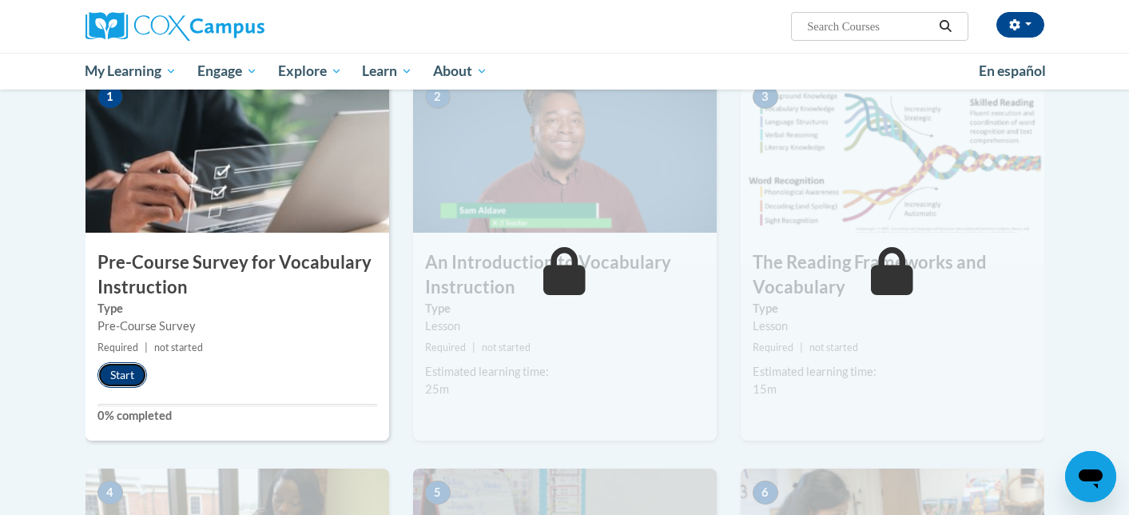
click at [129, 372] on button "Start" at bounding box center [122, 375] width 50 height 26
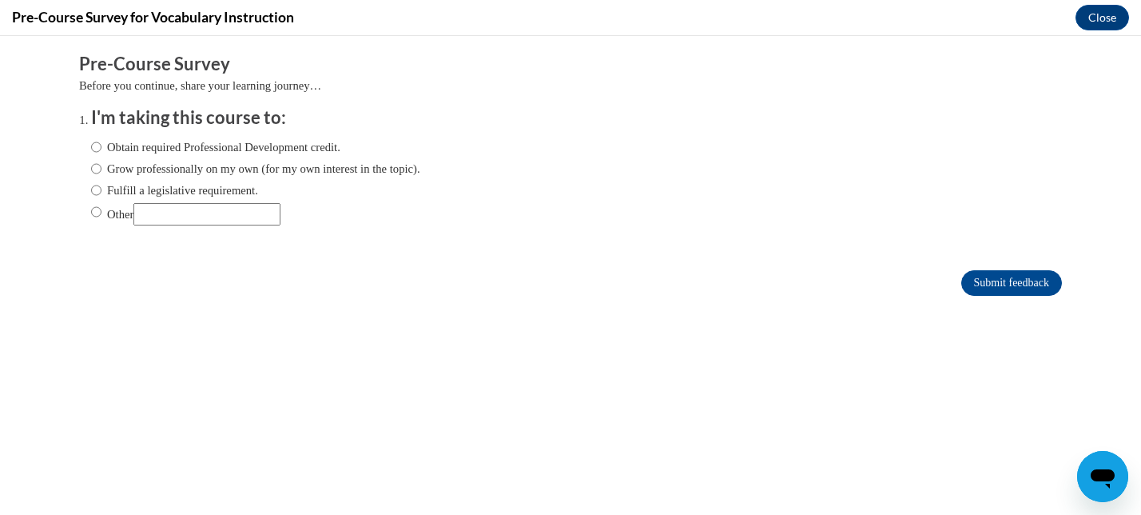
scroll to position [0, 0]
click at [156, 148] on label "Obtain required Professional Development credit." at bounding box center [215, 147] width 249 height 18
click at [101, 148] on input "Obtain required Professional Development credit." at bounding box center [96, 147] width 10 height 18
radio input "true"
click at [1015, 282] on input "Submit feedback" at bounding box center [1011, 283] width 101 height 26
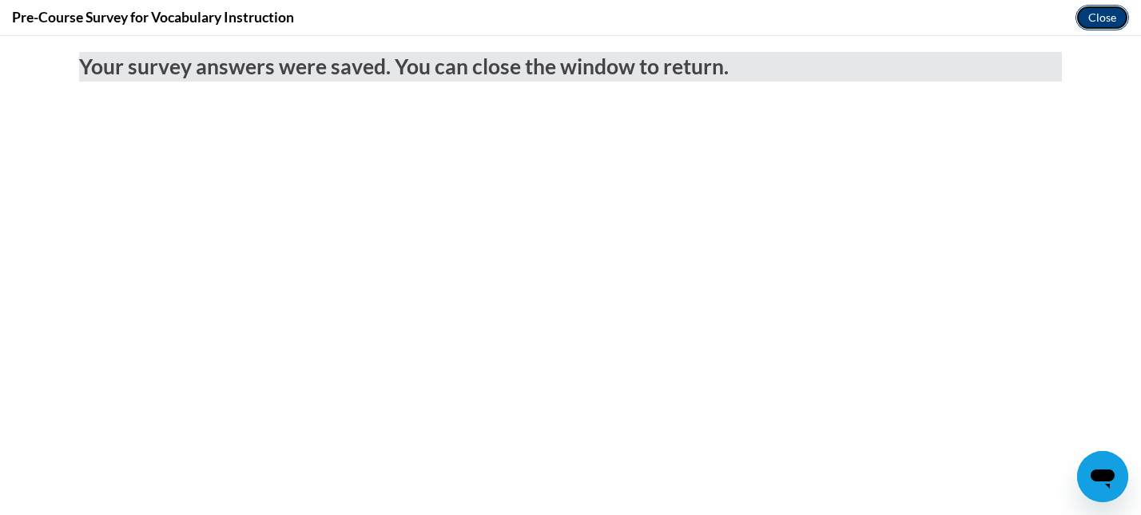
click at [1109, 15] on button "Close" at bounding box center [1102, 18] width 54 height 26
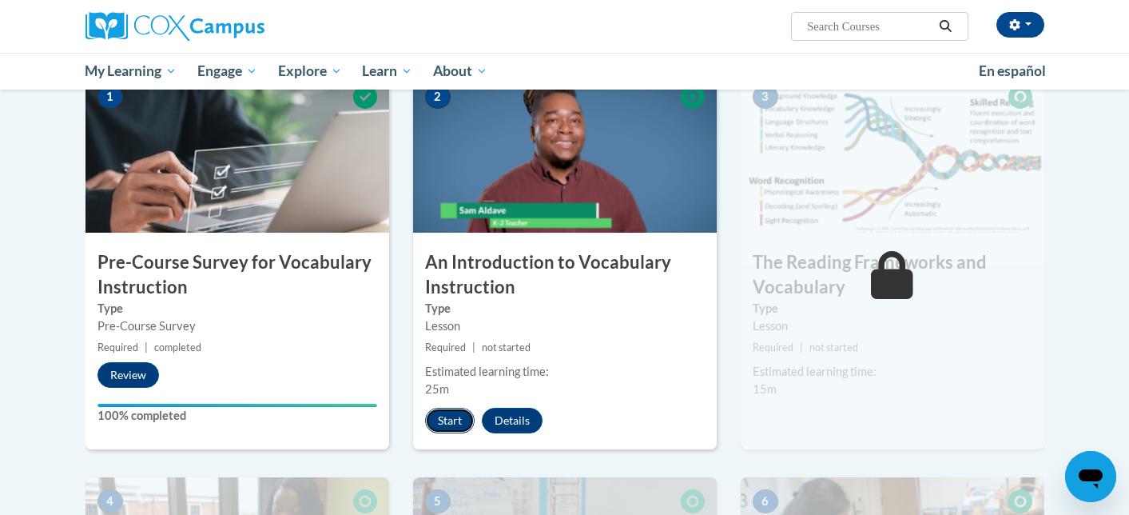
click at [457, 415] on button "Start" at bounding box center [450, 420] width 50 height 26
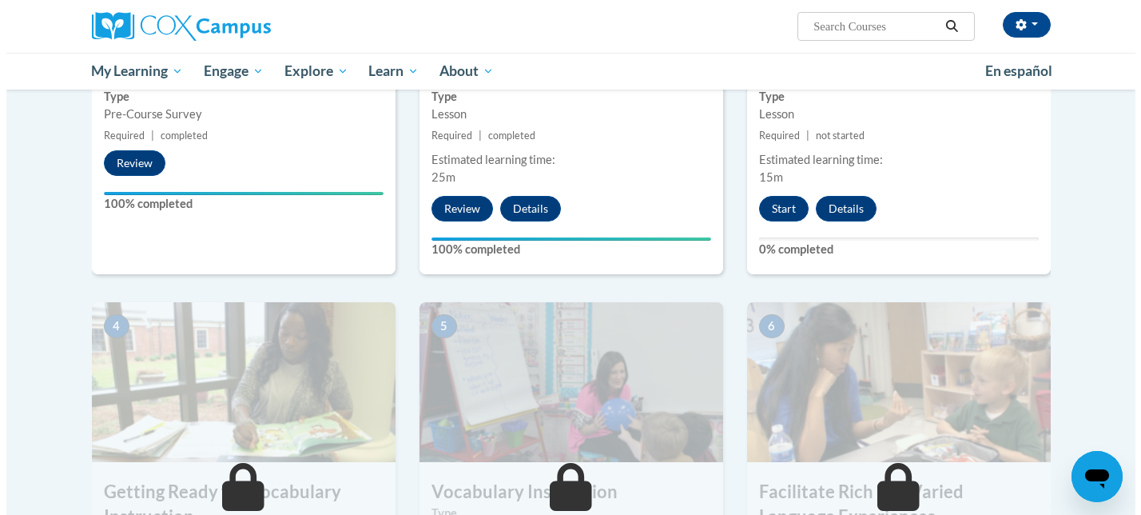
scroll to position [576, 0]
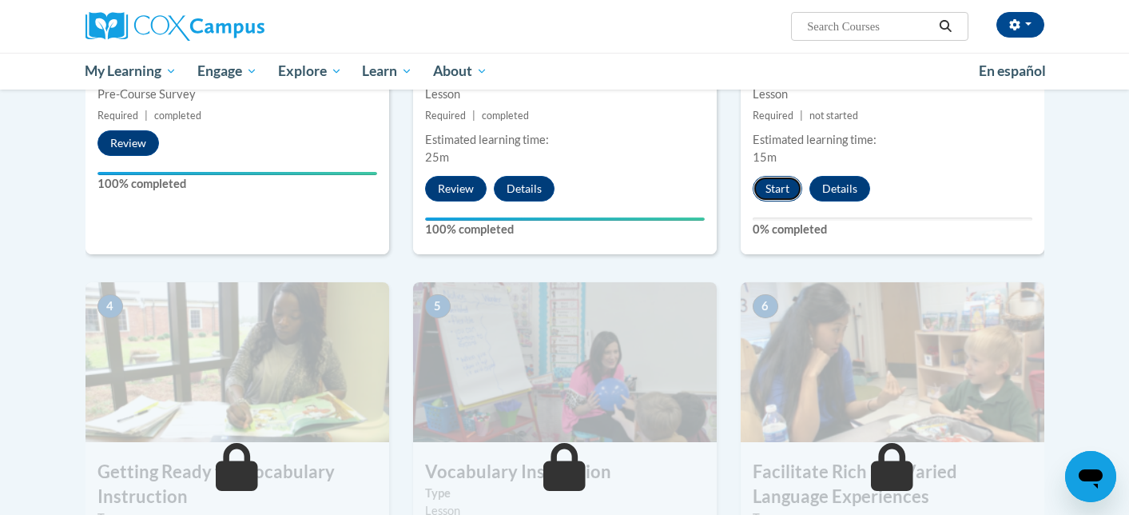
click at [768, 192] on button "Start" at bounding box center [778, 189] width 50 height 26
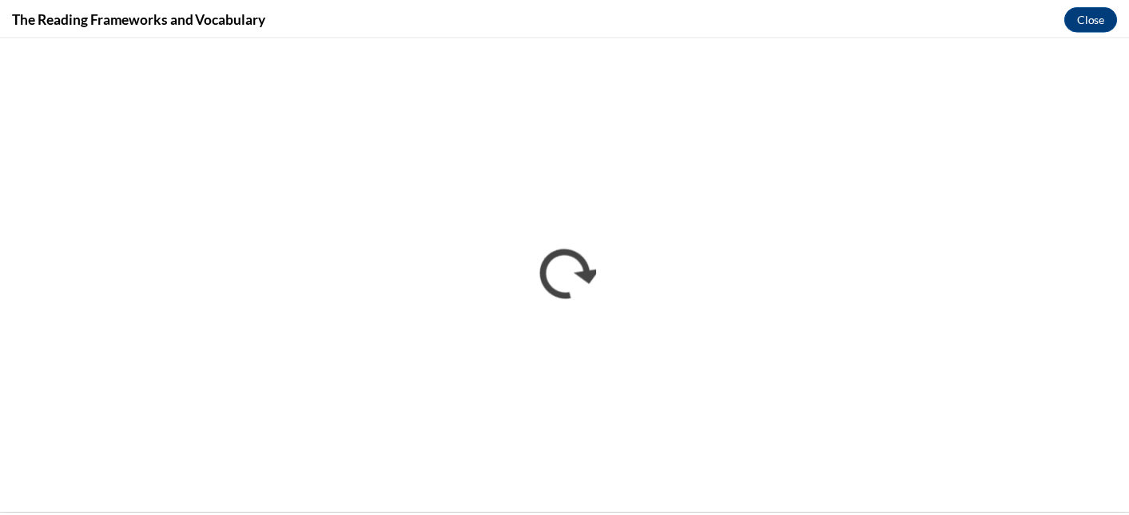
scroll to position [0, 0]
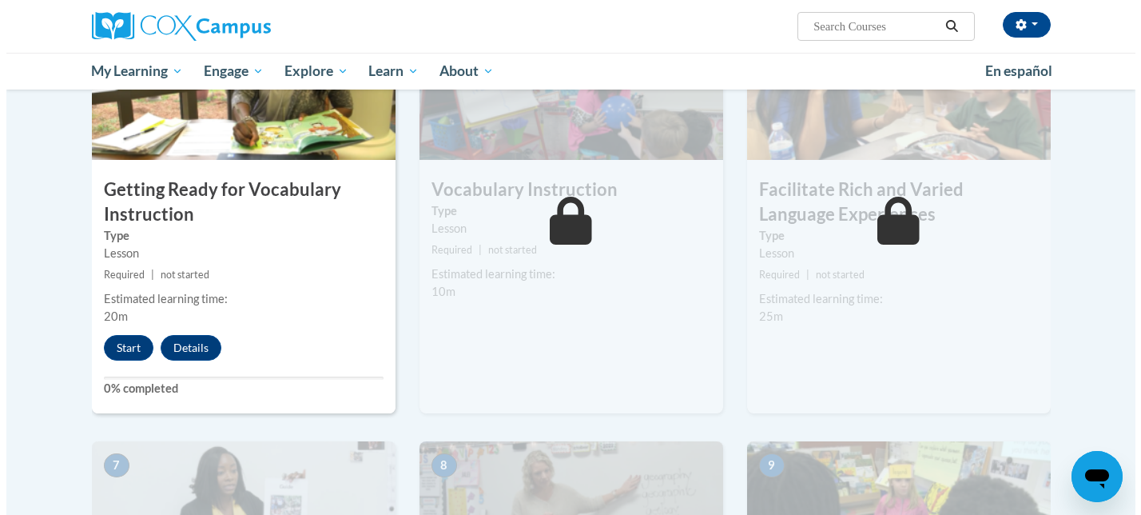
scroll to position [859, 0]
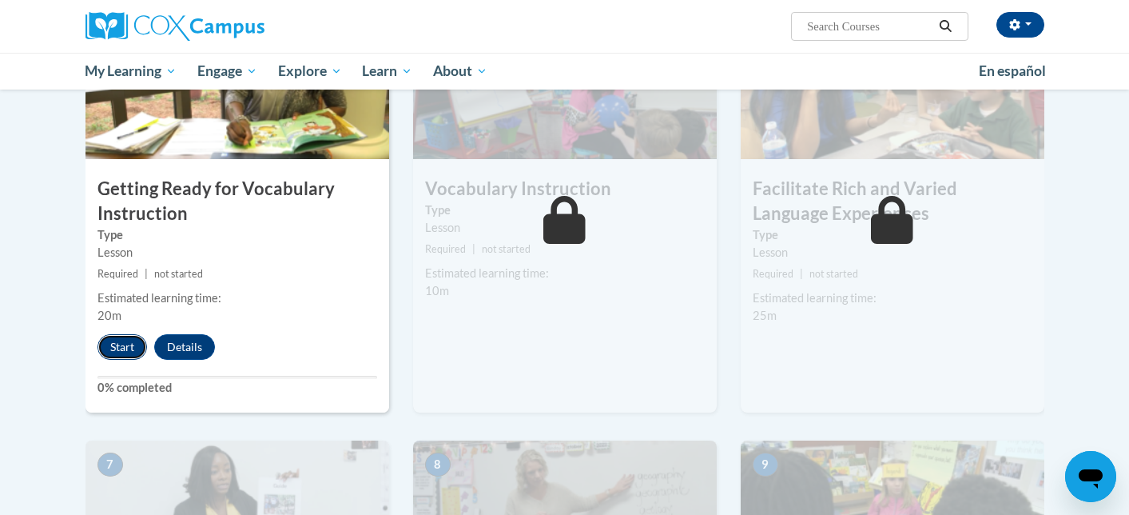
click at [123, 343] on button "Start" at bounding box center [122, 347] width 50 height 26
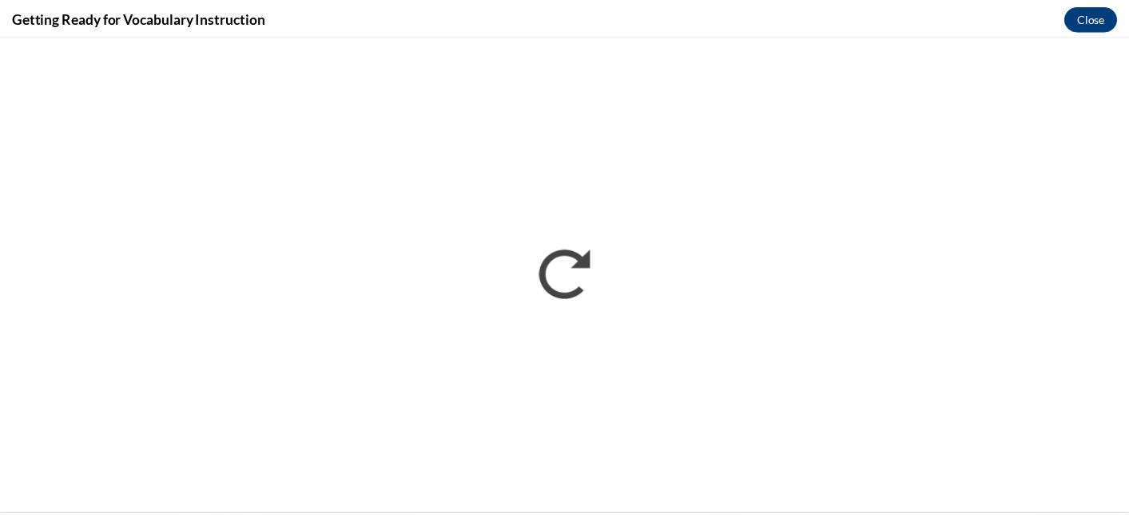
scroll to position [0, 0]
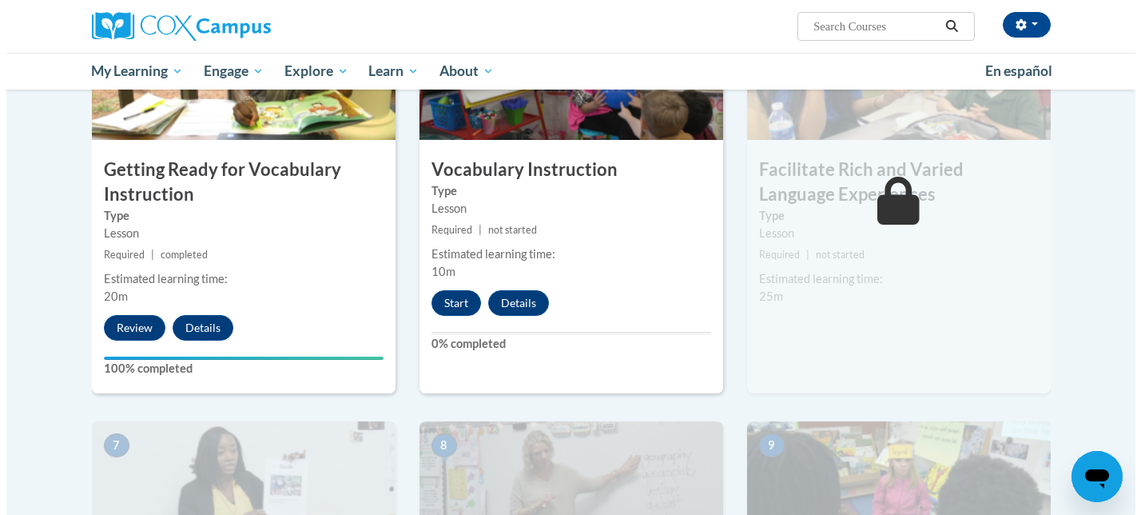
scroll to position [882, 0]
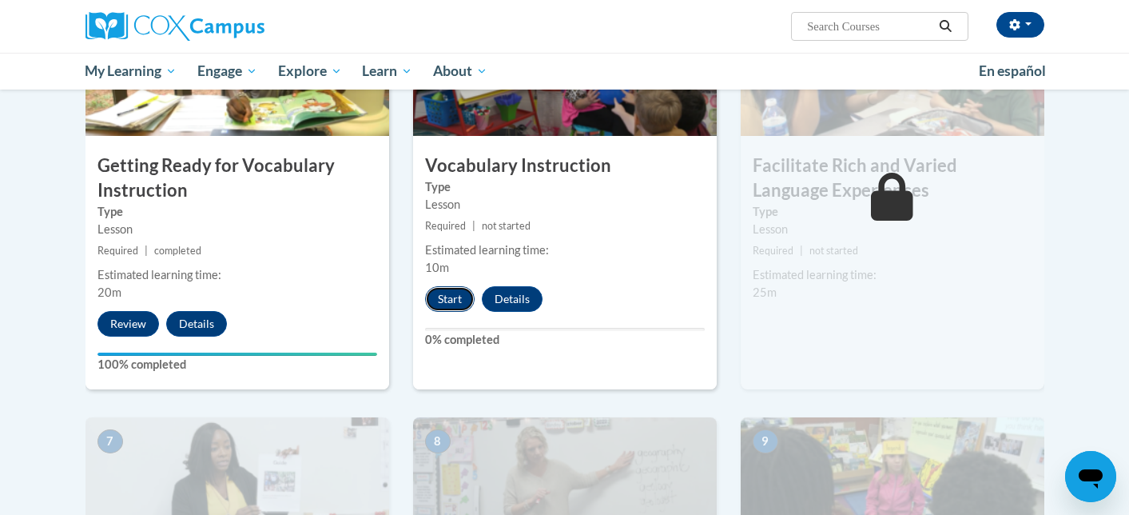
click at [449, 300] on button "Start" at bounding box center [450, 299] width 50 height 26
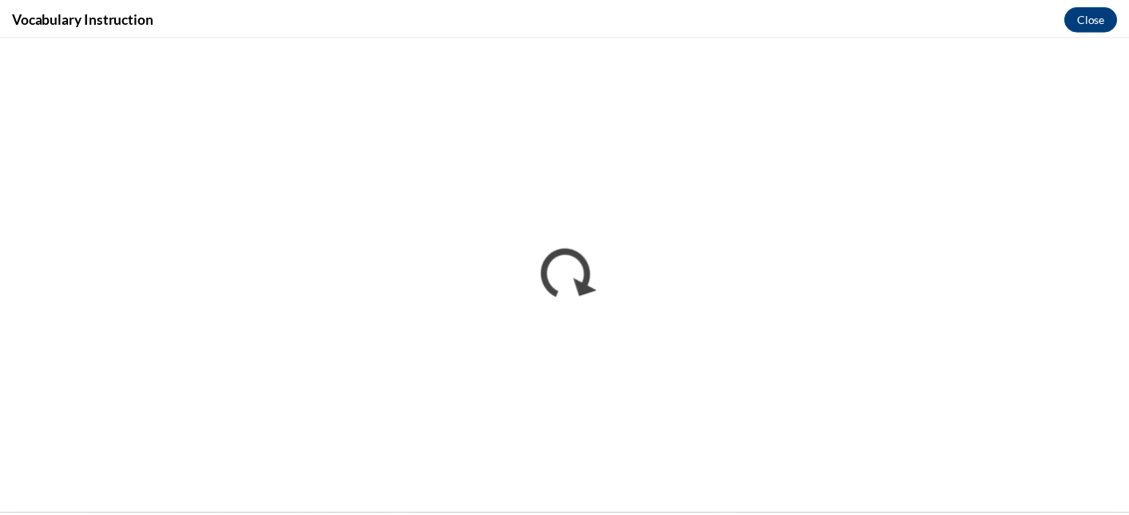
scroll to position [0, 0]
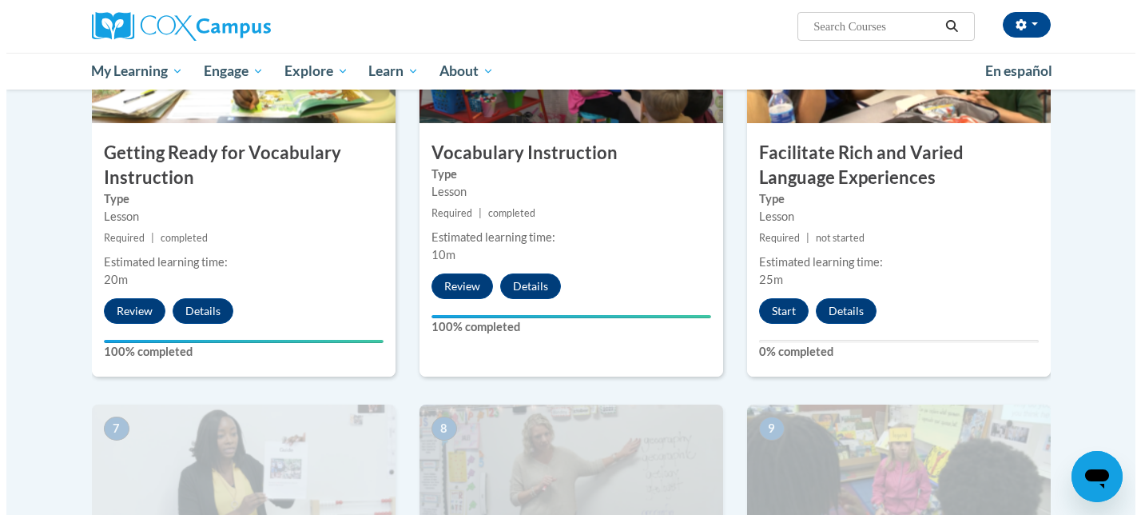
scroll to position [894, 0]
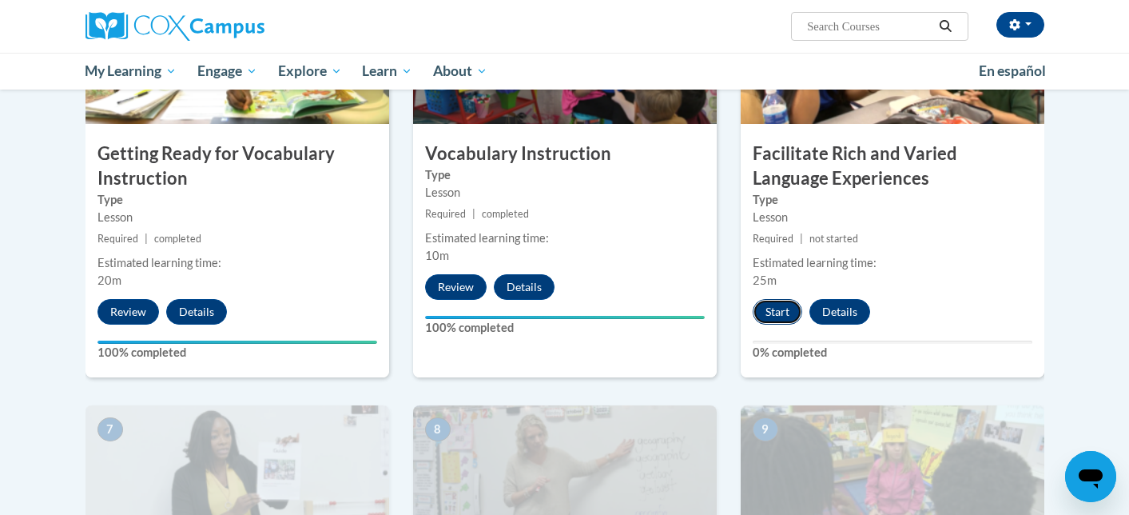
click at [777, 312] on button "Start" at bounding box center [778, 312] width 50 height 26
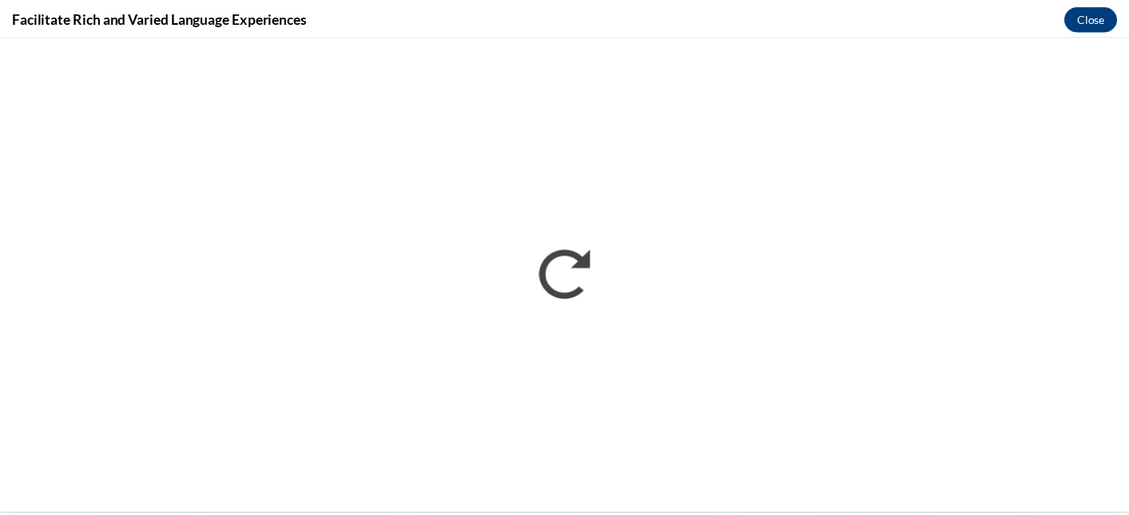
scroll to position [0, 0]
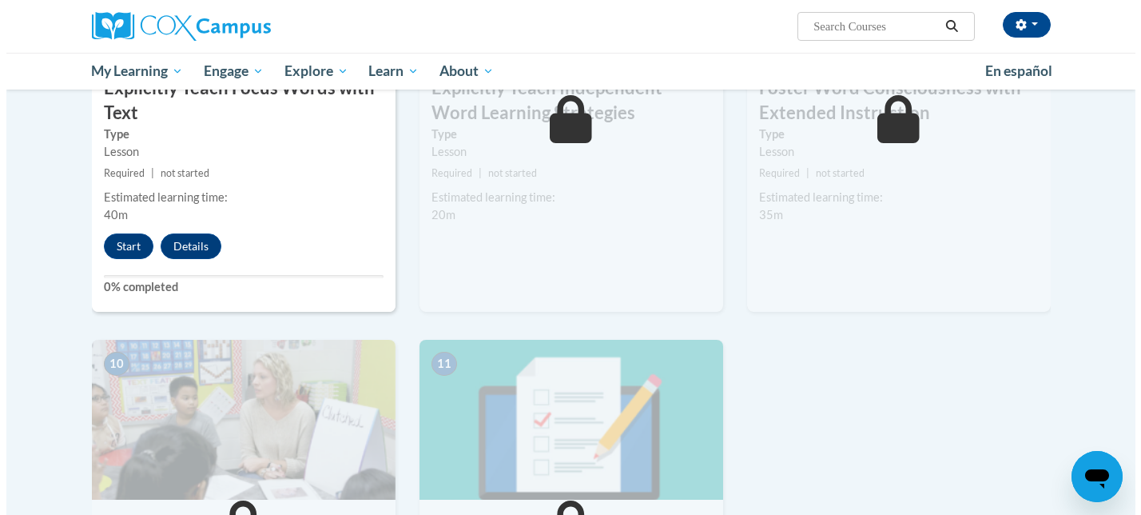
scroll to position [1396, 0]
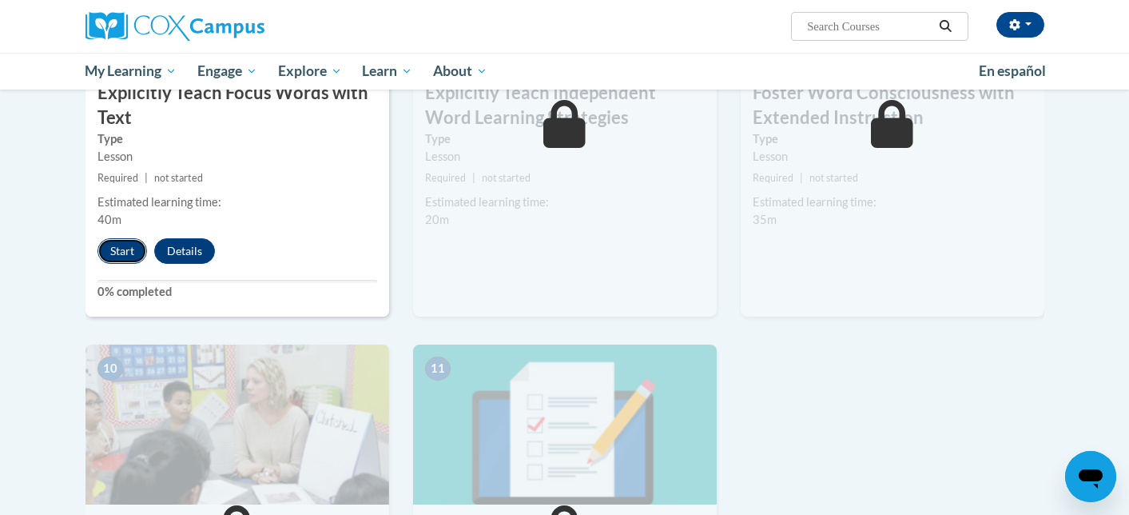
click at [109, 252] on button "Start" at bounding box center [122, 251] width 50 height 26
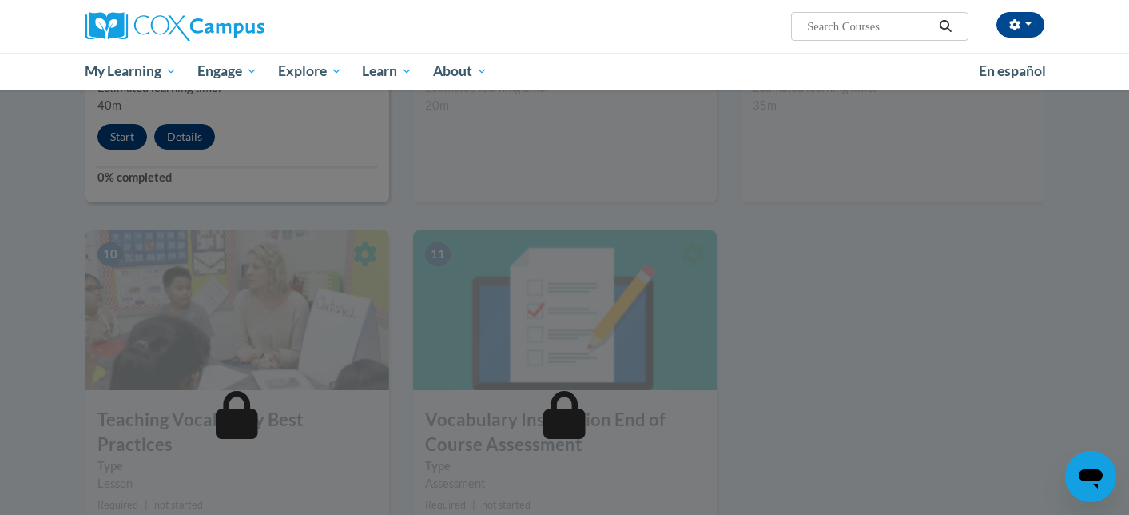
scroll to position [1521, 0]
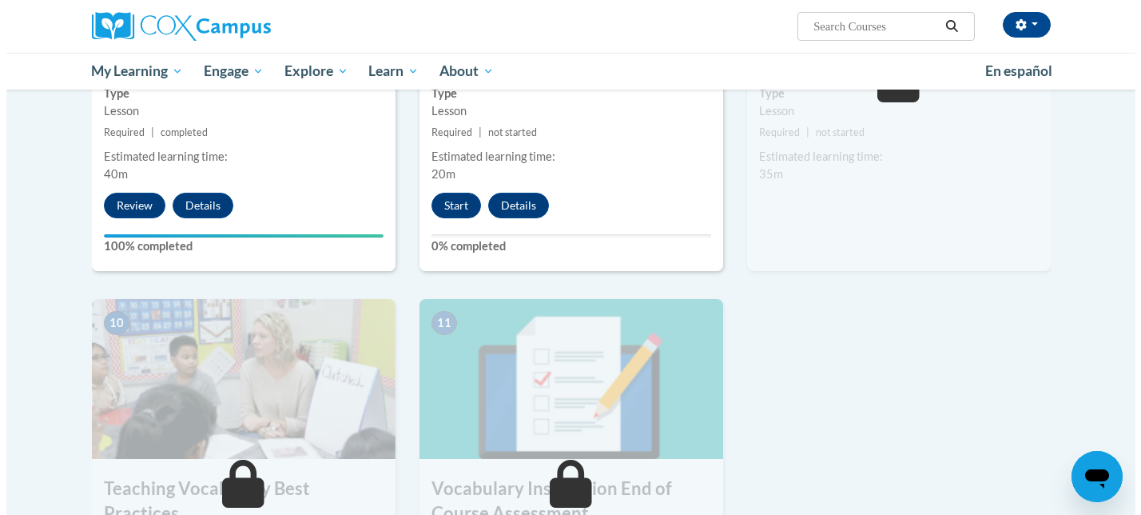
scroll to position [1456, 0]
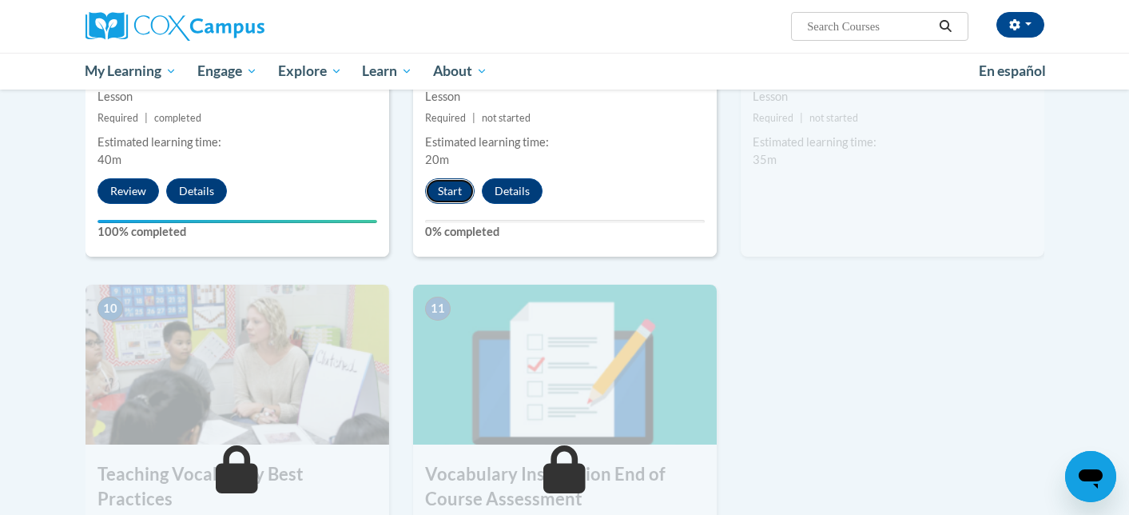
click at [445, 193] on button "Start" at bounding box center [450, 191] width 50 height 26
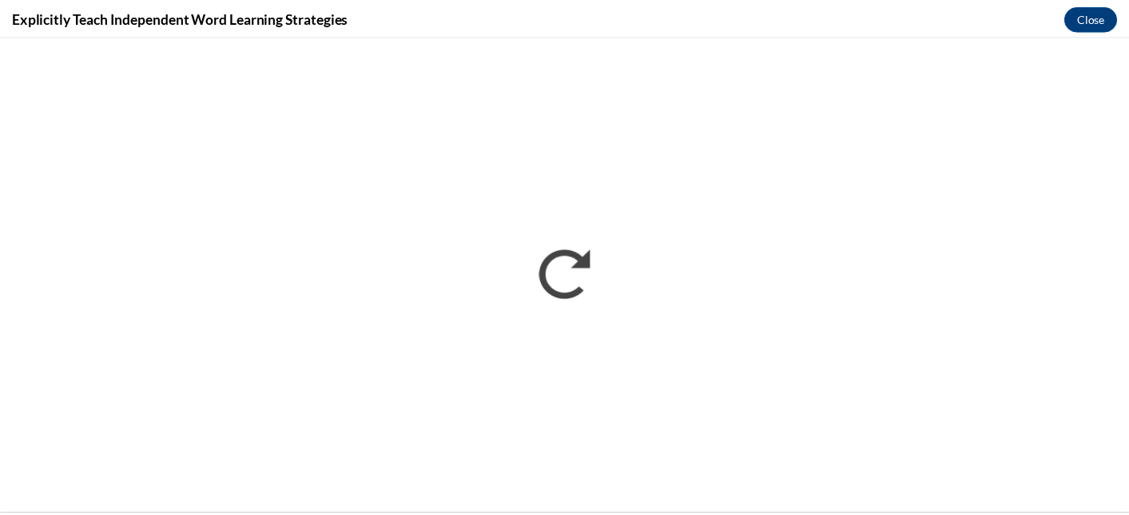
scroll to position [0, 0]
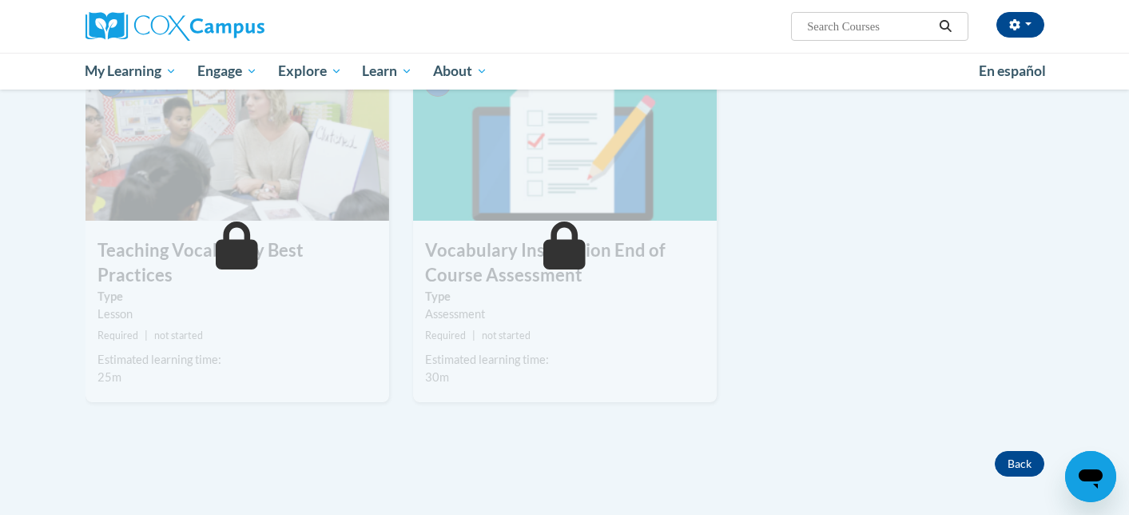
scroll to position [1684, 0]
